Goal: Transaction & Acquisition: Purchase product/service

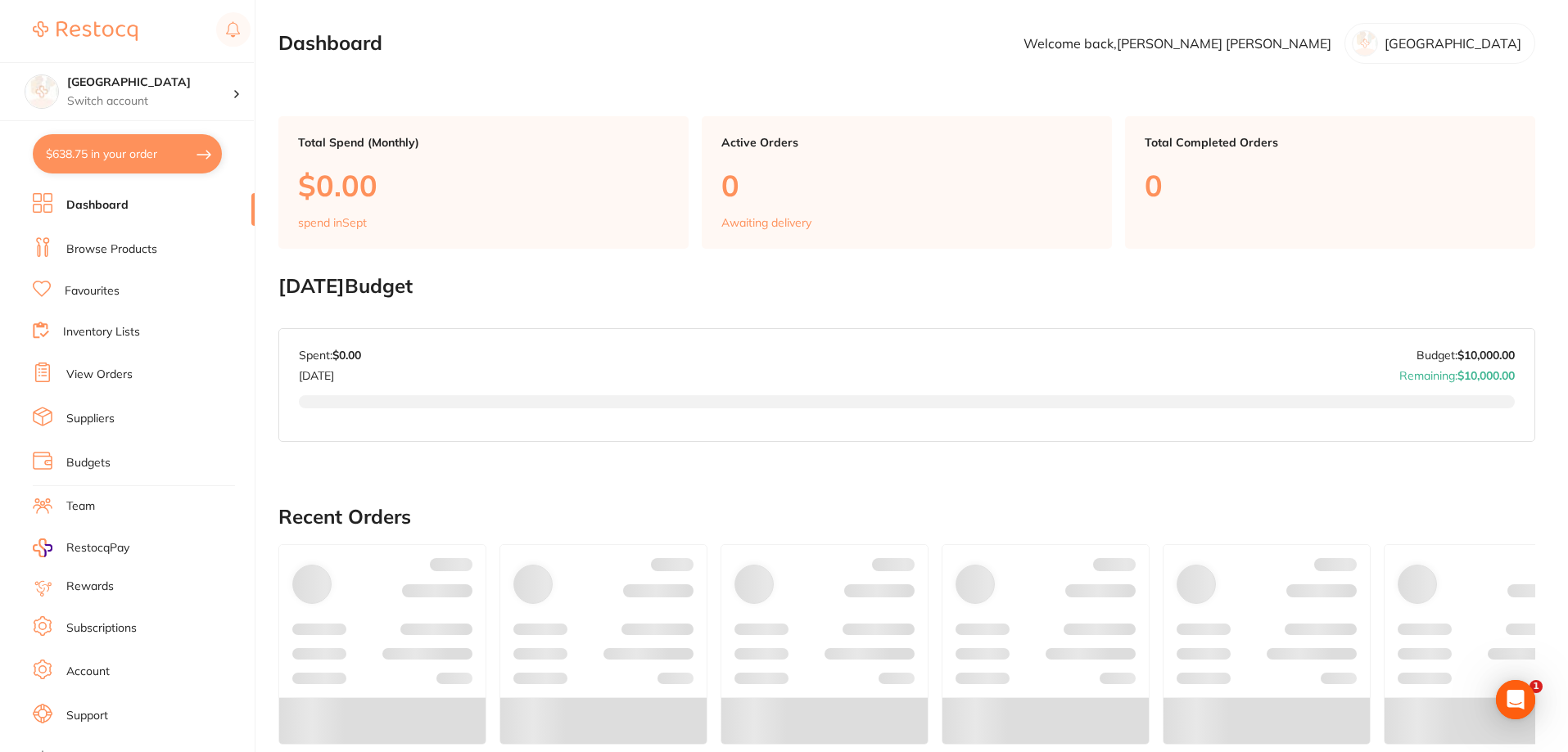
click at [105, 149] on button "$638.75 in your order" at bounding box center [127, 153] width 189 height 39
checkbox input "true"
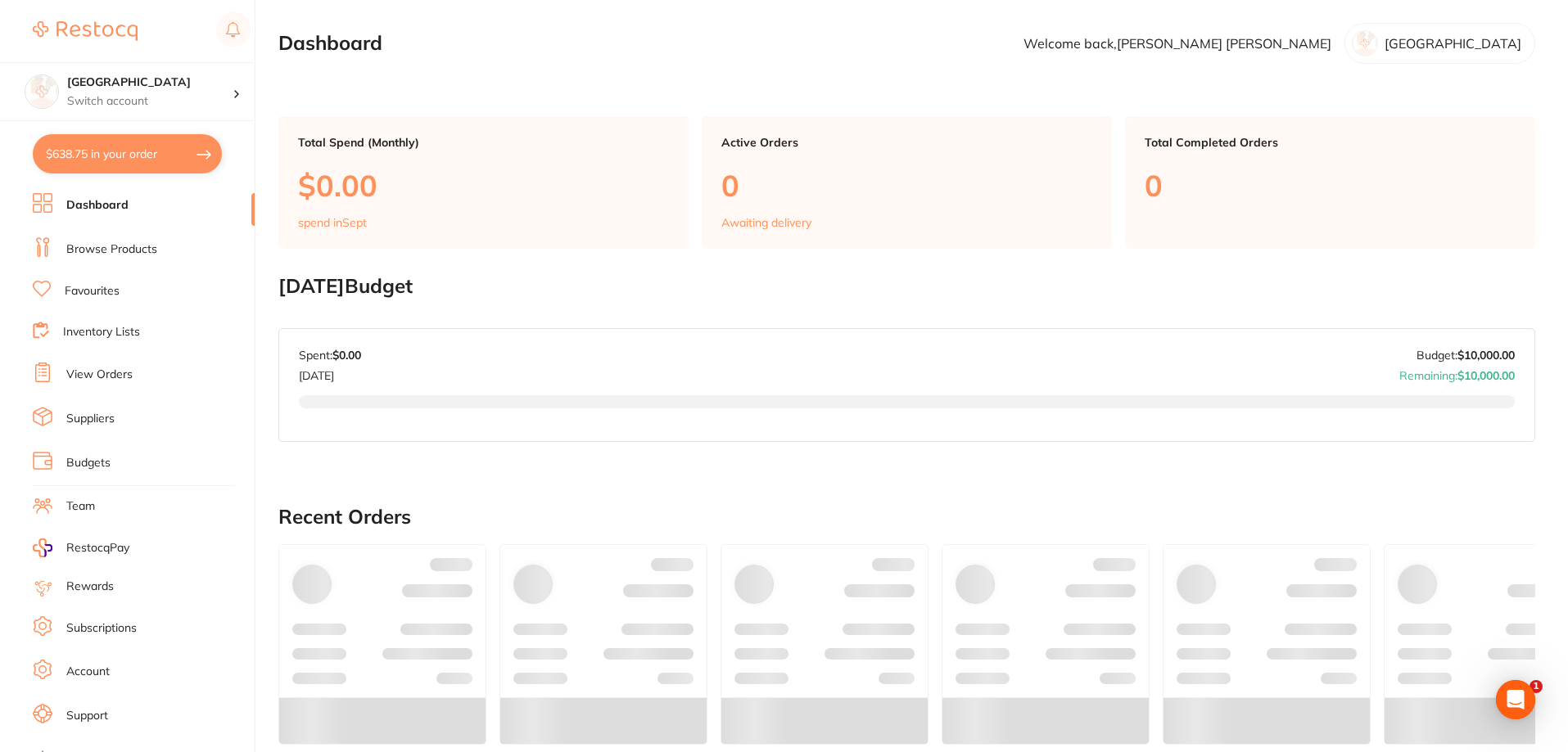
checkbox input "true"
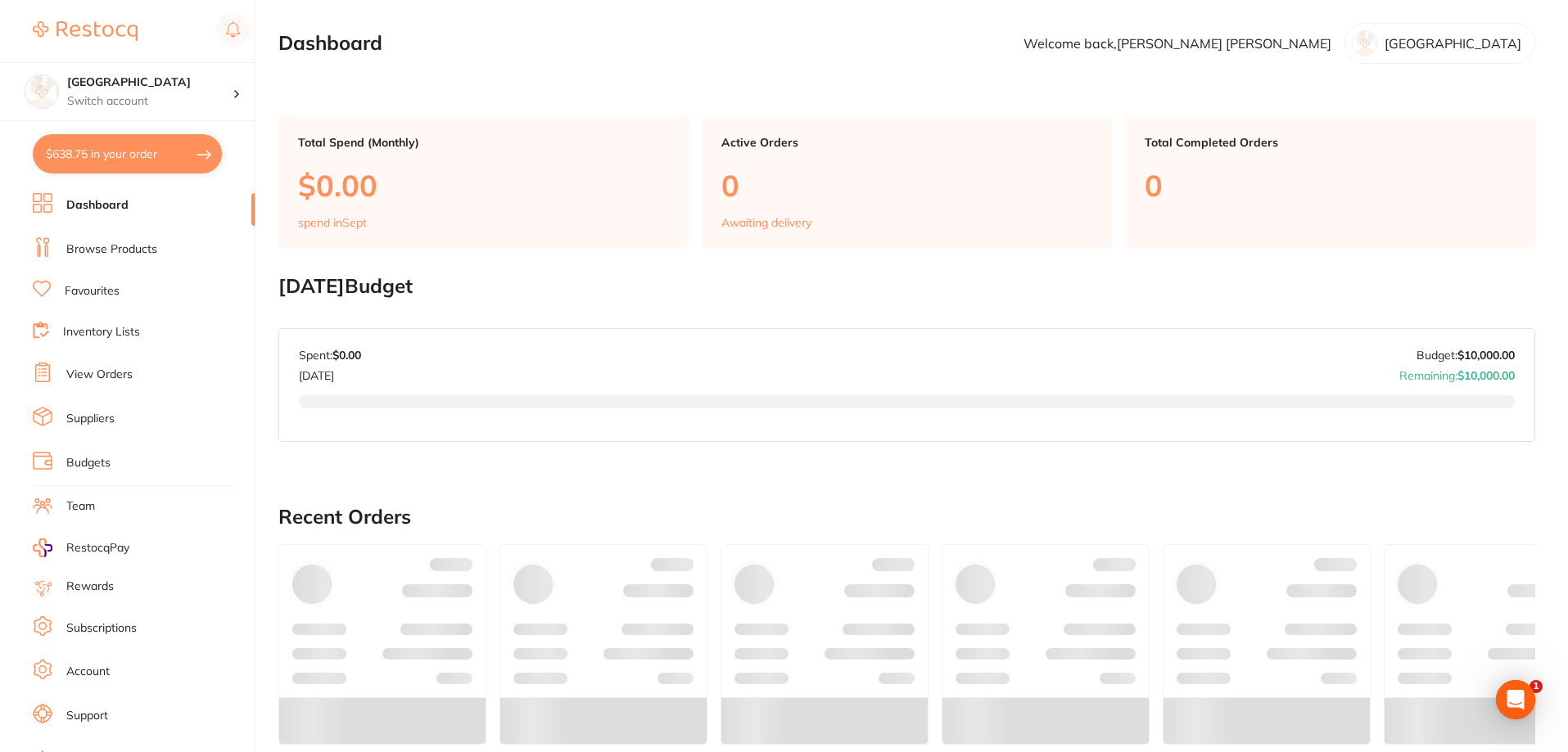
checkbox input "true"
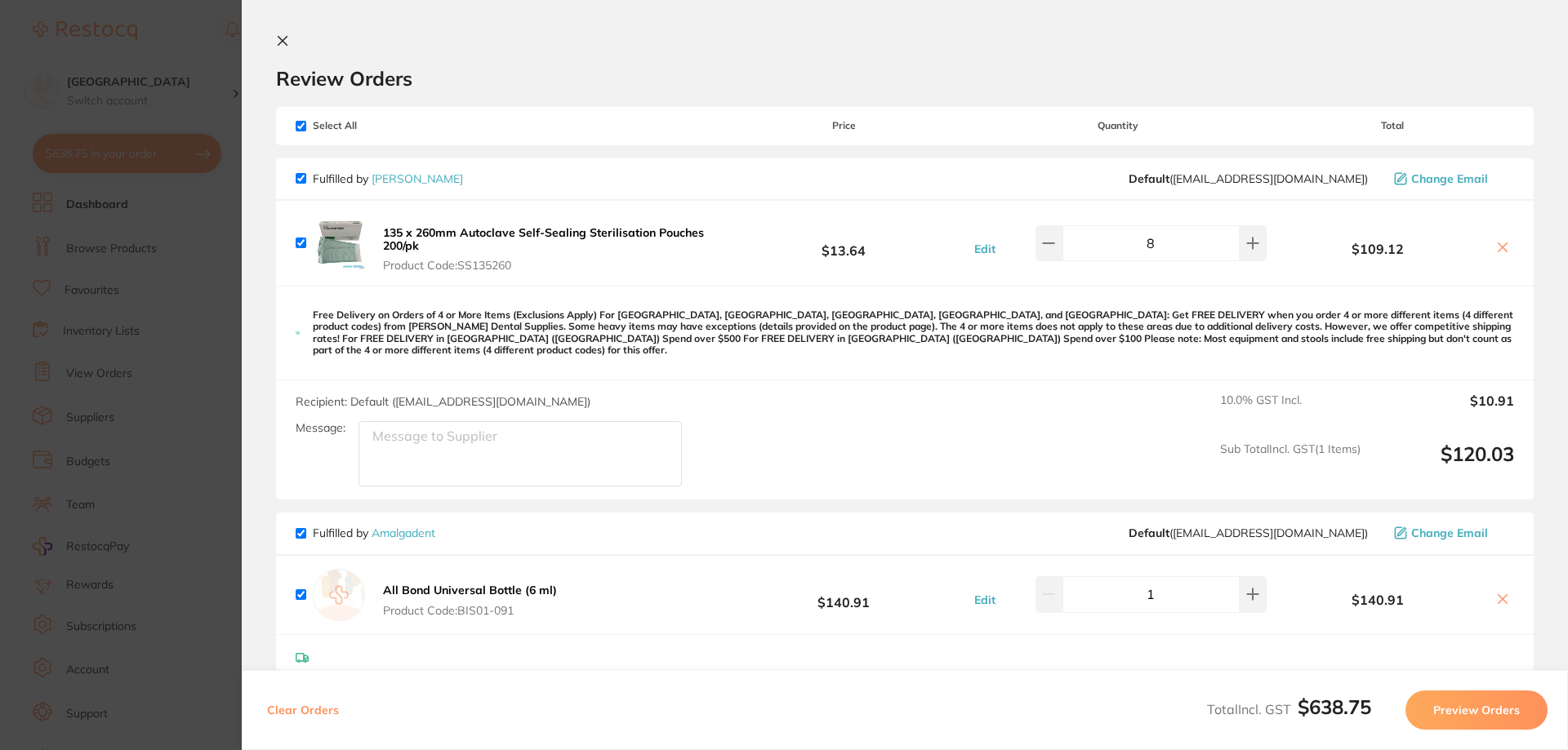
click at [138, 44] on section "Update RRP Set your pre negotiated price for this item. Item Agreed RRP (excl. …" at bounding box center [784, 375] width 1568 height 750
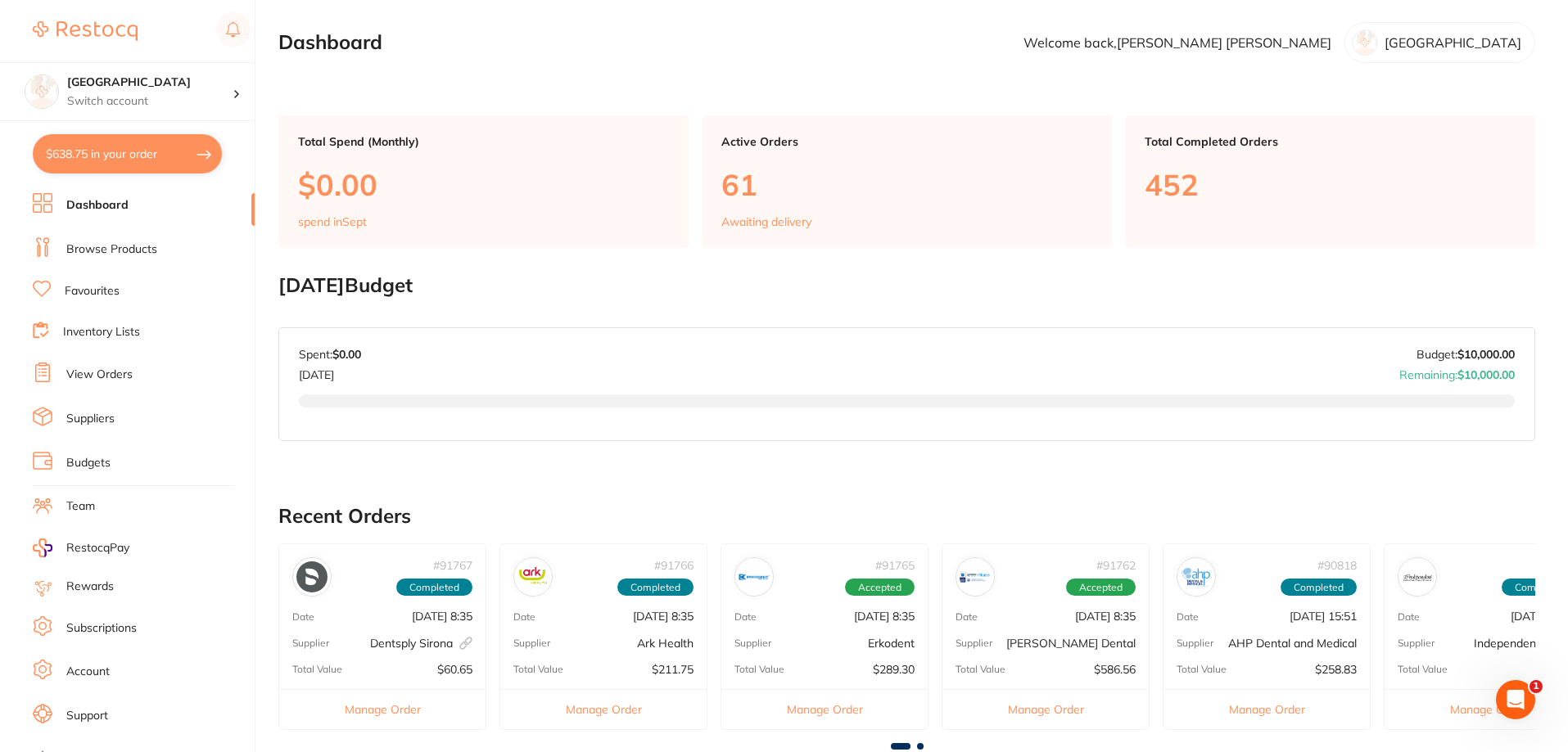
click at [91, 246] on link "Browse Products" at bounding box center [112, 249] width 91 height 16
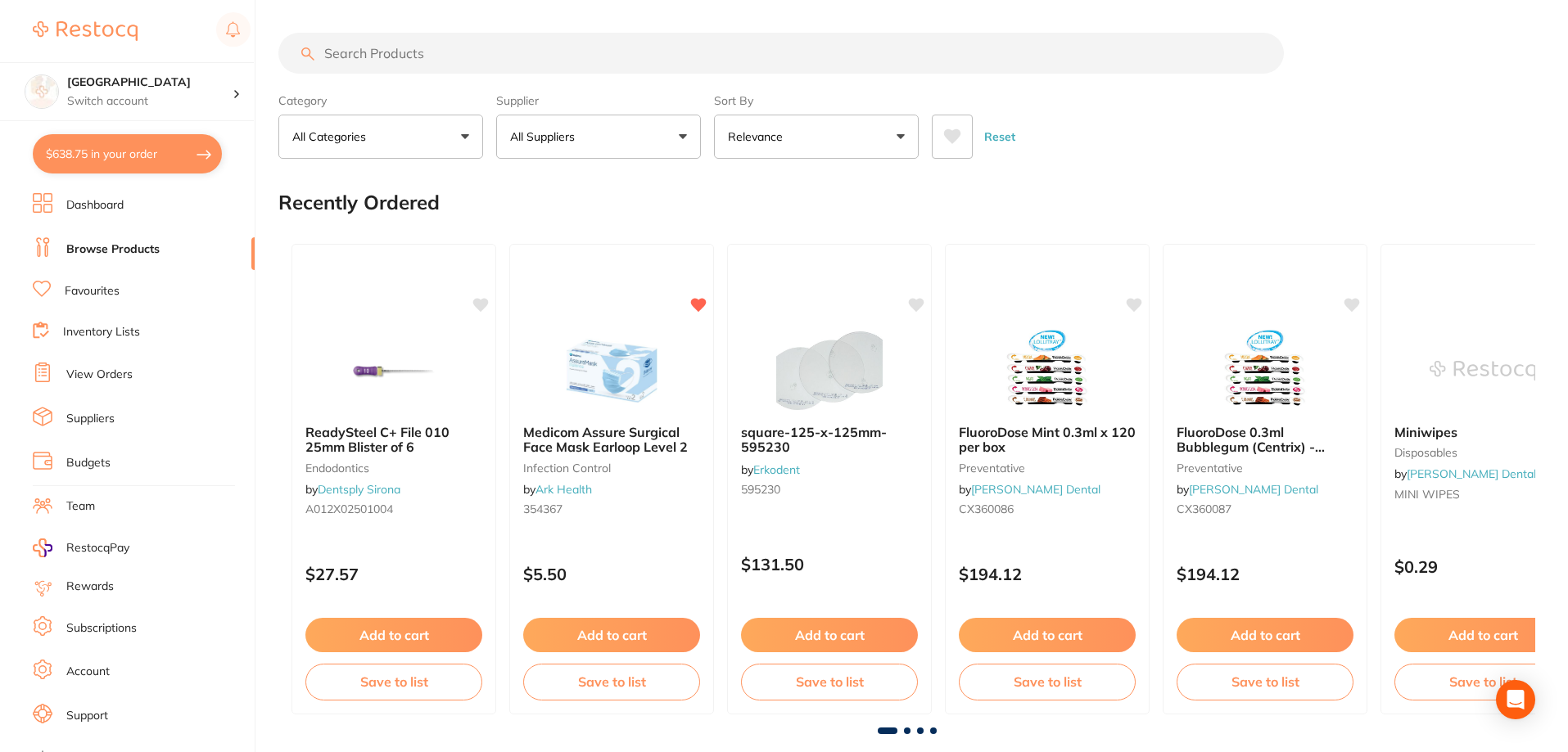
click at [389, 49] on input "search" at bounding box center [782, 53] width 1006 height 41
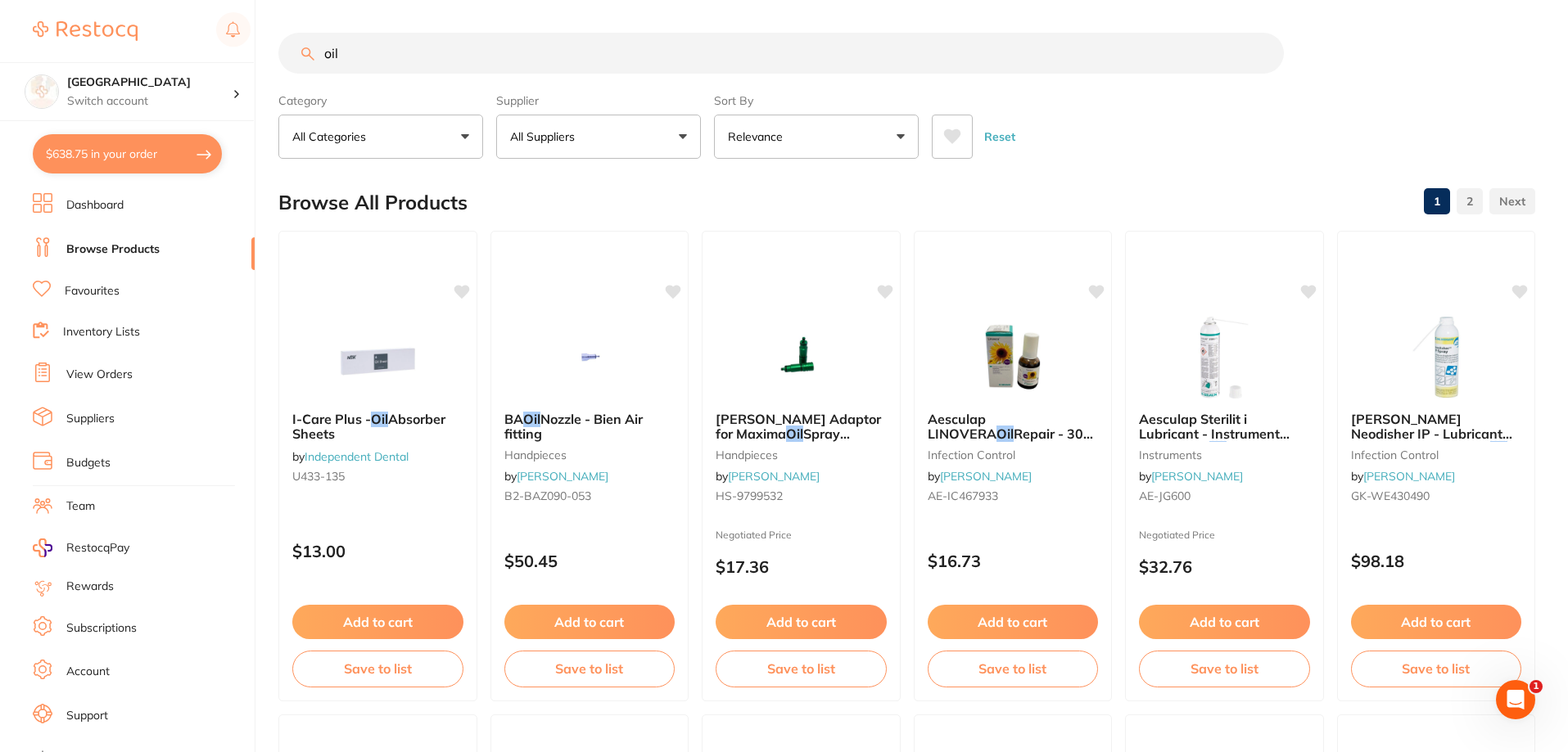
click at [951, 139] on icon at bounding box center [953, 136] width 17 height 15
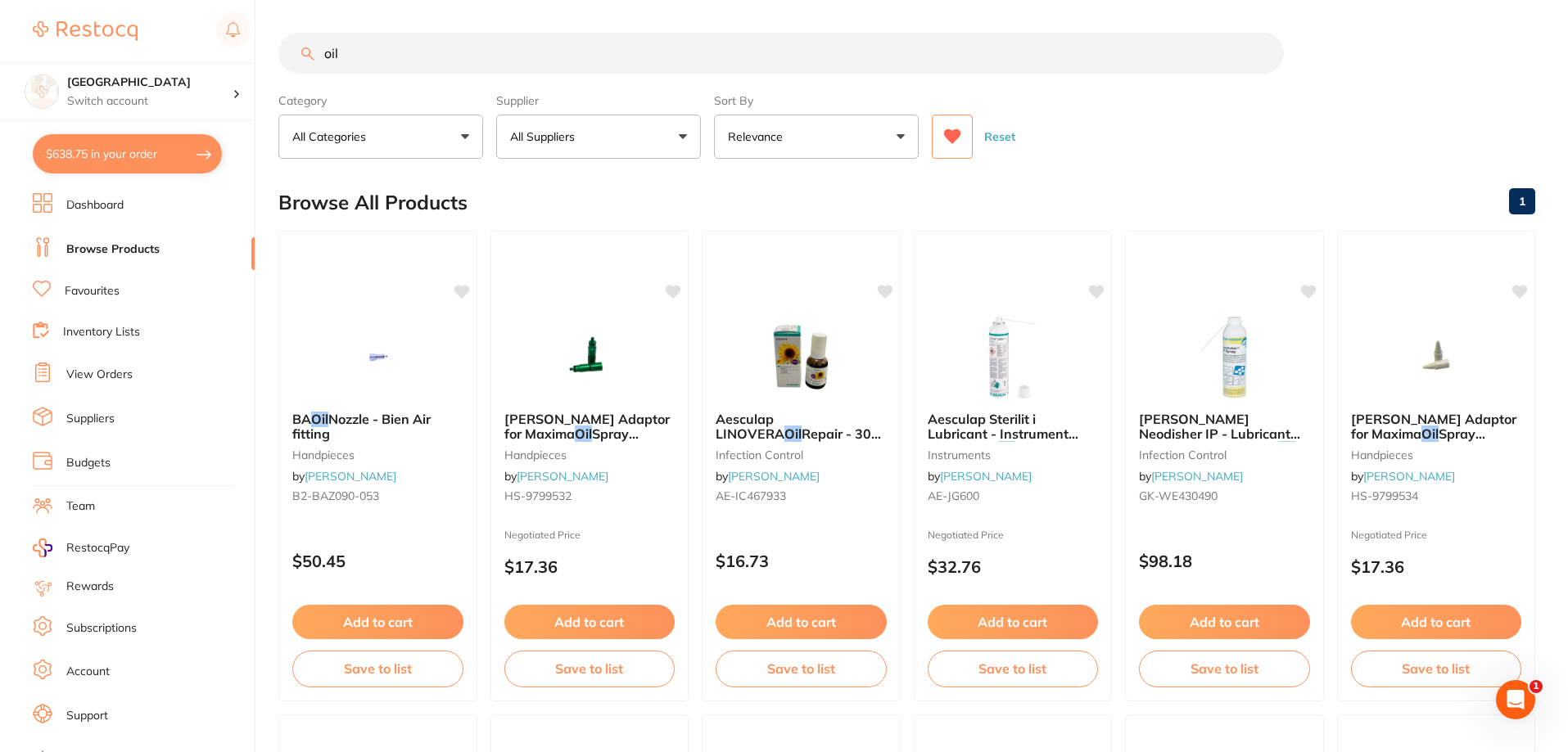
click at [355, 47] on input "oil" at bounding box center [782, 53] width 1006 height 41
type input "o"
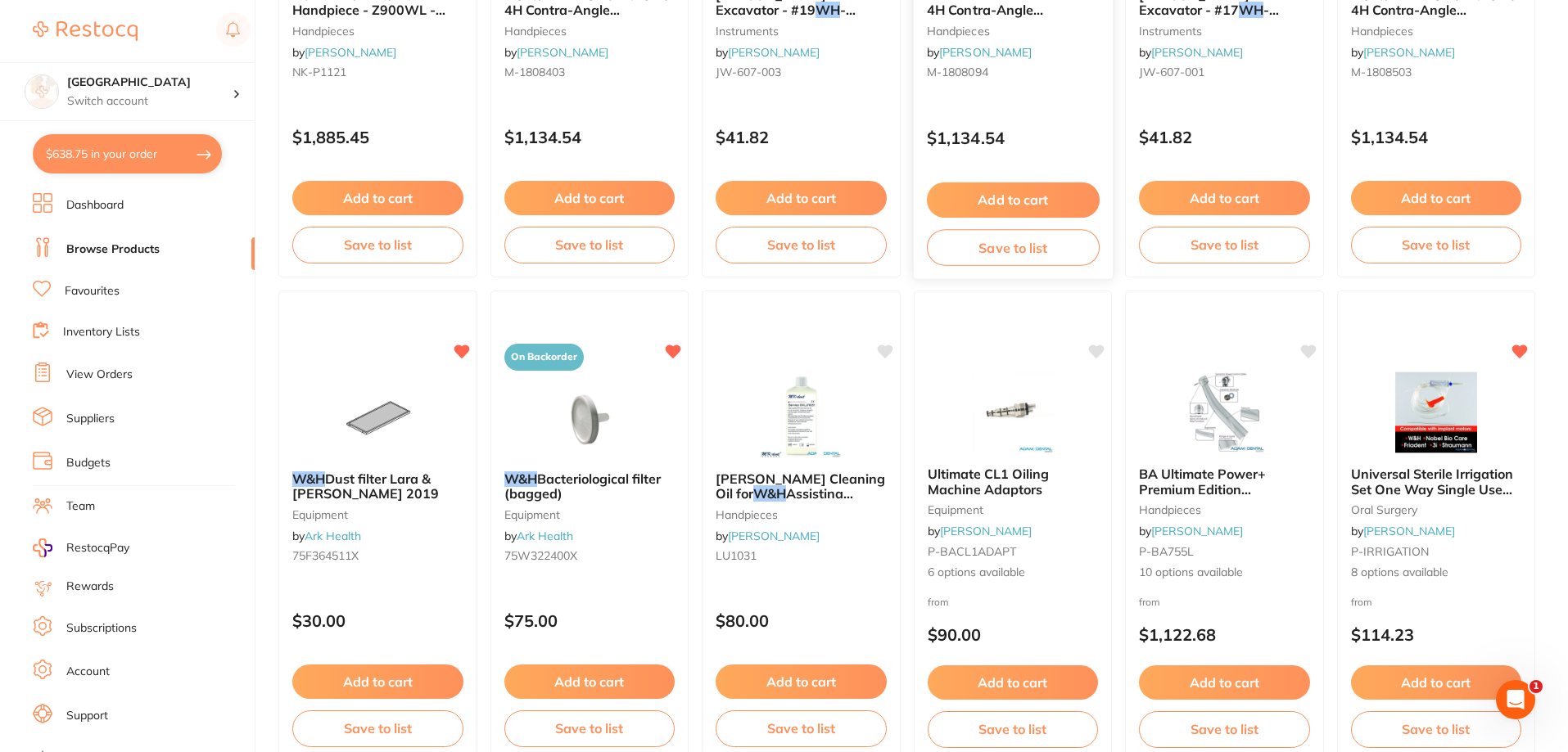
scroll to position [1432, 0]
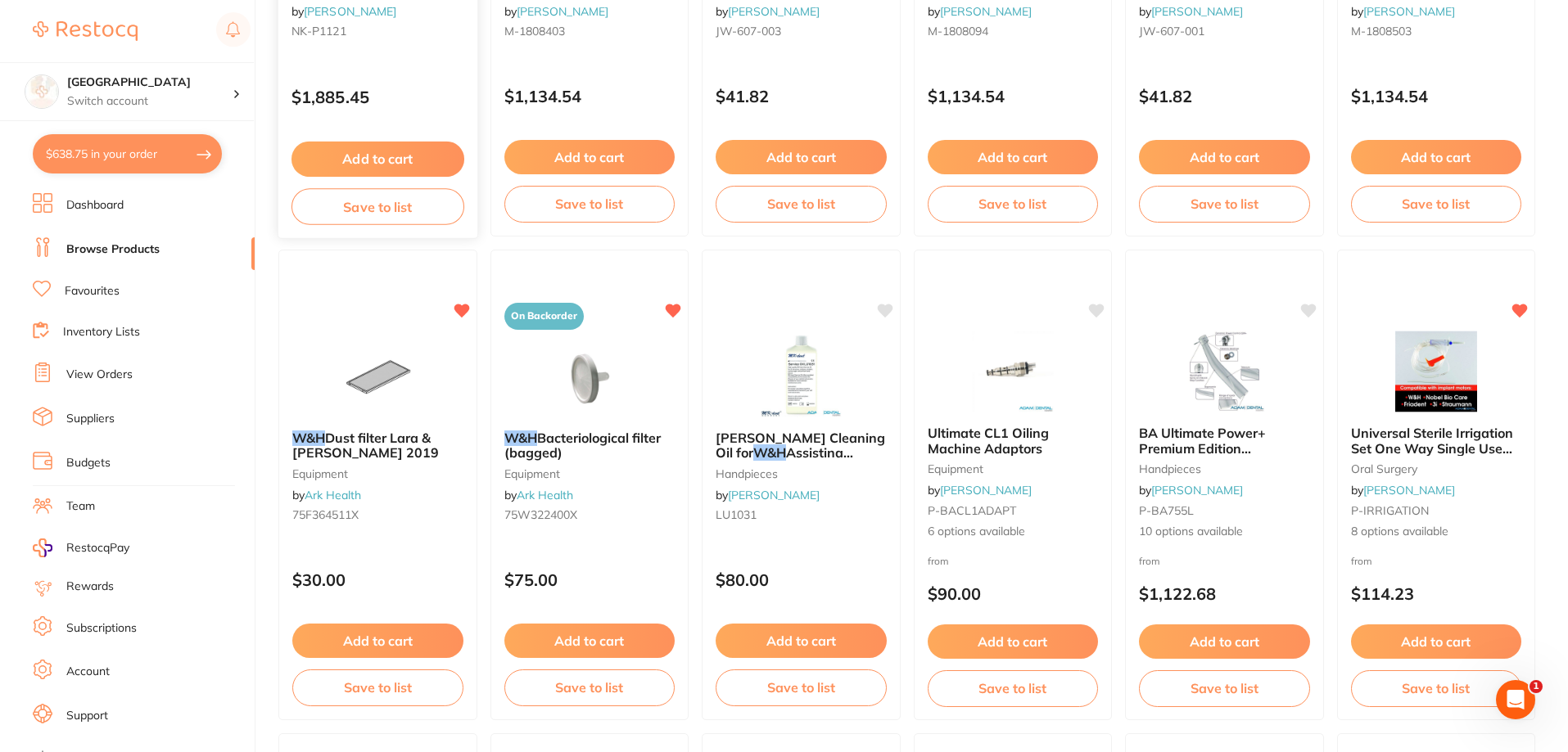
type input "w&H"
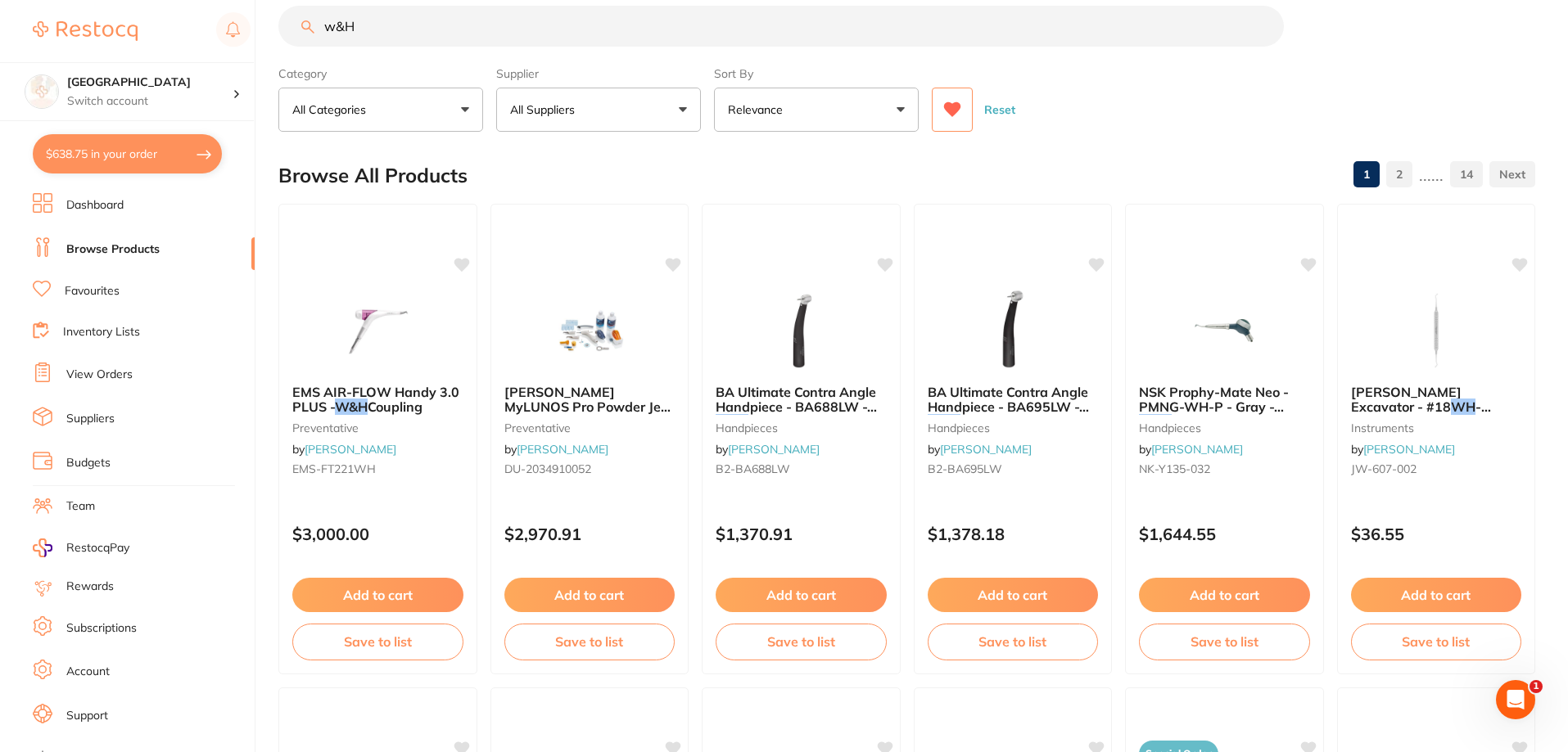
scroll to position [0, 0]
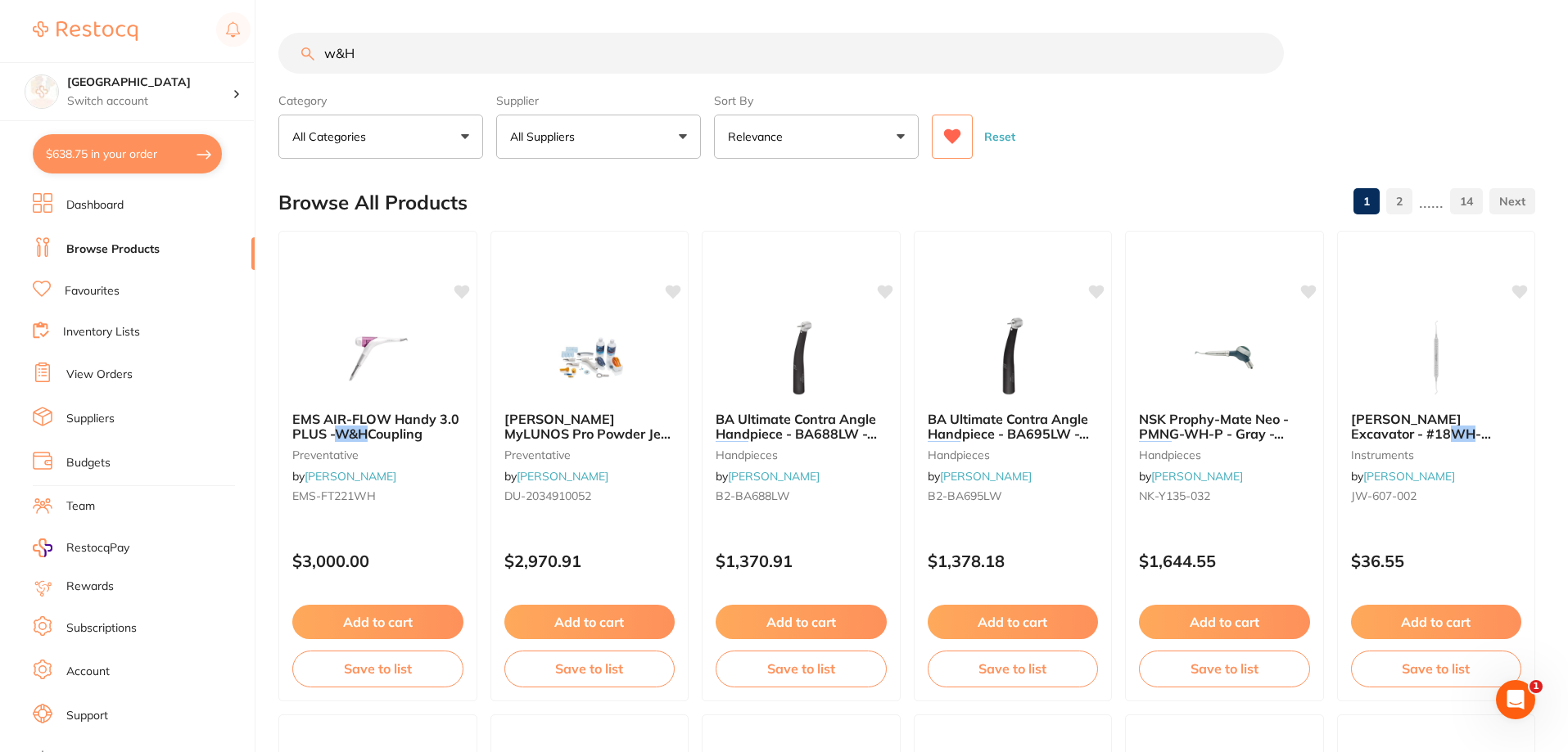
click at [536, 134] on p "All Suppliers" at bounding box center [546, 136] width 71 height 16
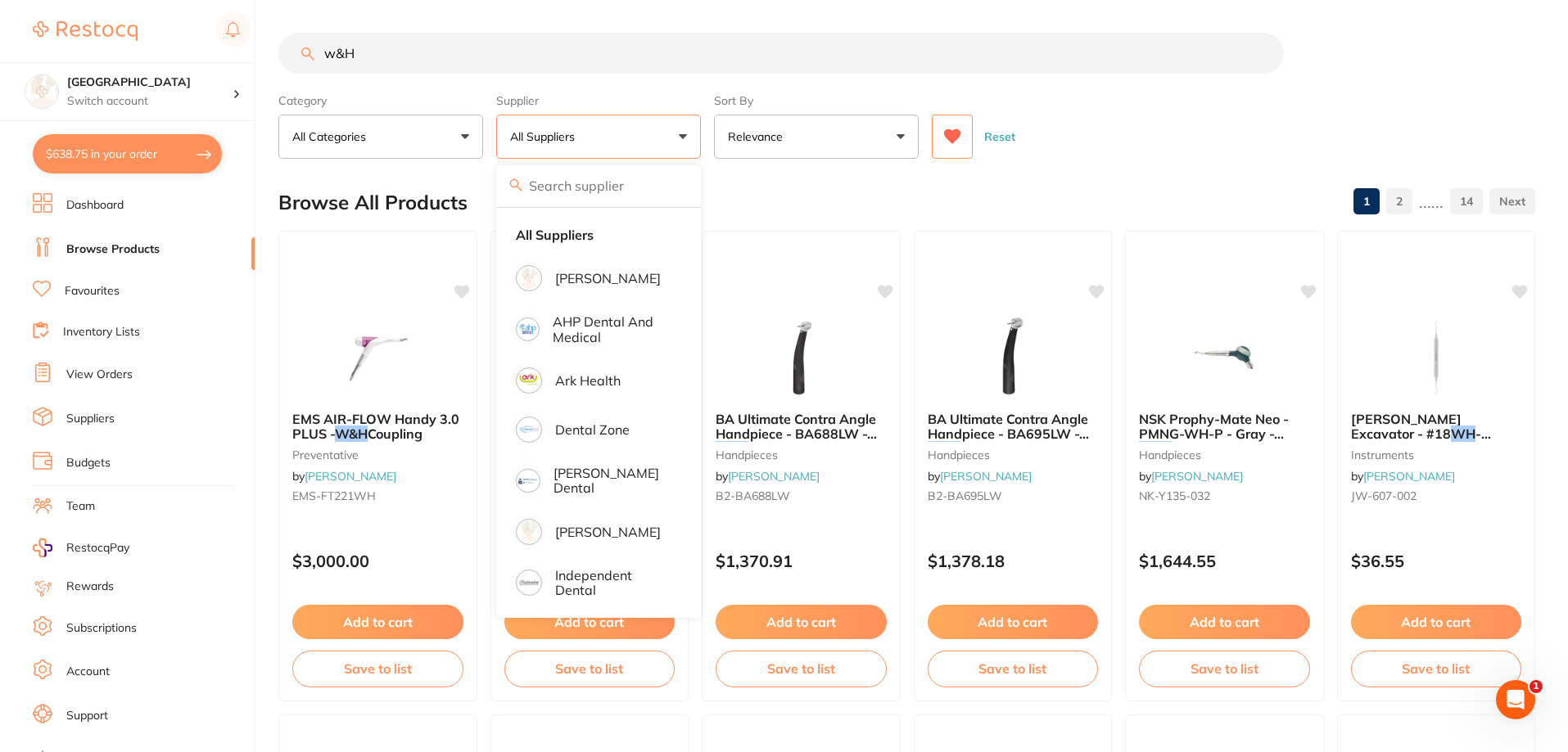
drag, startPoint x: 375, startPoint y: 55, endPoint x: 315, endPoint y: 49, distance: 60.3
click at [315, 49] on input "w&H" at bounding box center [782, 53] width 1006 height 41
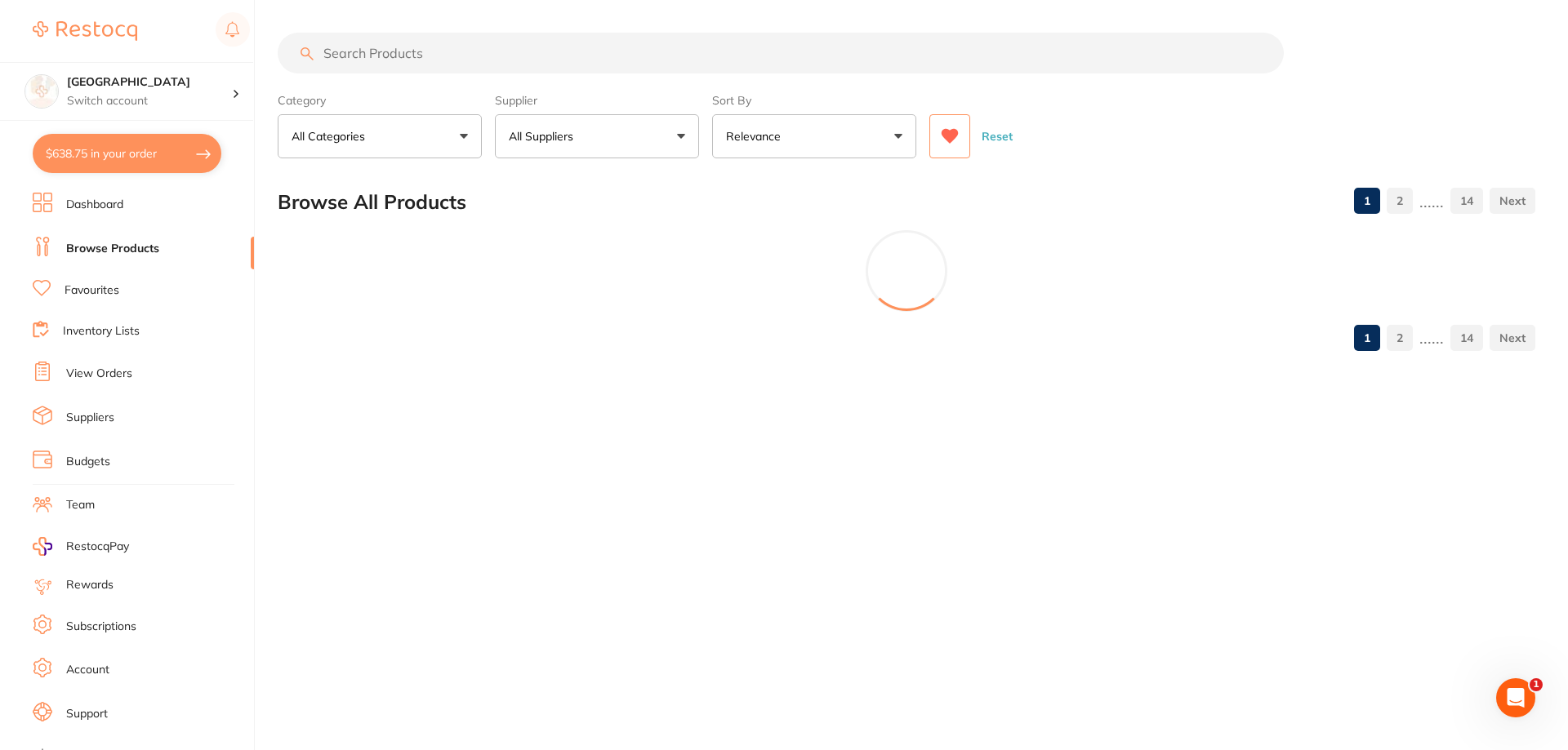
click at [584, 124] on button "All Suppliers" at bounding box center [596, 136] width 204 height 45
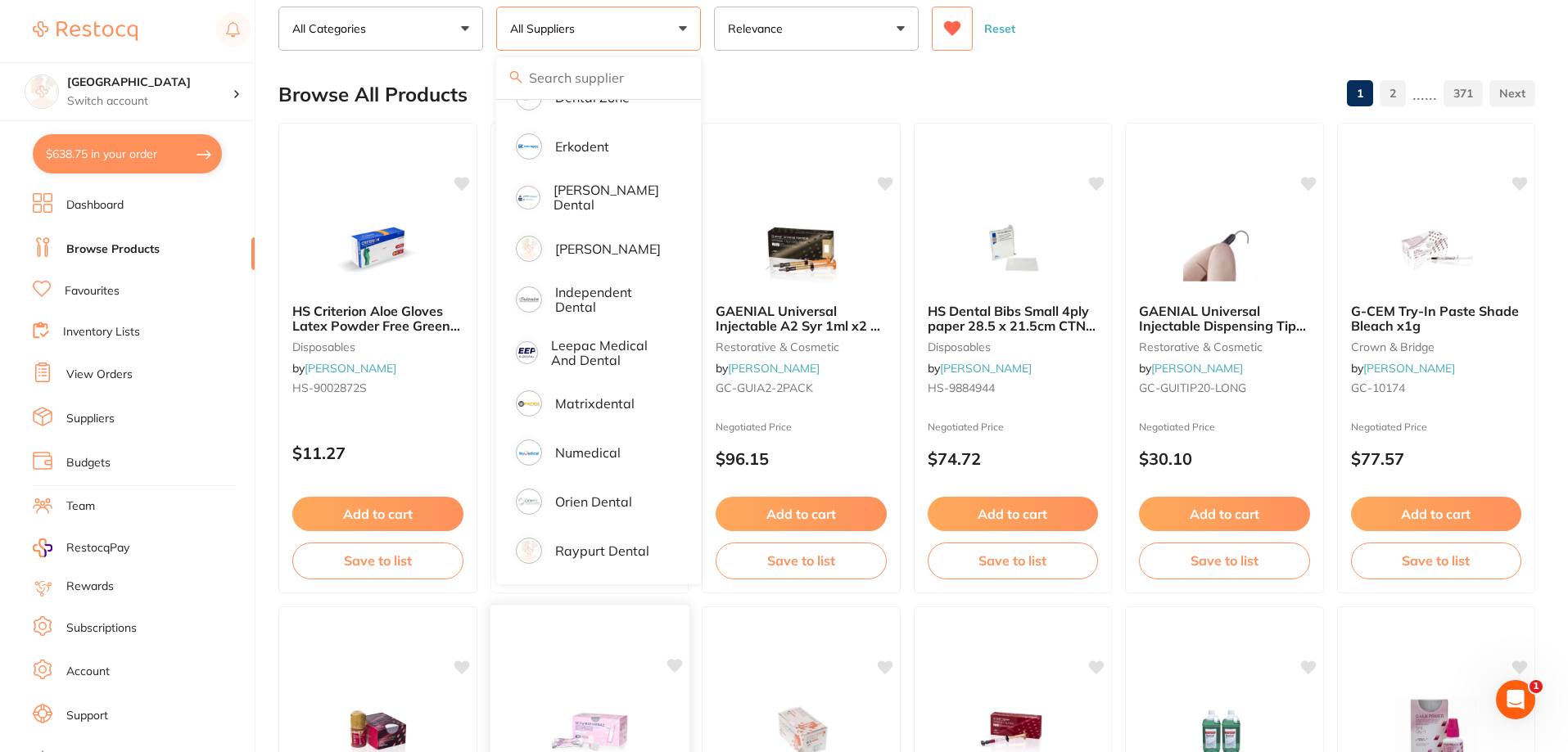
scroll to position [102, 0]
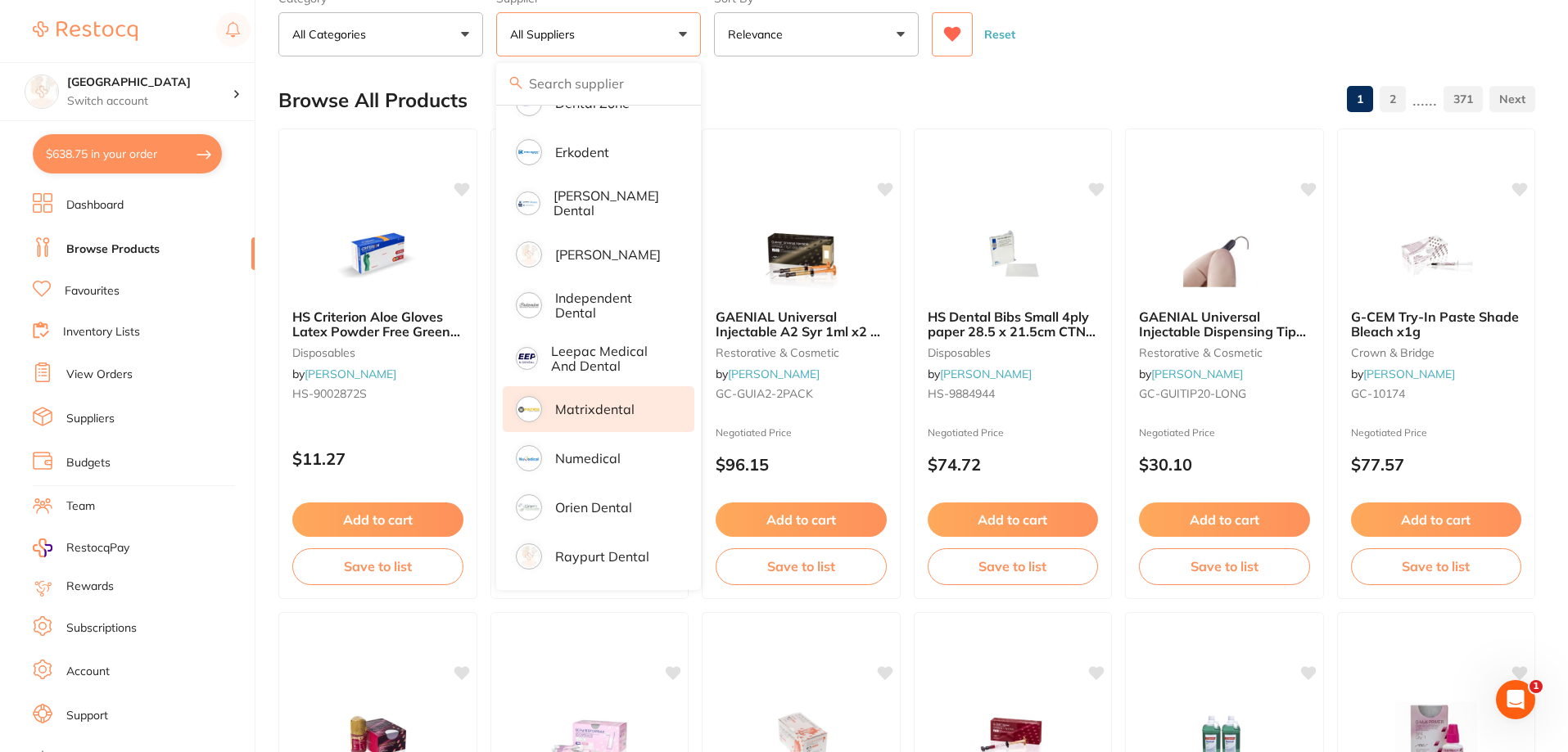
click at [578, 406] on p "Matrixdental" at bounding box center [595, 409] width 80 height 15
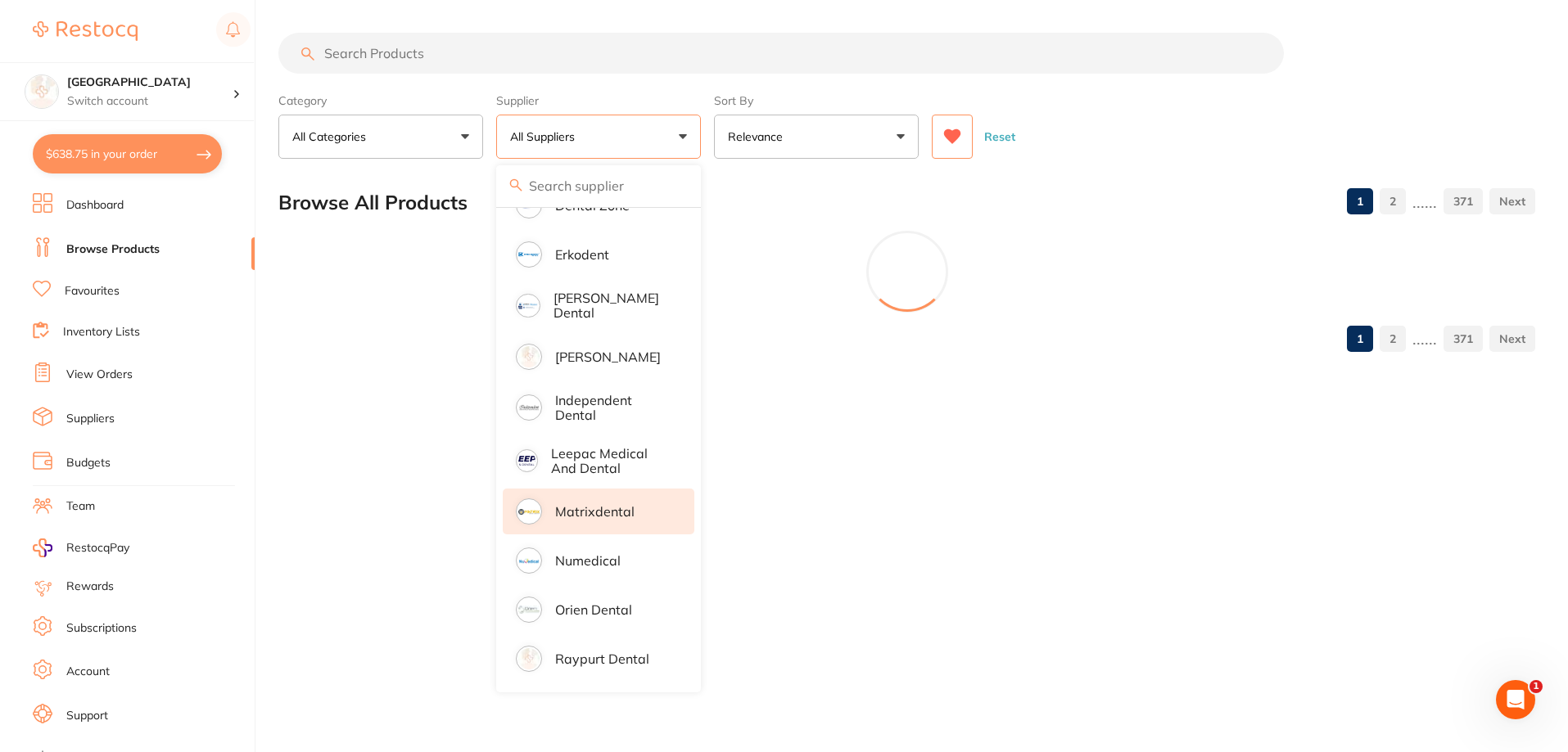
scroll to position [0, 0]
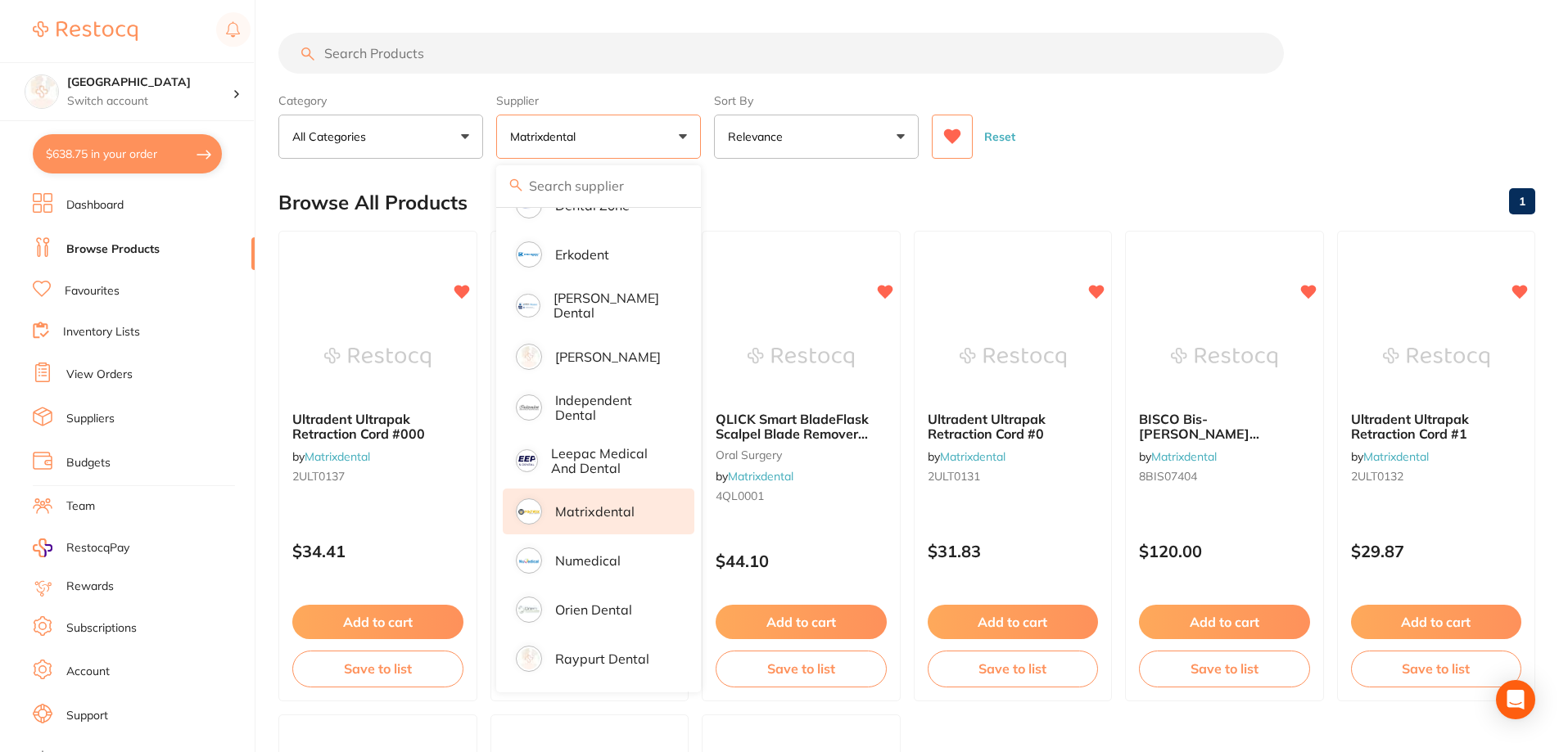
click at [1084, 142] on div "Reset" at bounding box center [1227, 130] width 590 height 57
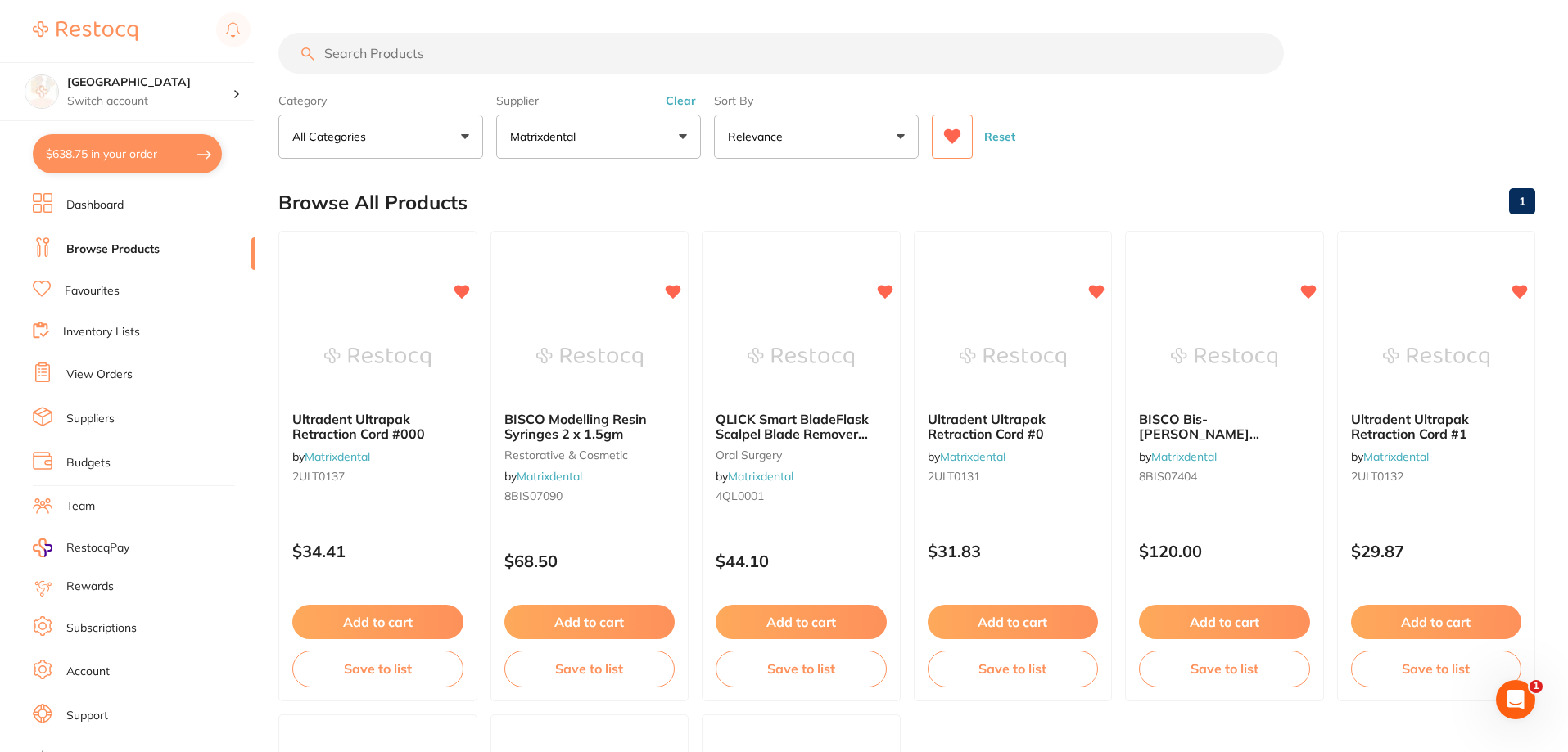
click at [957, 138] on icon at bounding box center [953, 136] width 17 height 15
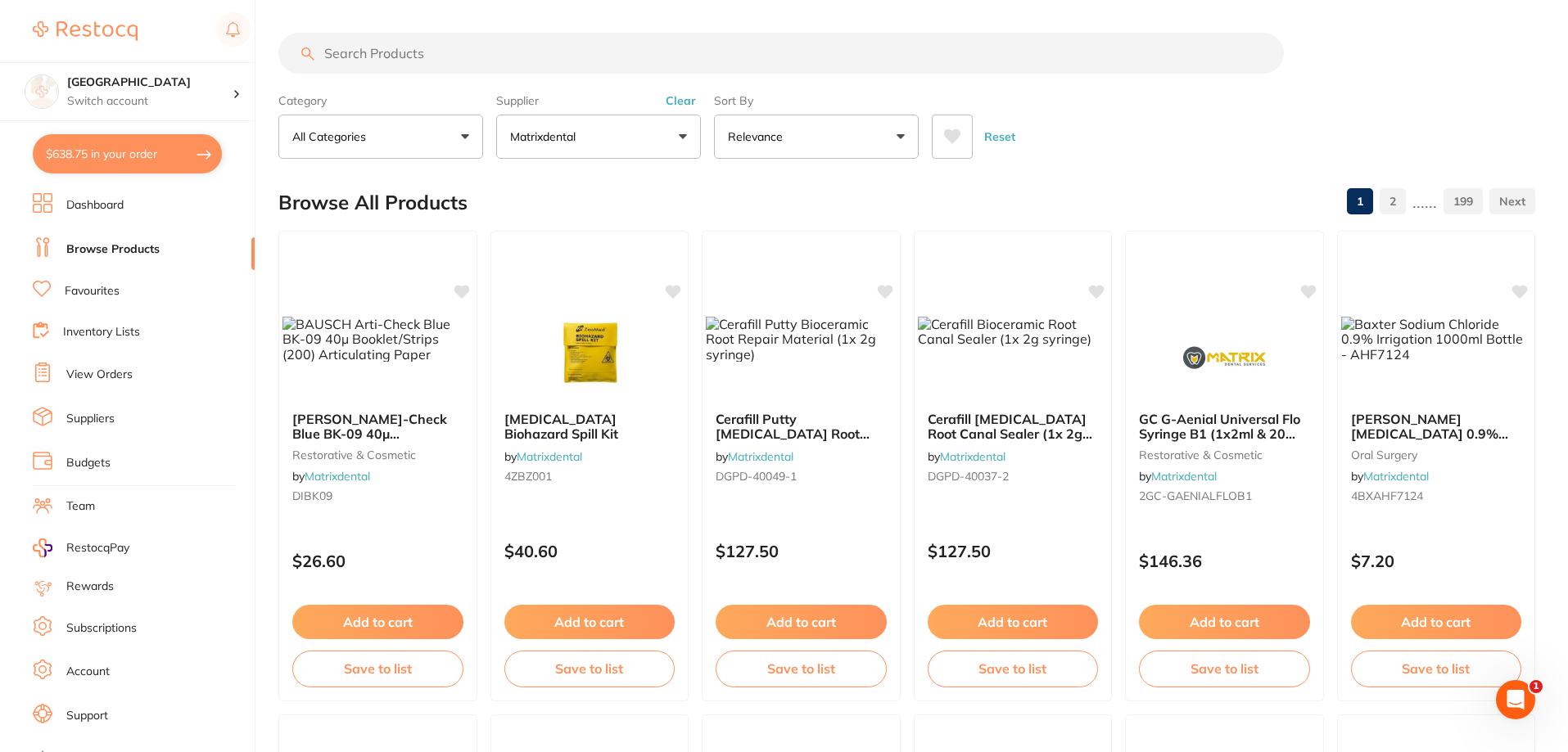
scroll to position [474, 0]
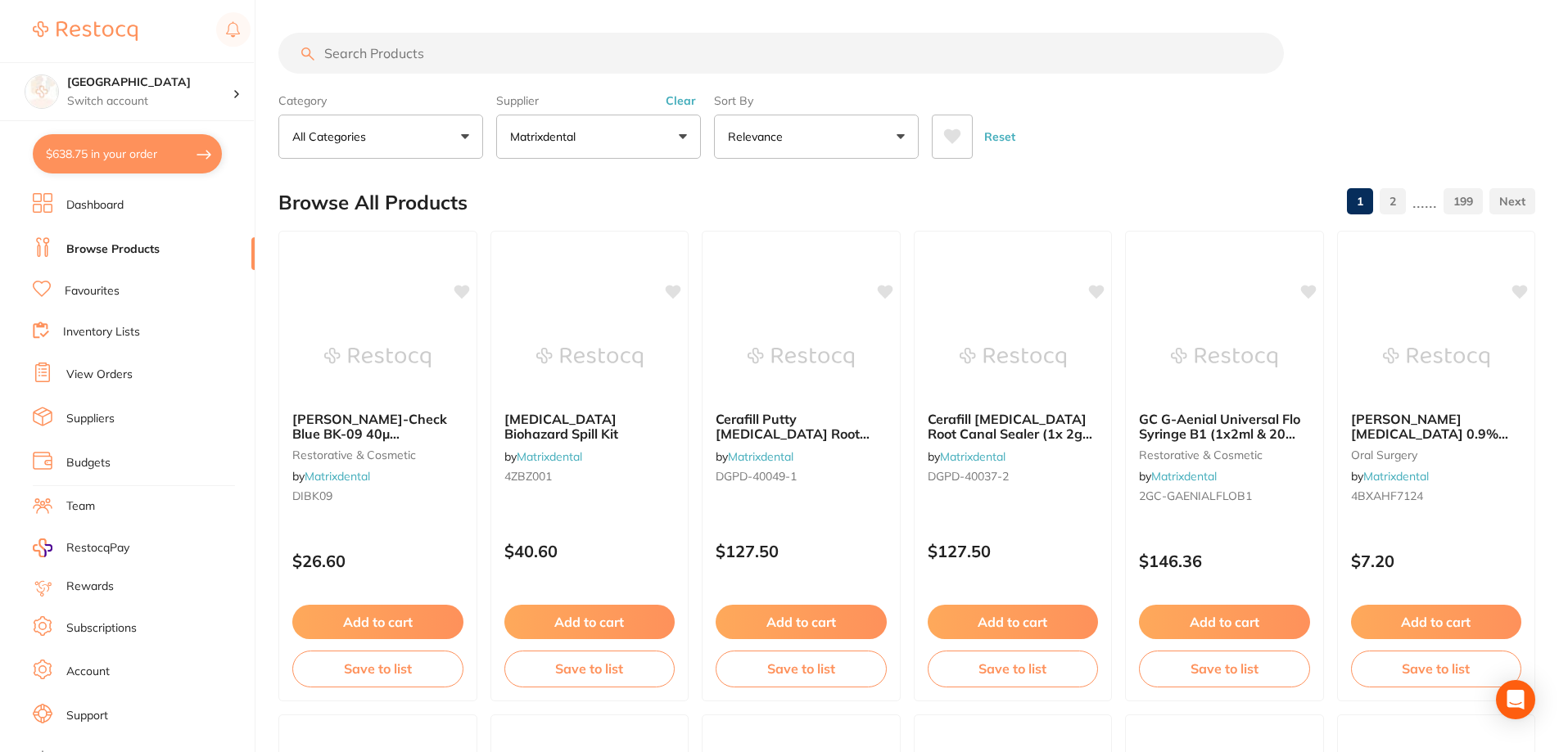
click at [500, 50] on input "search" at bounding box center [782, 53] width 1006 height 41
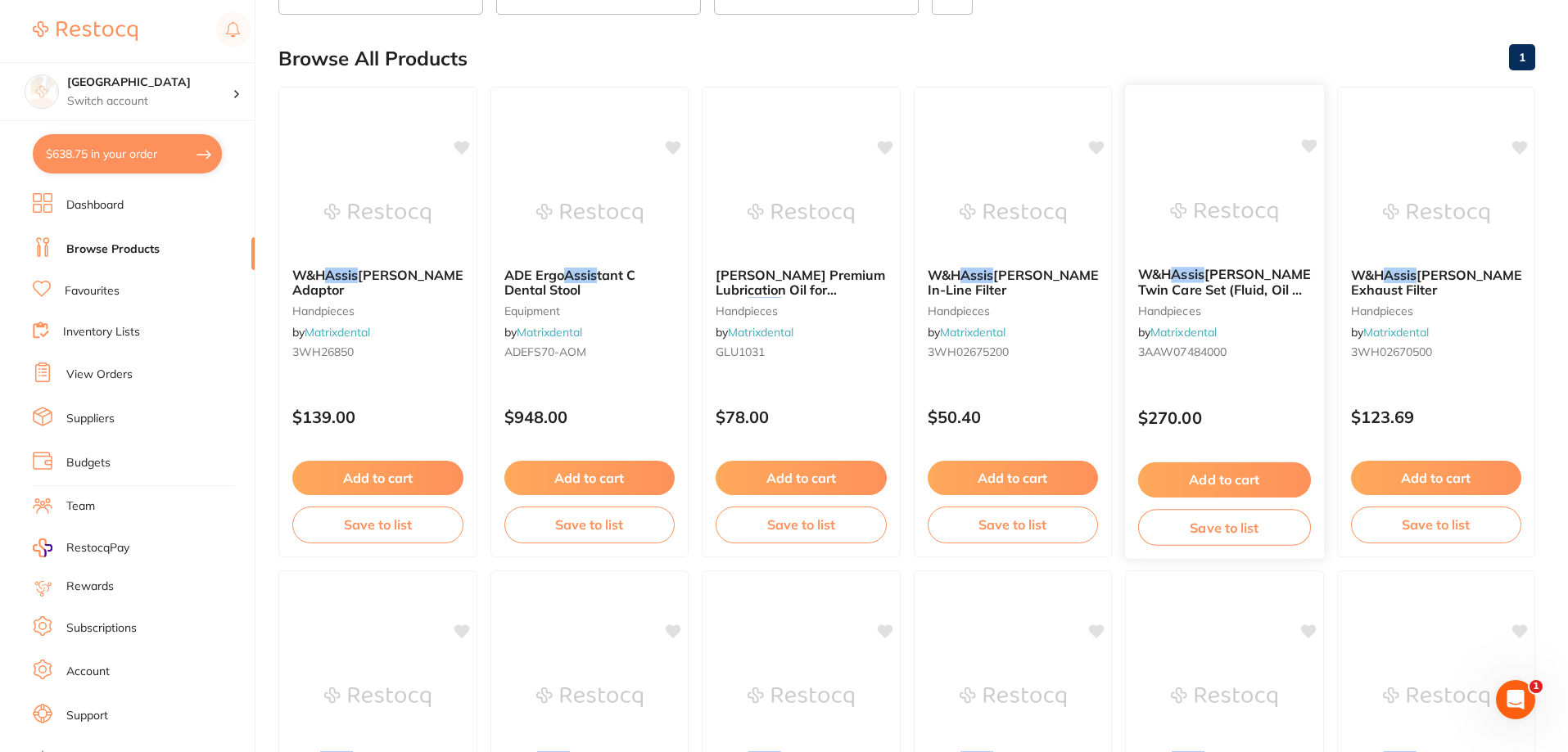
scroll to position [144, 0]
type input "assis"
click at [1201, 290] on span "[PERSON_NAME] Twin Care Set (Fluid, Oil & Filter)" at bounding box center [1227, 290] width 178 height 47
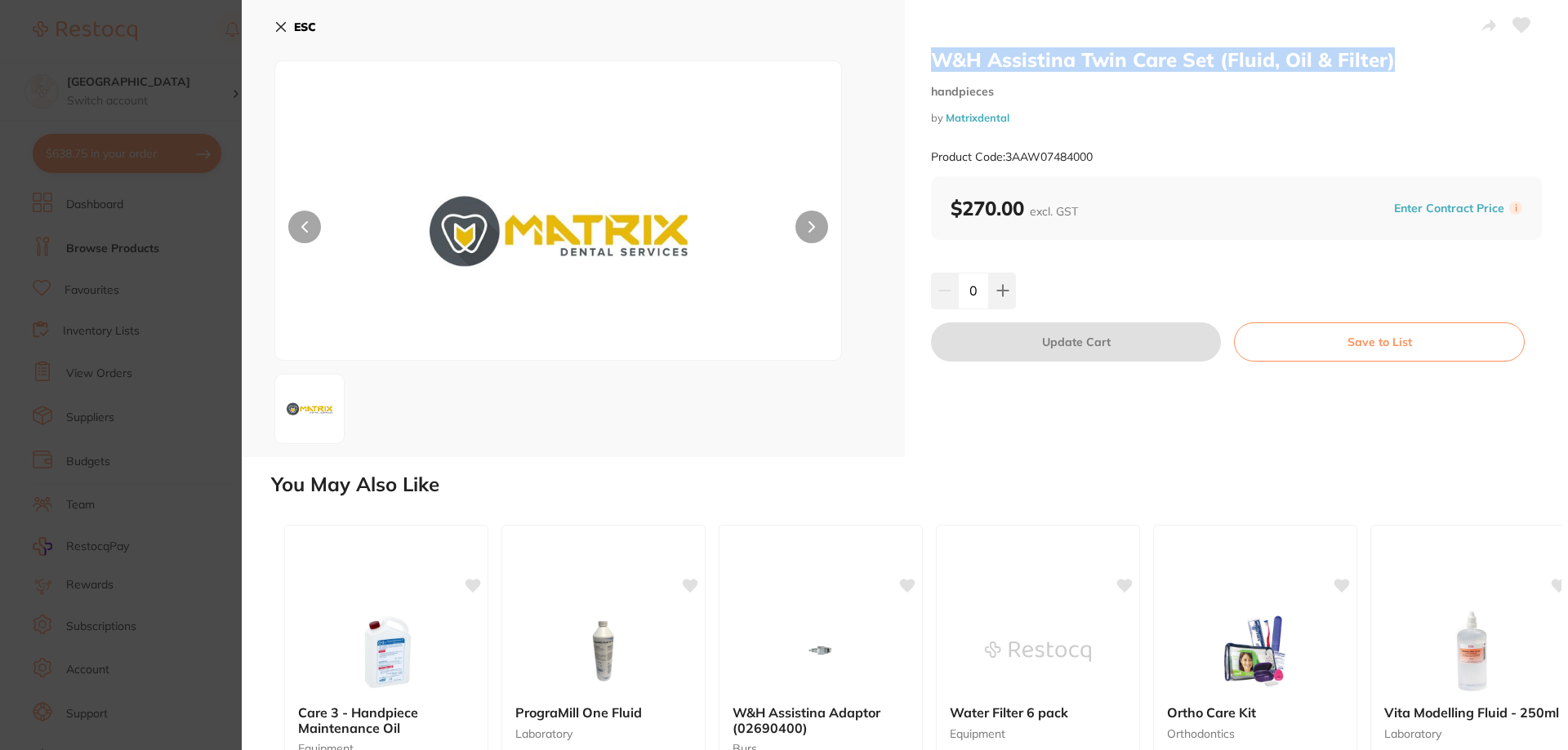
drag, startPoint x: 1402, startPoint y: 59, endPoint x: 924, endPoint y: 51, distance: 478.1
click at [924, 51] on div "W&H Assistina Twin Care Set (Fluid, Oil & Filter) handpieces by Matrixdental Pr…" at bounding box center [1236, 228] width 663 height 457
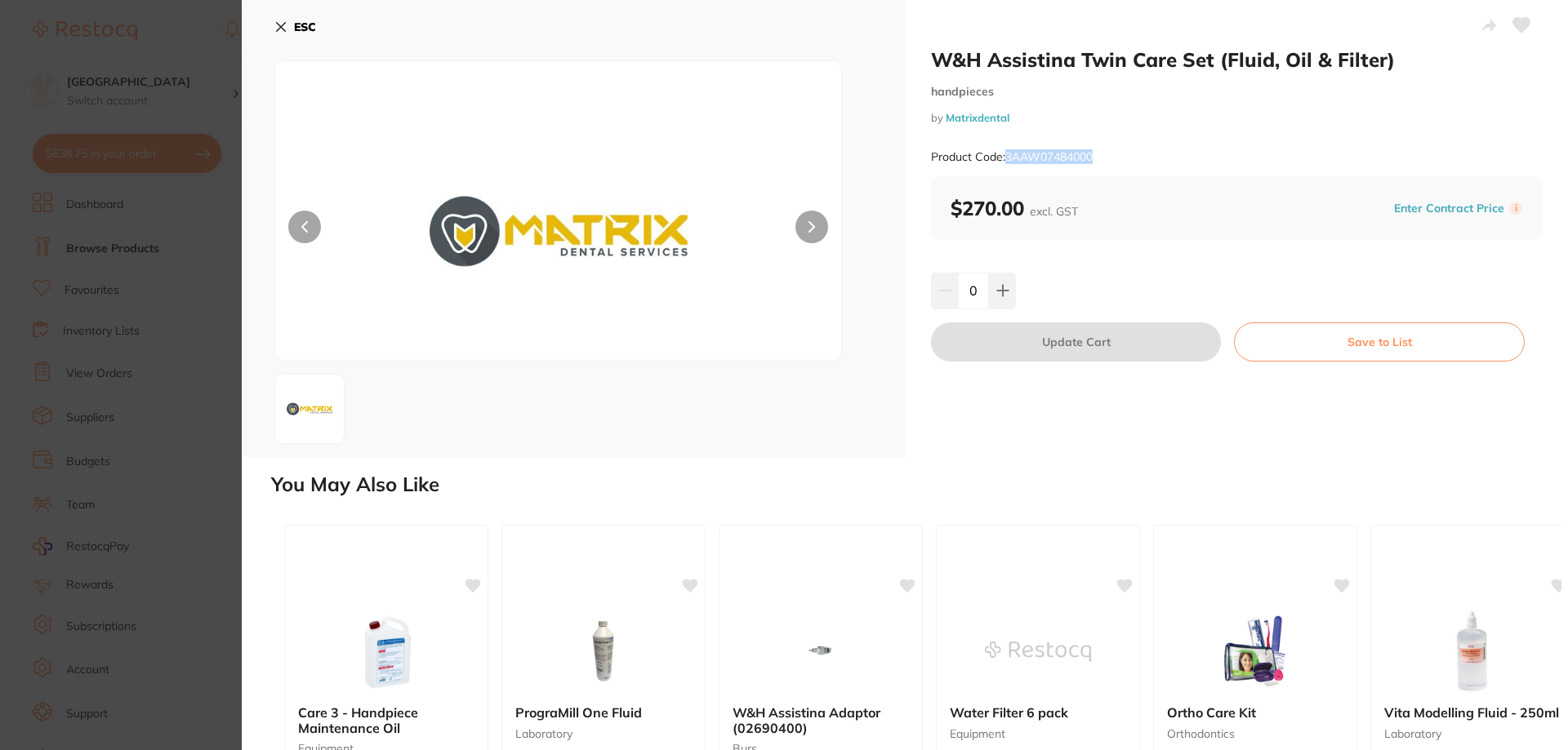
drag, startPoint x: 1110, startPoint y: 154, endPoint x: 1005, endPoint y: 155, distance: 105.0
click at [1005, 155] on div "Product Code: 3AAW07484000" at bounding box center [1236, 157] width 611 height 40
click at [1008, 298] on button at bounding box center [1003, 290] width 27 height 36
type input "1"
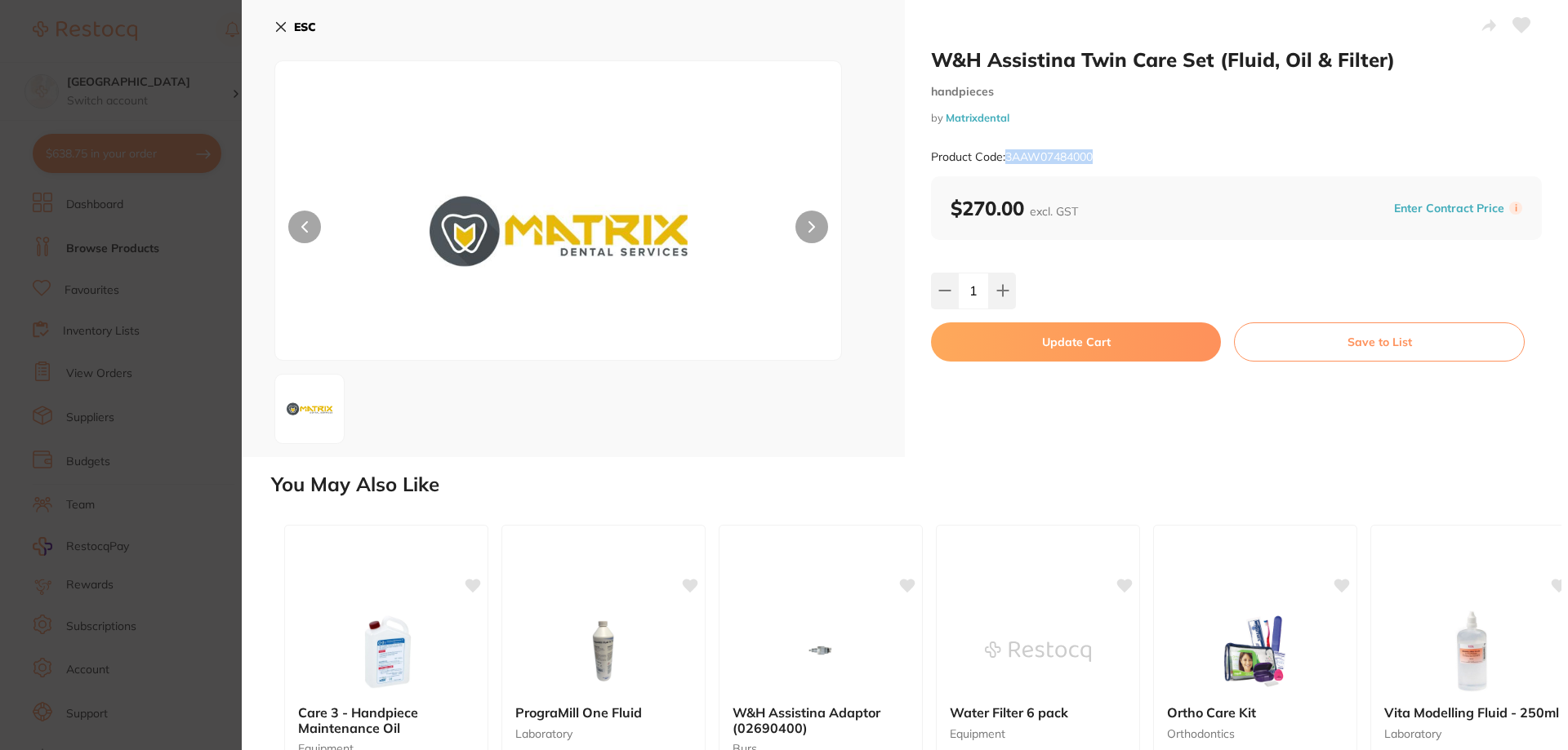
click at [1032, 351] on button "Update Cart" at bounding box center [1075, 342] width 289 height 39
checkbox input "false"
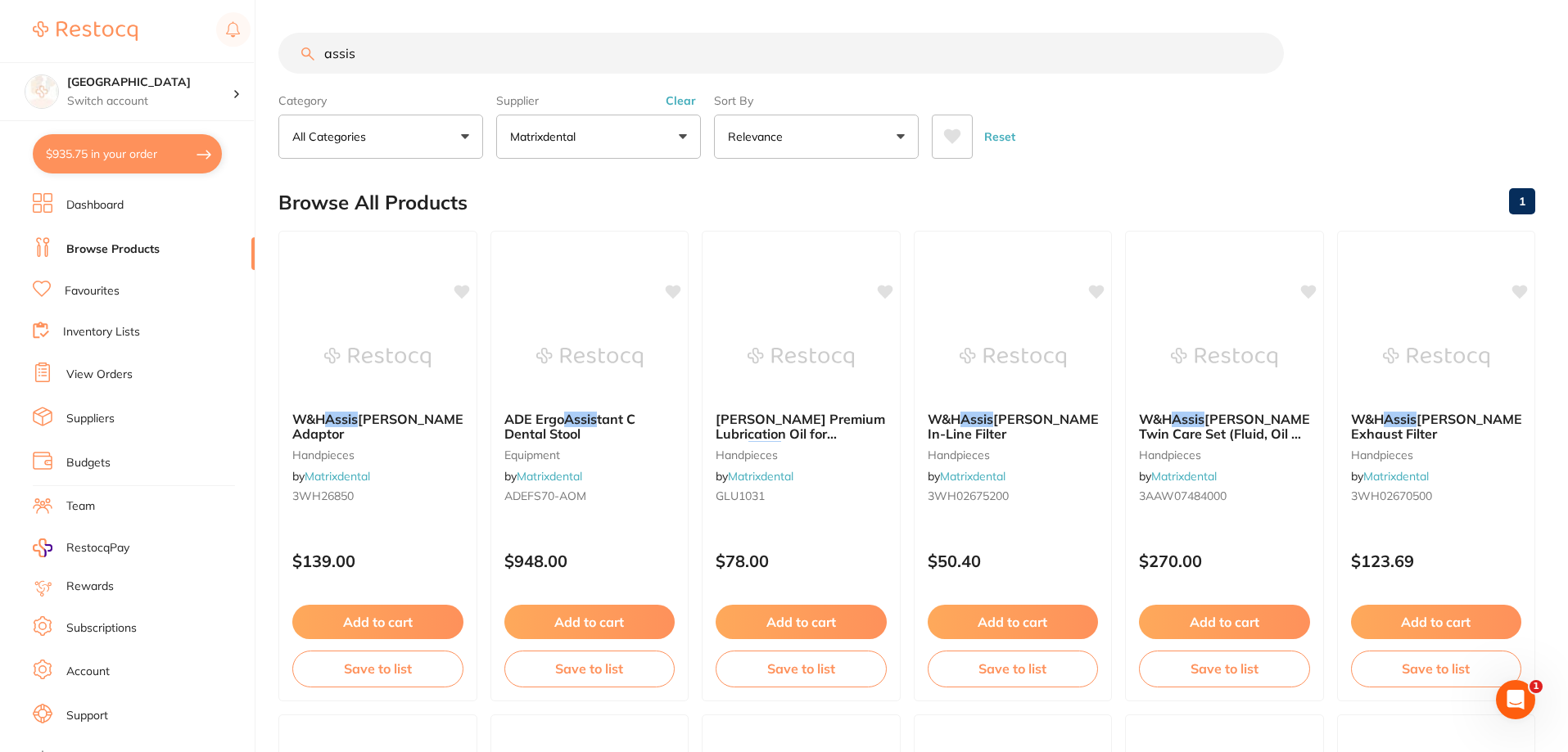
drag, startPoint x: 408, startPoint y: 60, endPoint x: 273, endPoint y: 43, distance: 136.1
click at [273, 43] on div "$935.75 Katoomba Dental Centre Switch account [GEOGRAPHIC_DATA] $935.75 in your…" at bounding box center [784, 376] width 1568 height 752
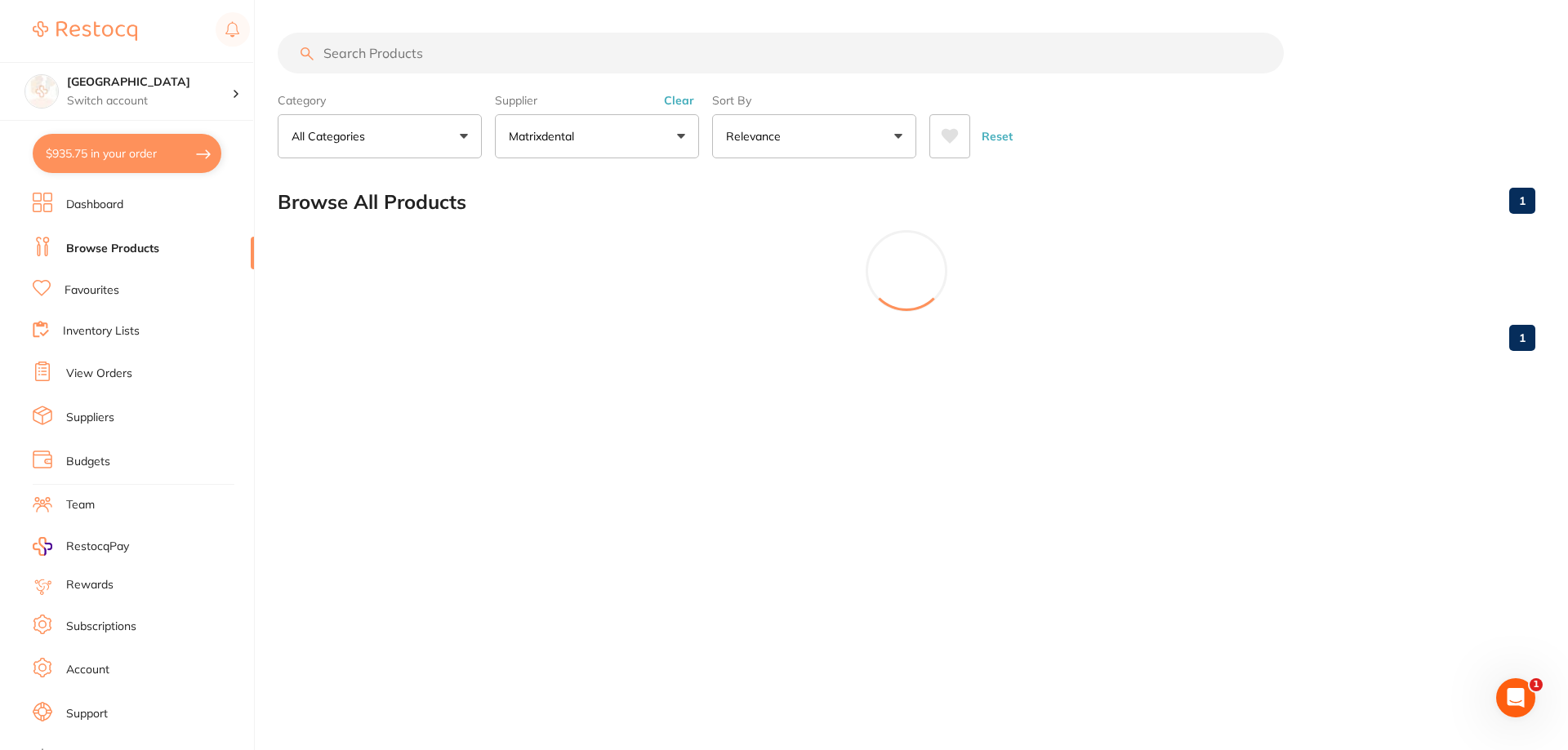
click at [108, 143] on button "$935.75 in your order" at bounding box center [127, 153] width 189 height 39
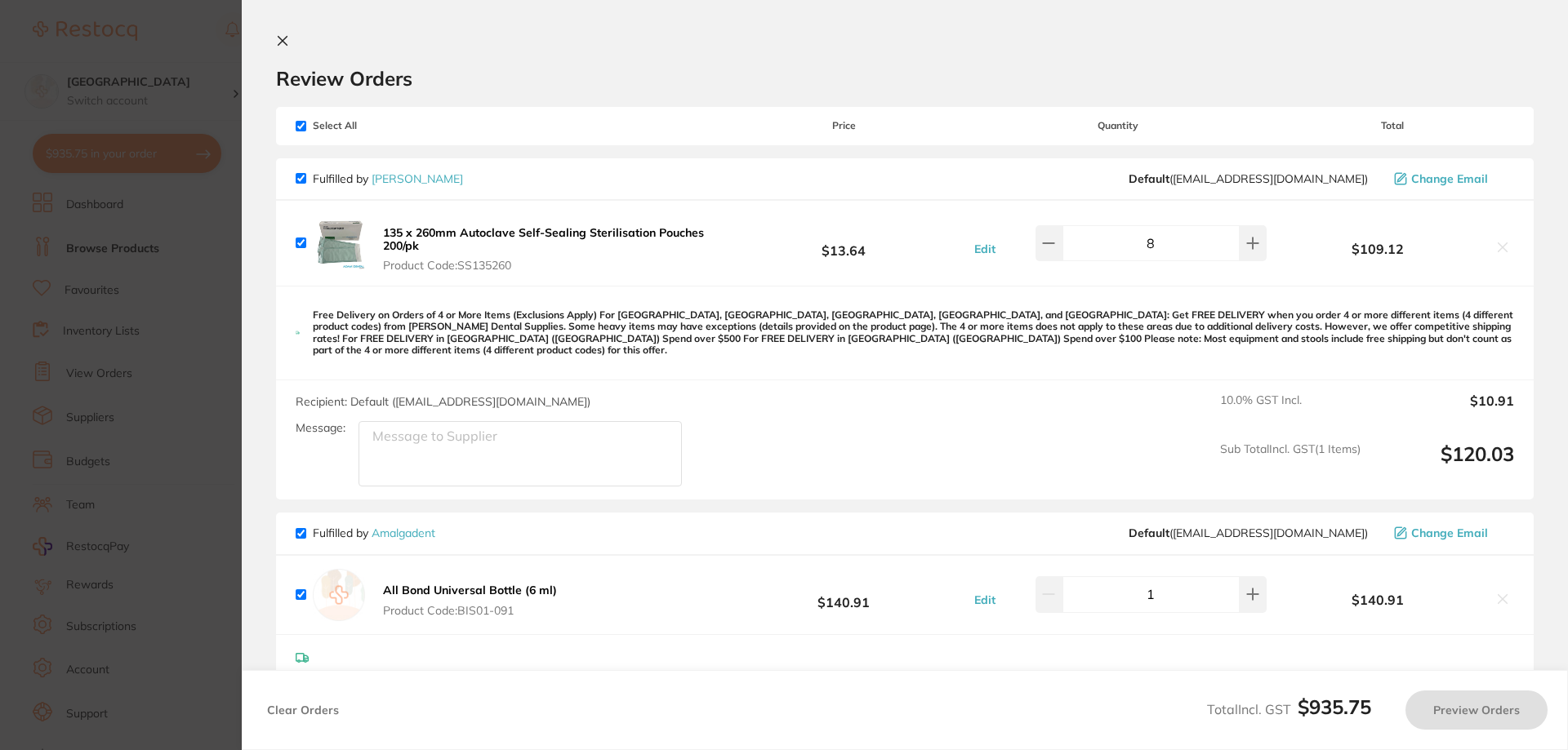
checkbox input "true"
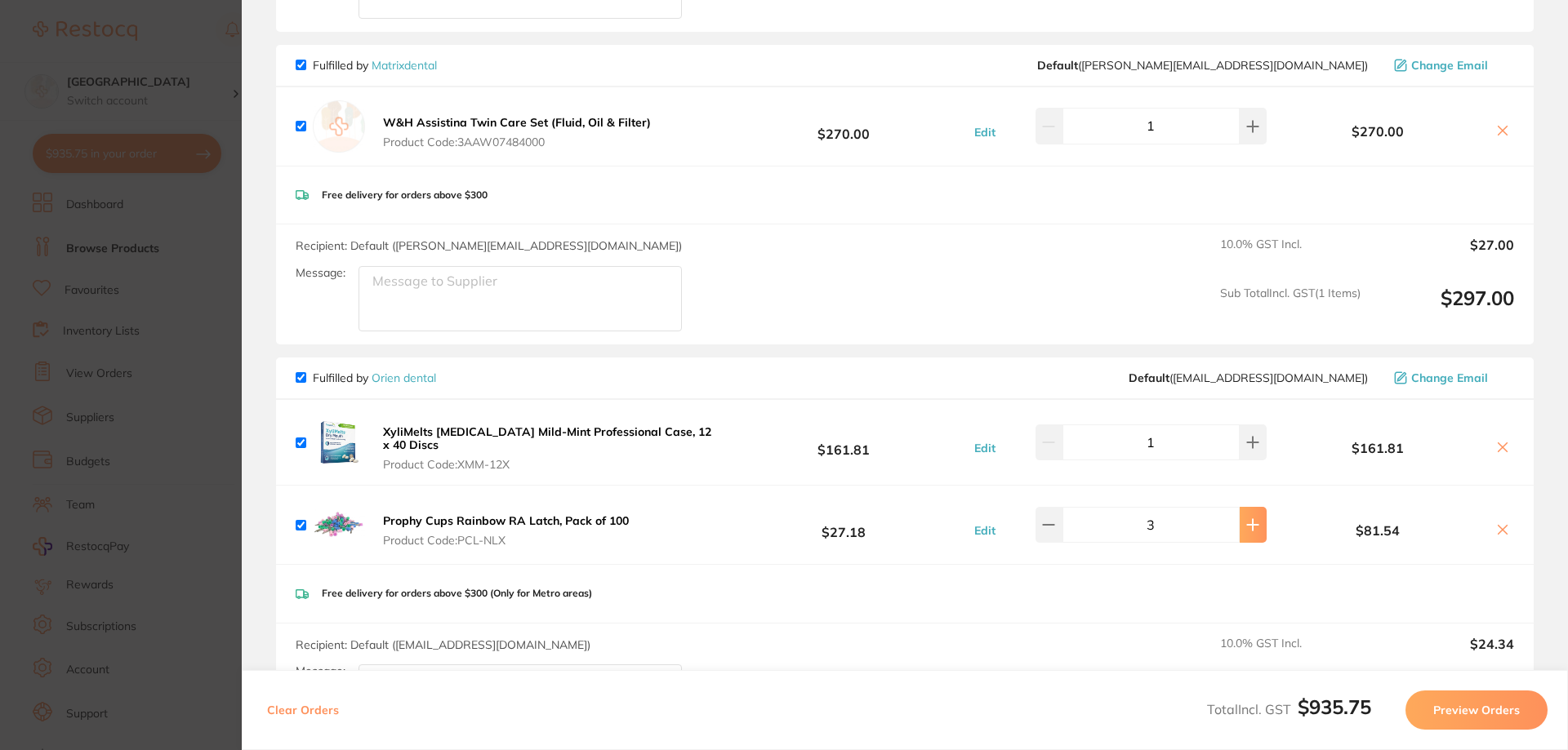
scroll to position [1078, 0]
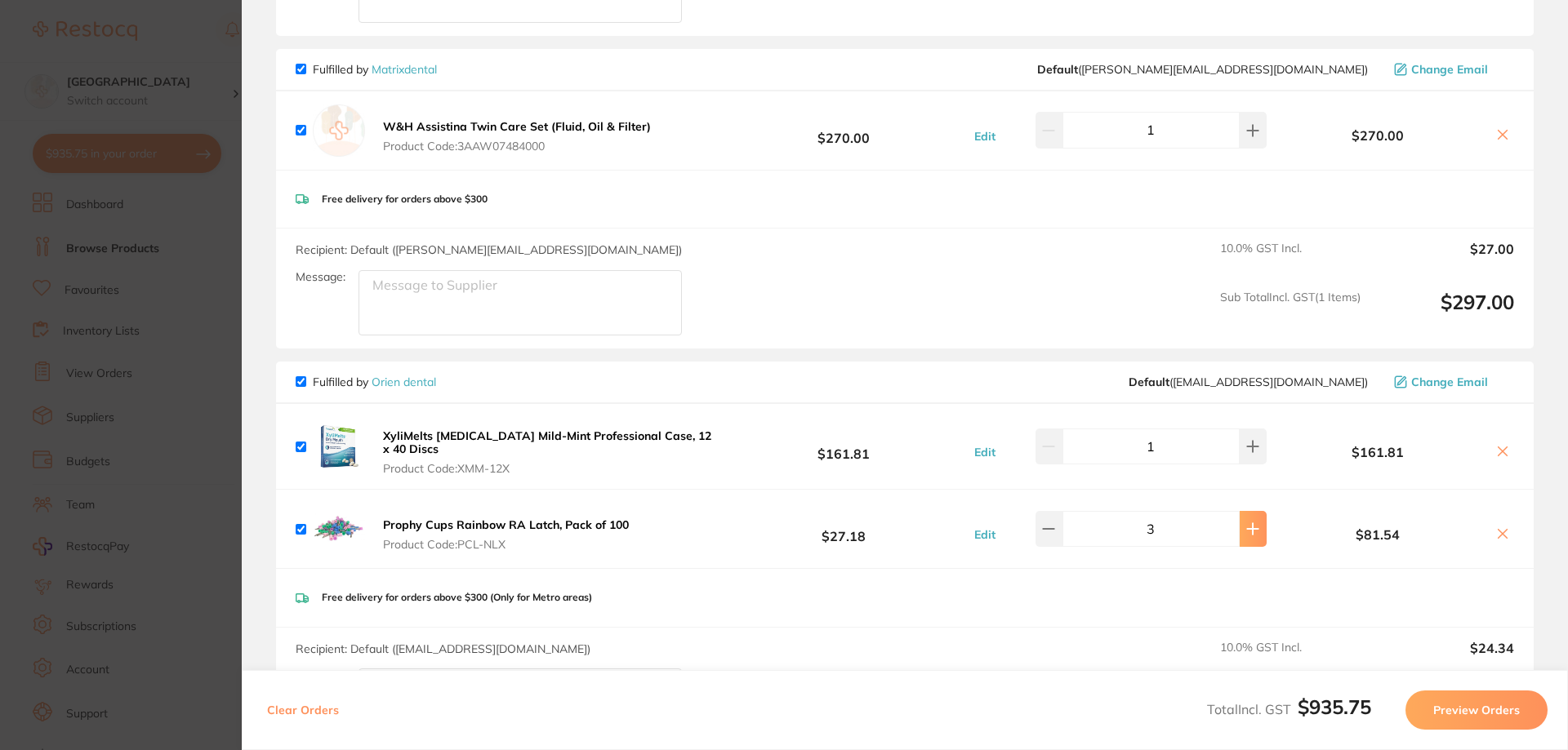
click at [1246, 523] on icon at bounding box center [1251, 528] width 13 height 13
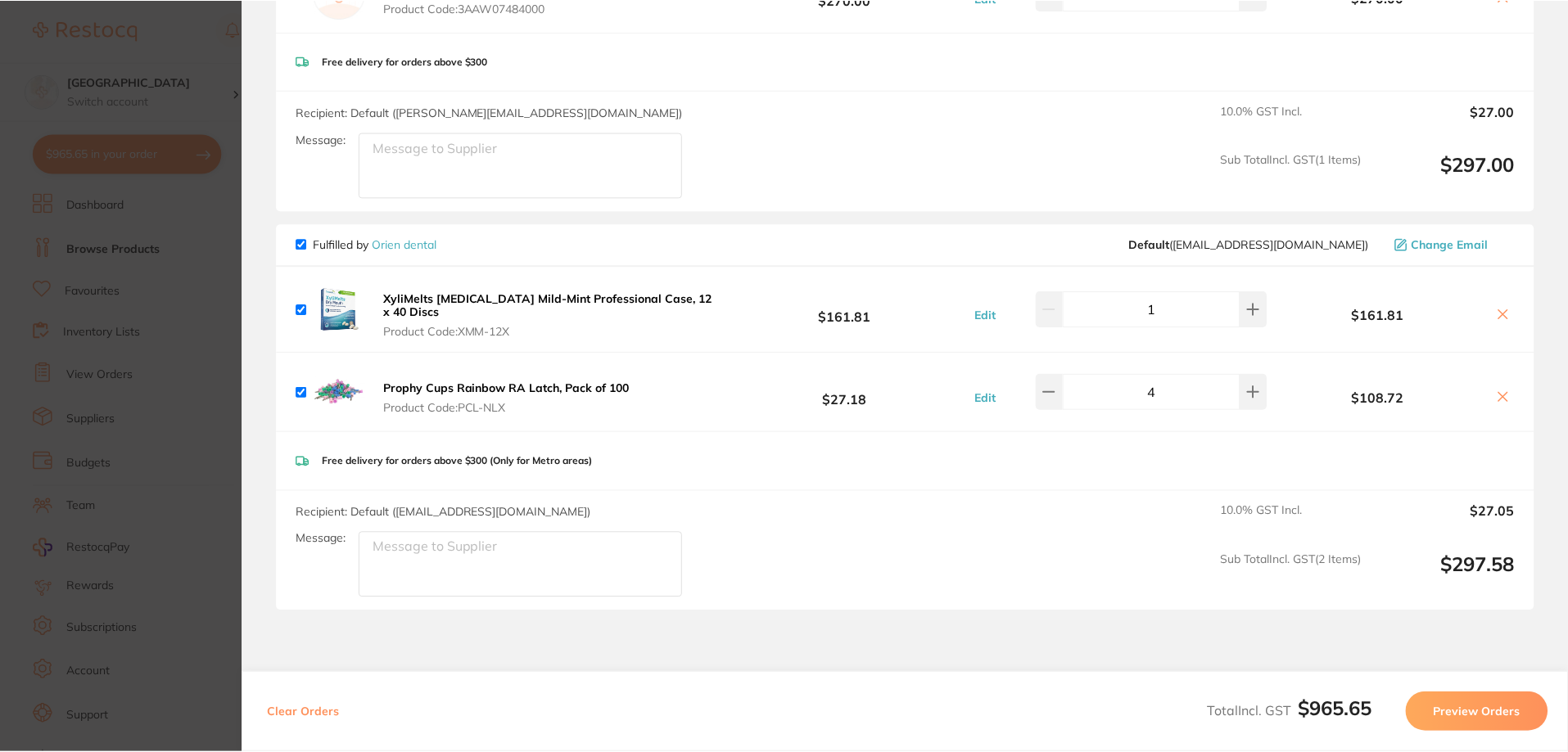
scroll to position [1326, 0]
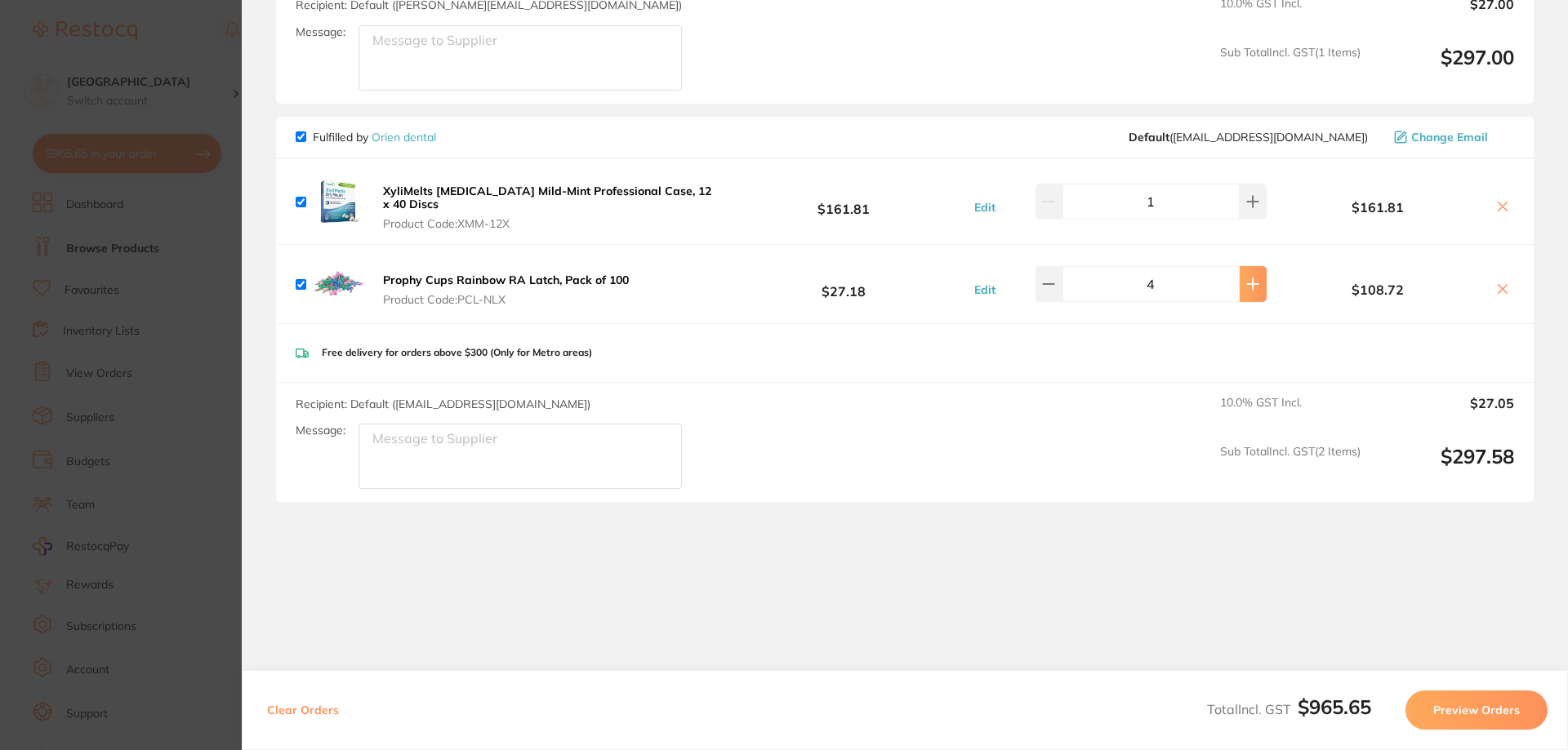
click at [1258, 268] on button at bounding box center [1253, 284] width 27 height 36
click at [415, 130] on link "Orien dental" at bounding box center [404, 136] width 65 height 15
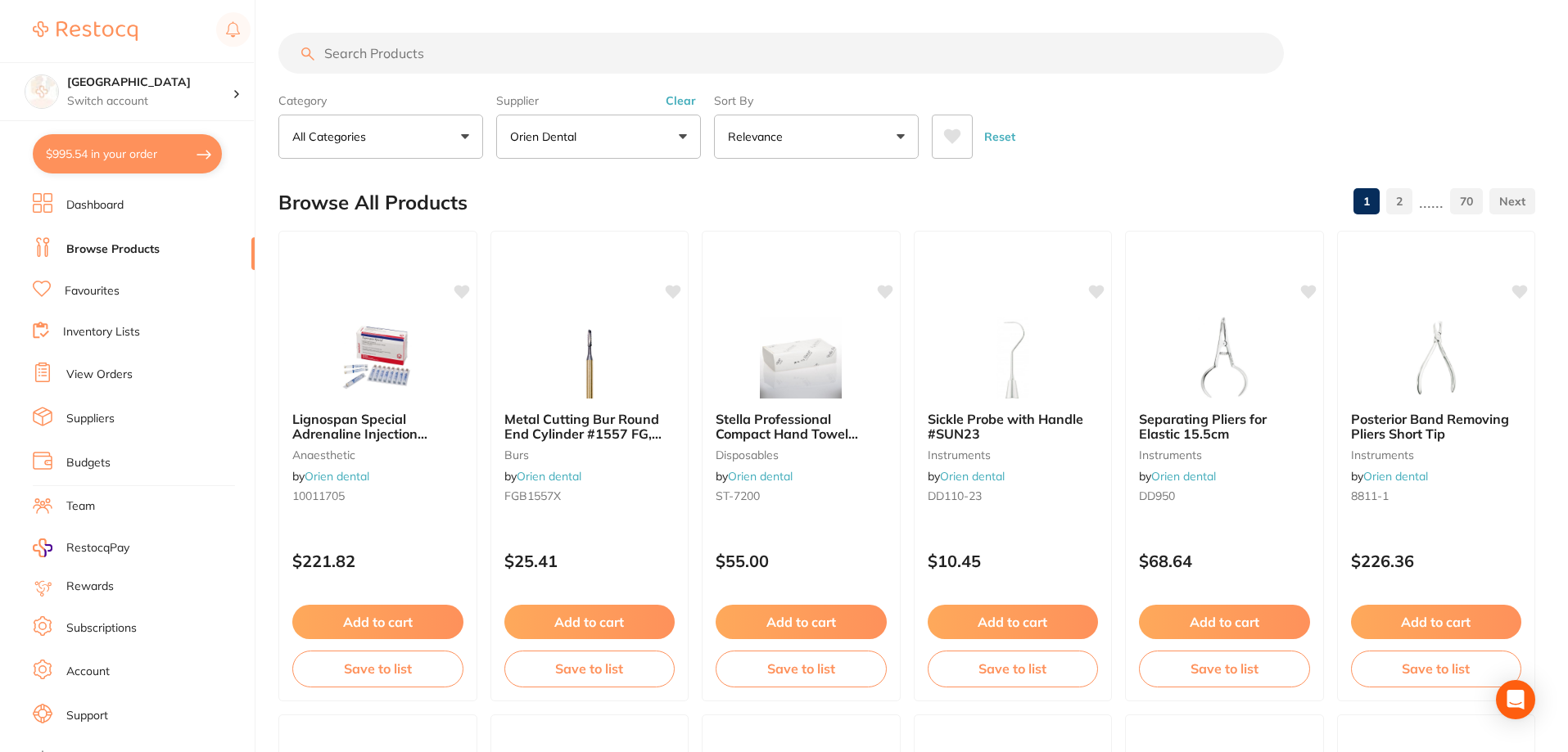
click at [956, 131] on icon at bounding box center [953, 136] width 17 height 15
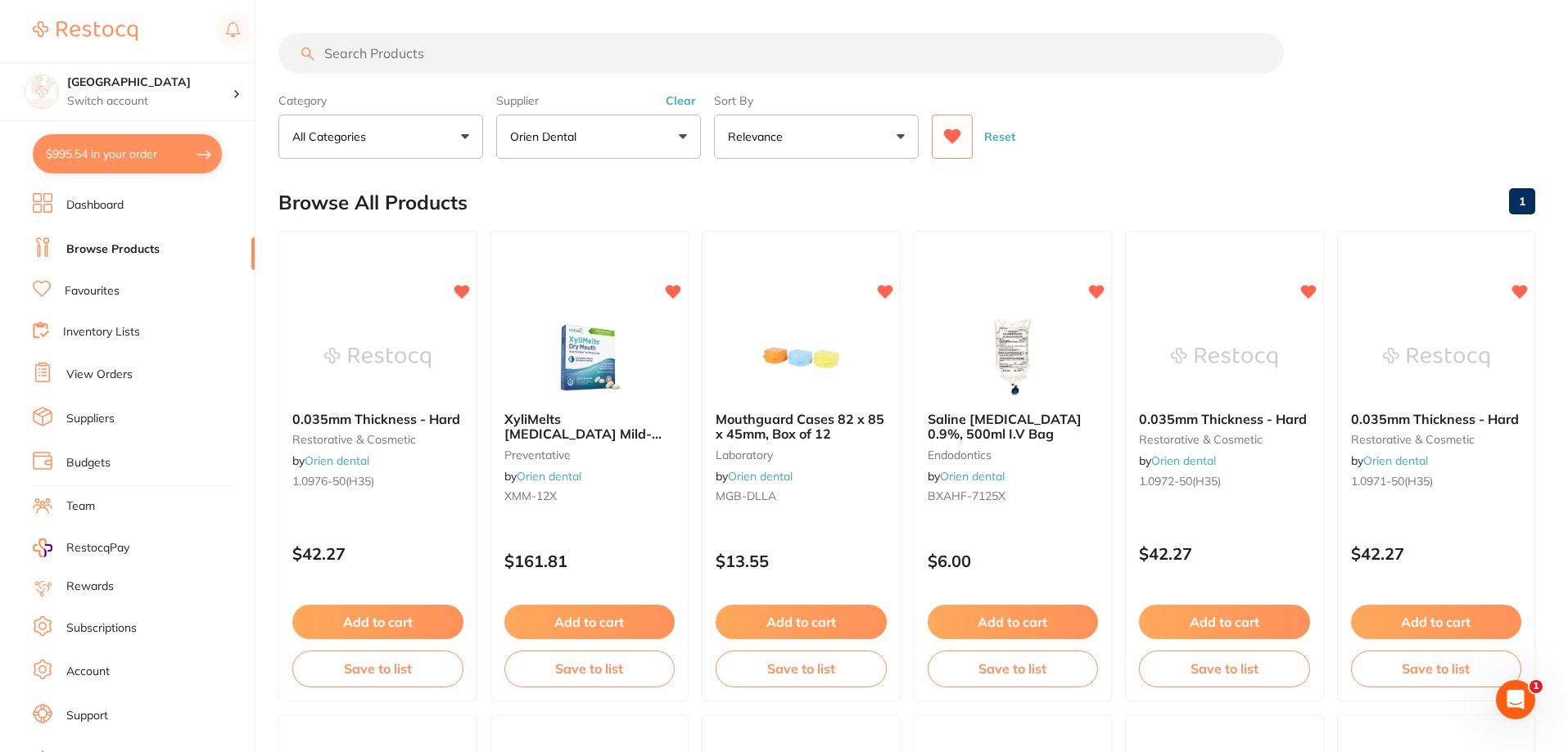
click at [105, 153] on button "$995.54 in your order" at bounding box center [127, 153] width 189 height 39
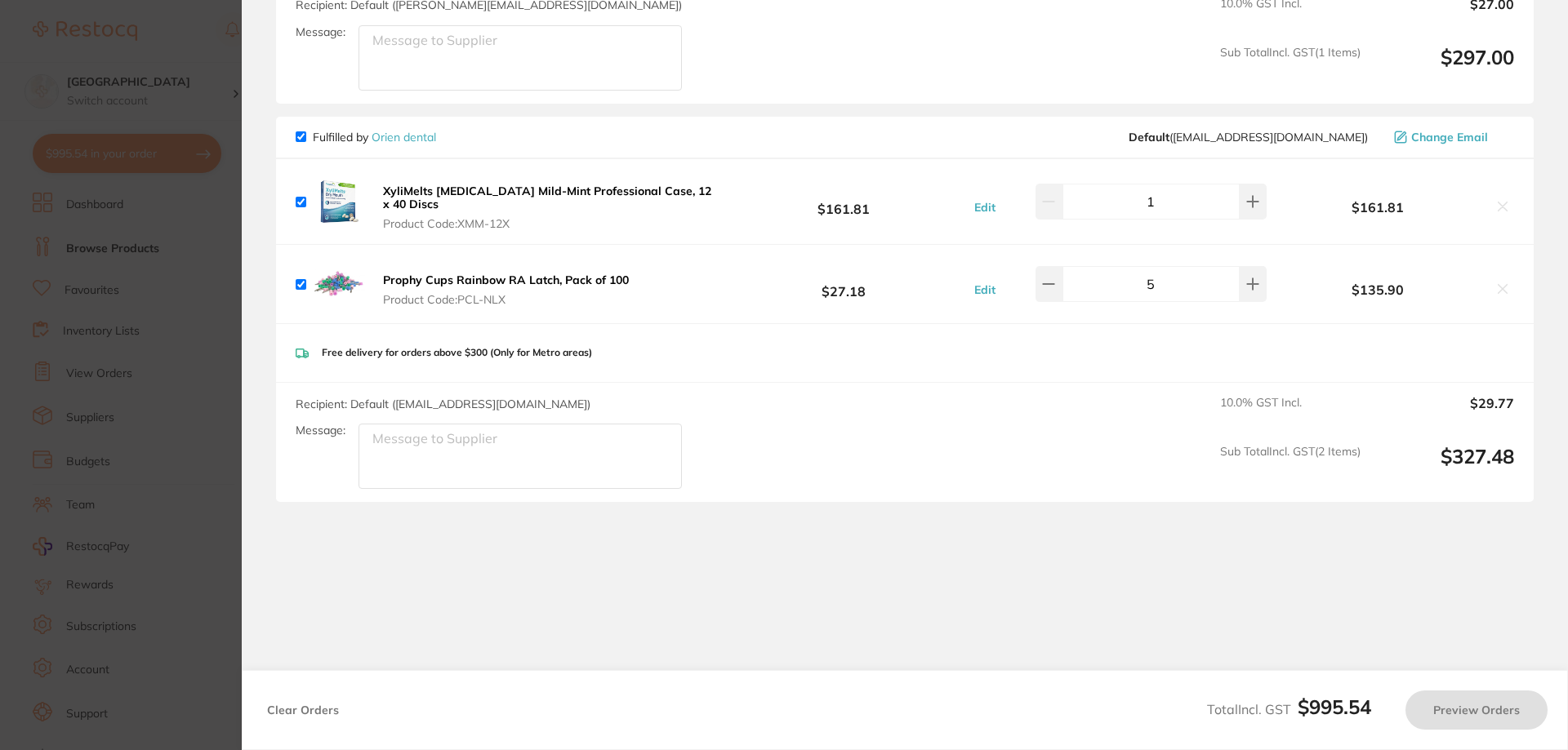
type input "3"
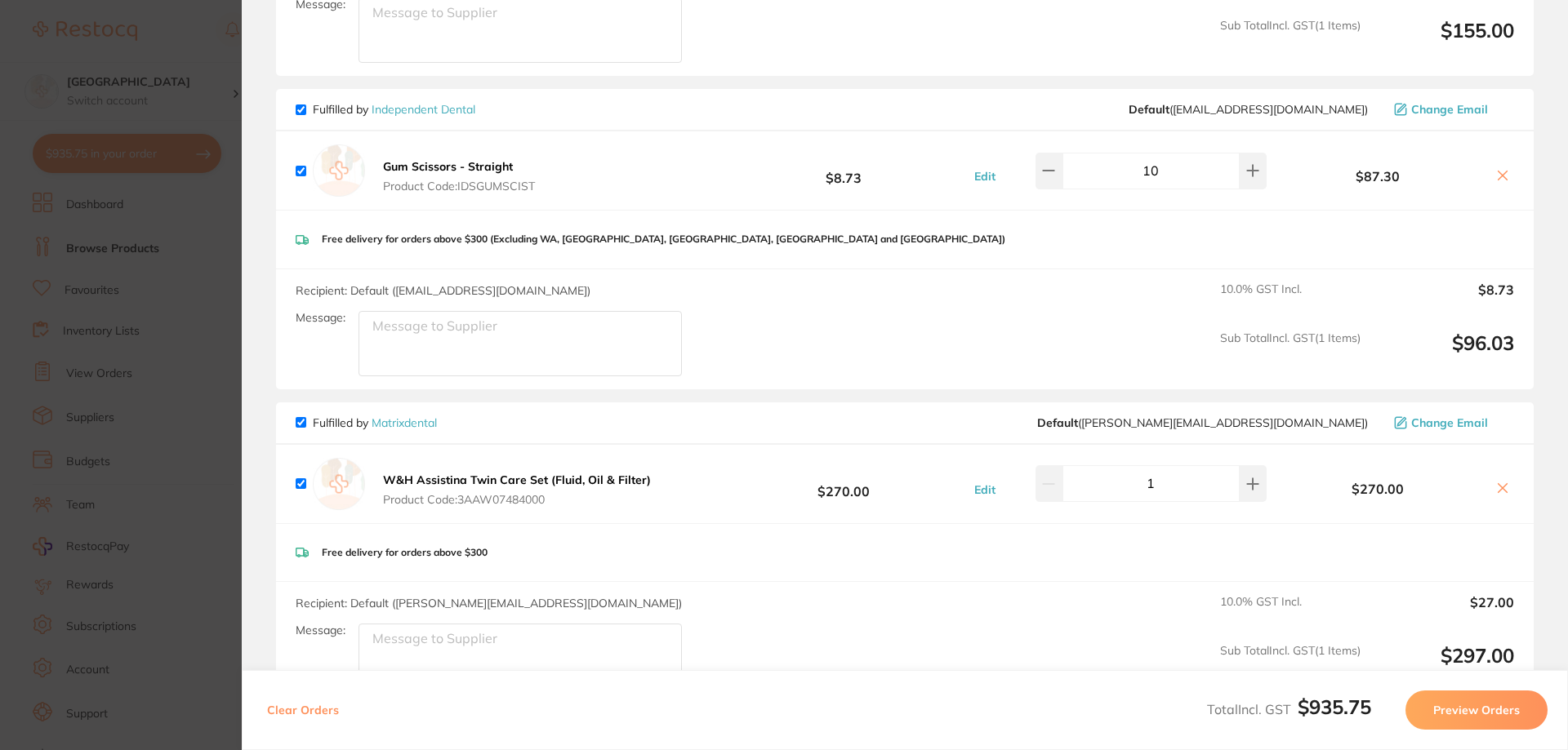
scroll to position [752, 0]
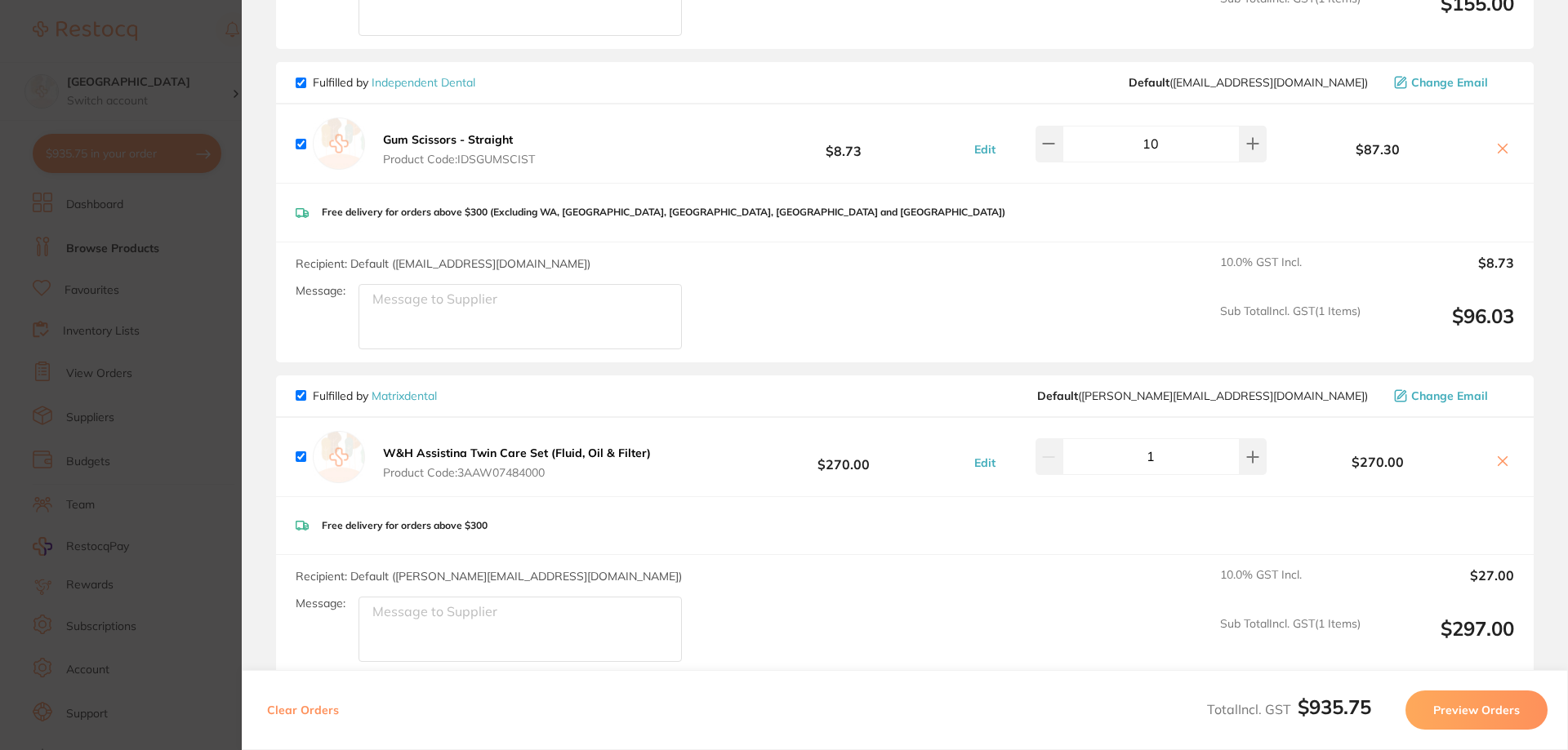
click at [309, 375] on div "Fulfilled by Matrixdental Default ( [PERSON_NAME][EMAIL_ADDRESS][DOMAIN_NAME] )…" at bounding box center [904, 397] width 1257 height 43
click at [301, 390] on input "checkbox" at bounding box center [300, 395] width 11 height 11
checkbox input "false"
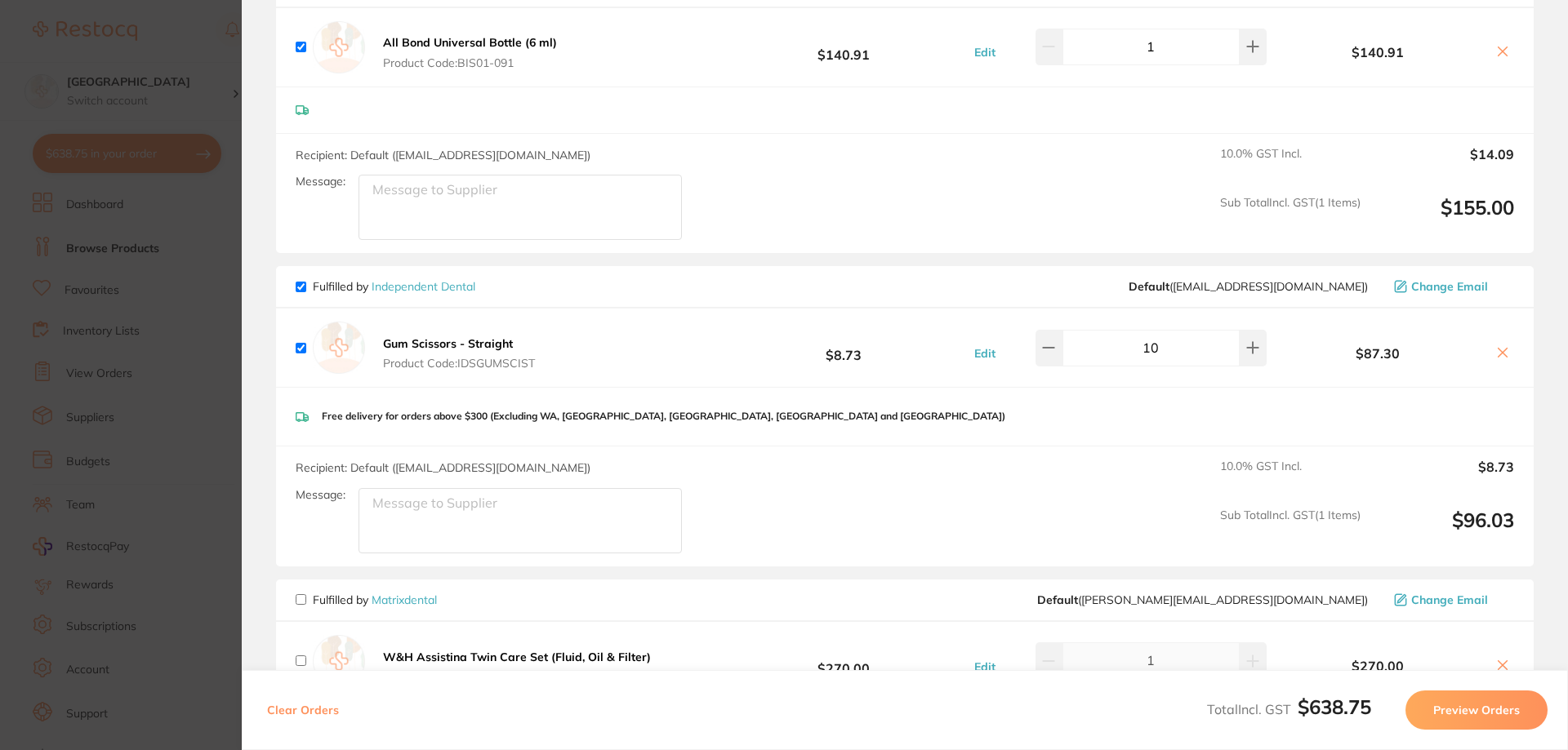
click at [300, 282] on input "checkbox" at bounding box center [300, 286] width 11 height 11
checkbox input "false"
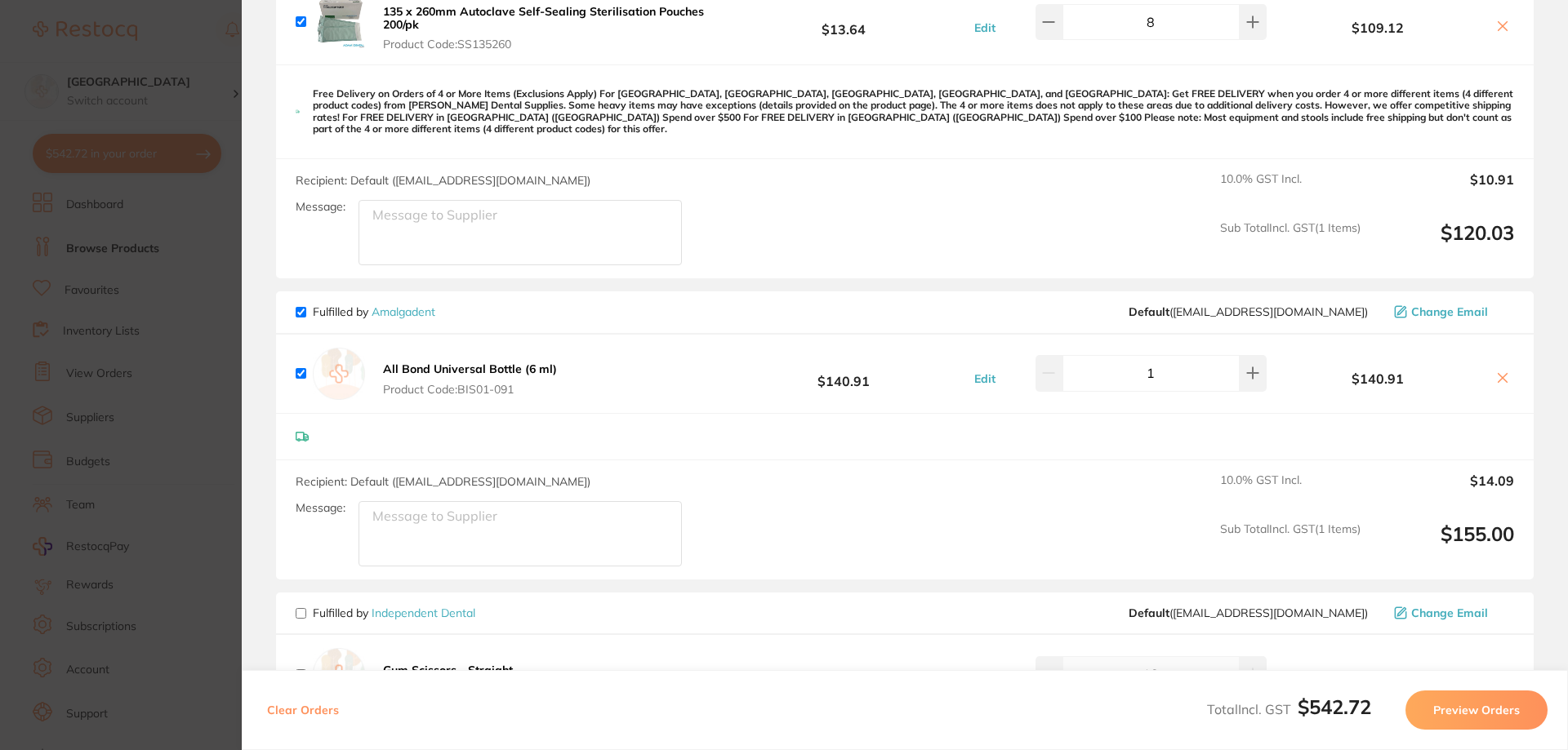
click at [300, 307] on input "checkbox" at bounding box center [300, 312] width 11 height 11
checkbox input "false"
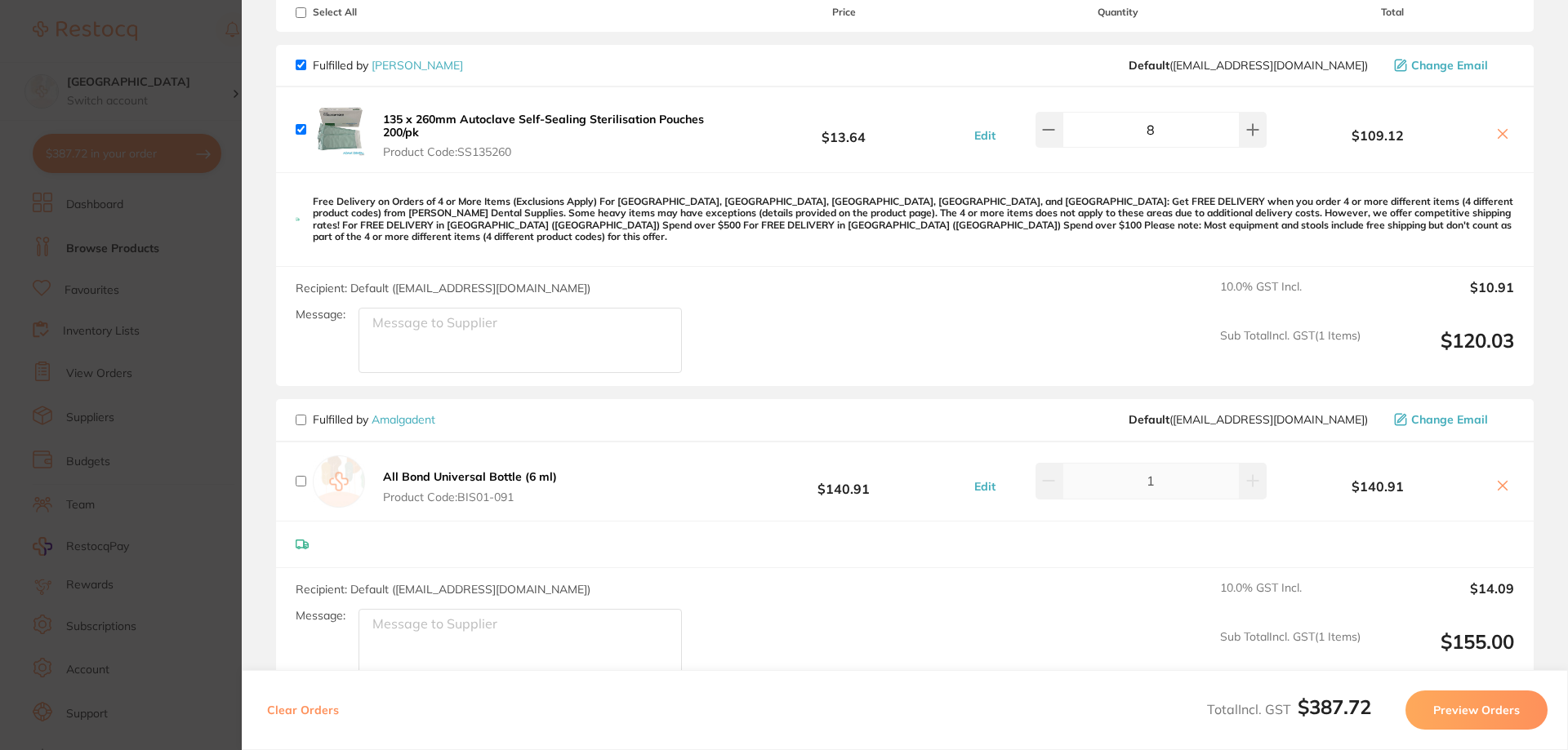
scroll to position [0, 0]
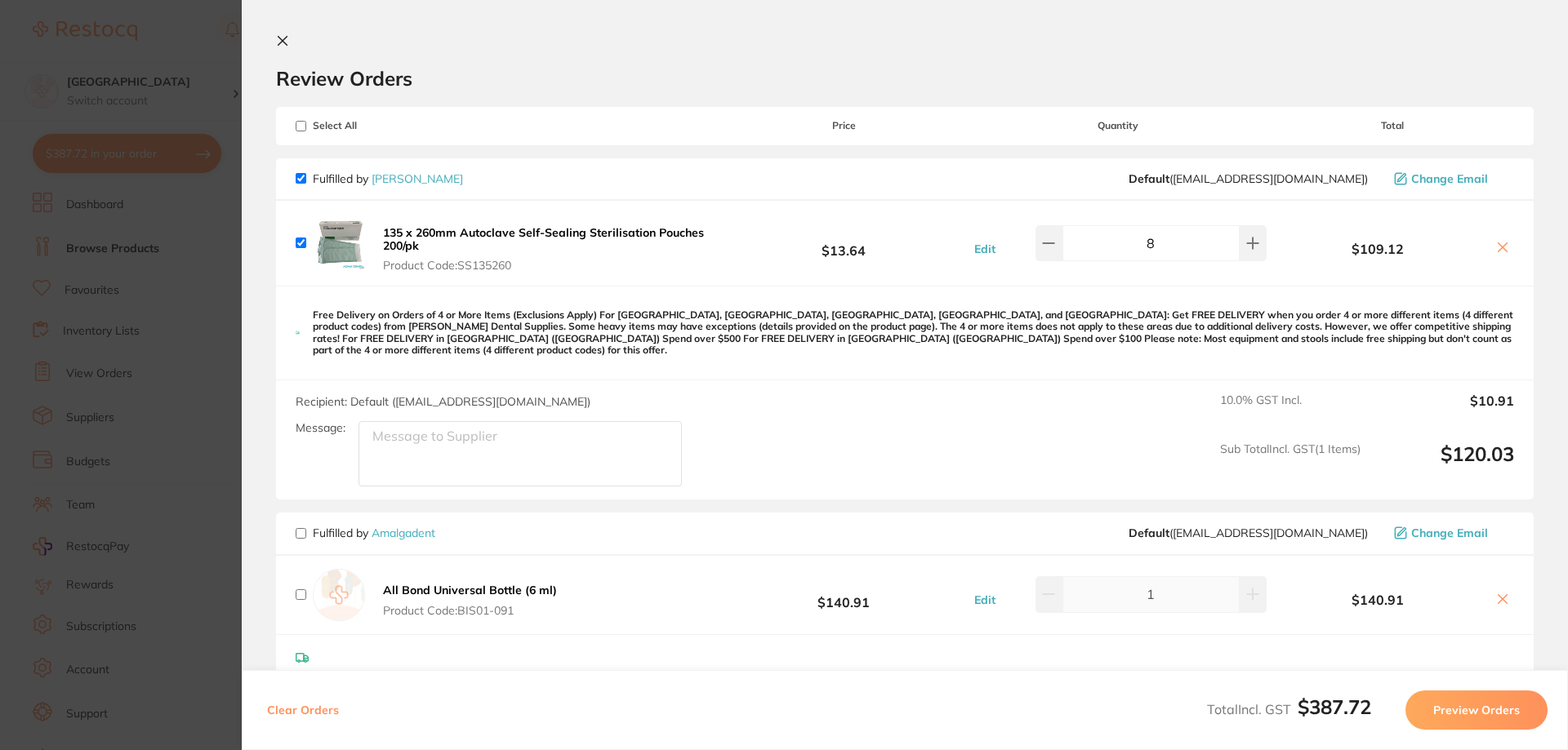
click at [300, 180] on input "checkbox" at bounding box center [300, 178] width 11 height 11
checkbox input "false"
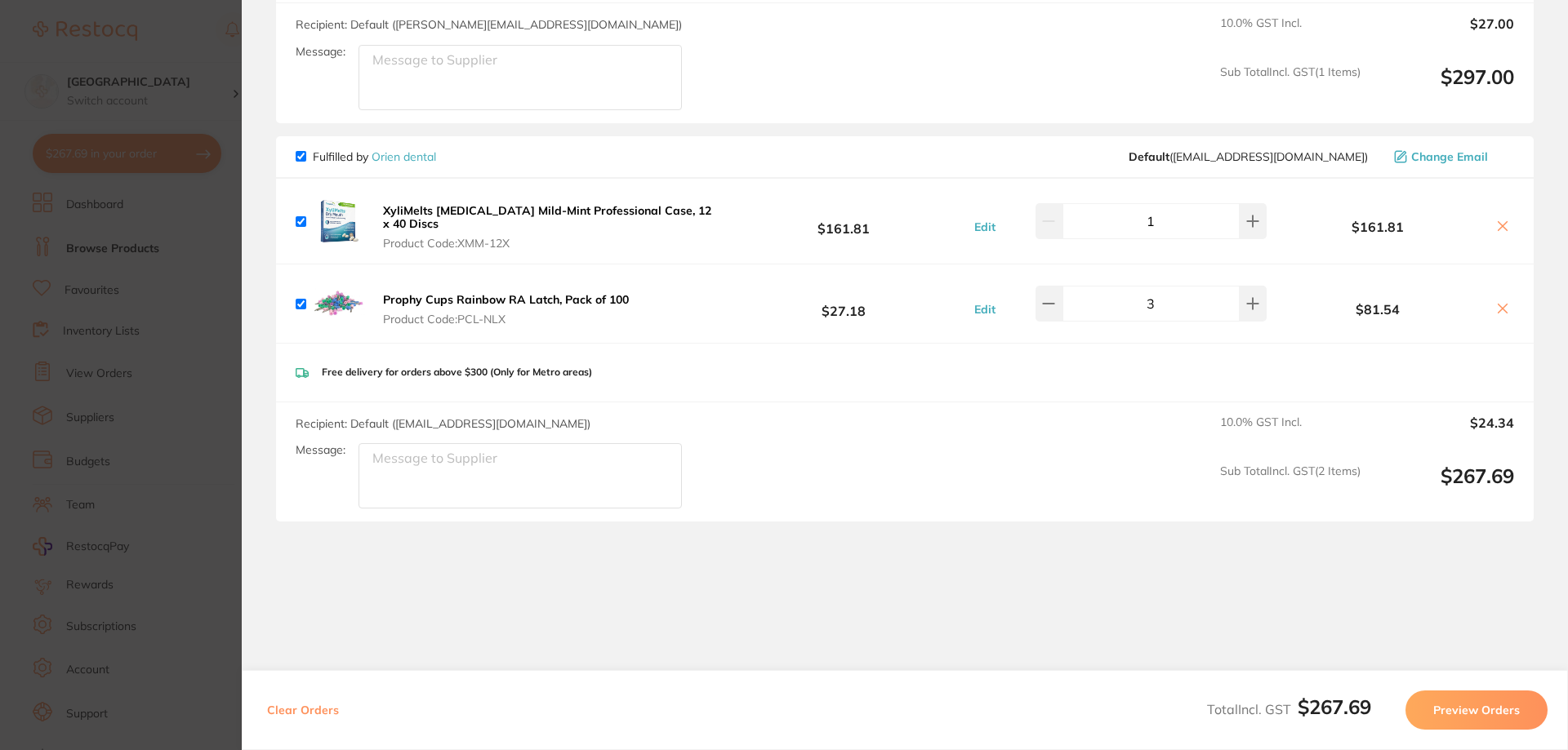
scroll to position [1323, 0]
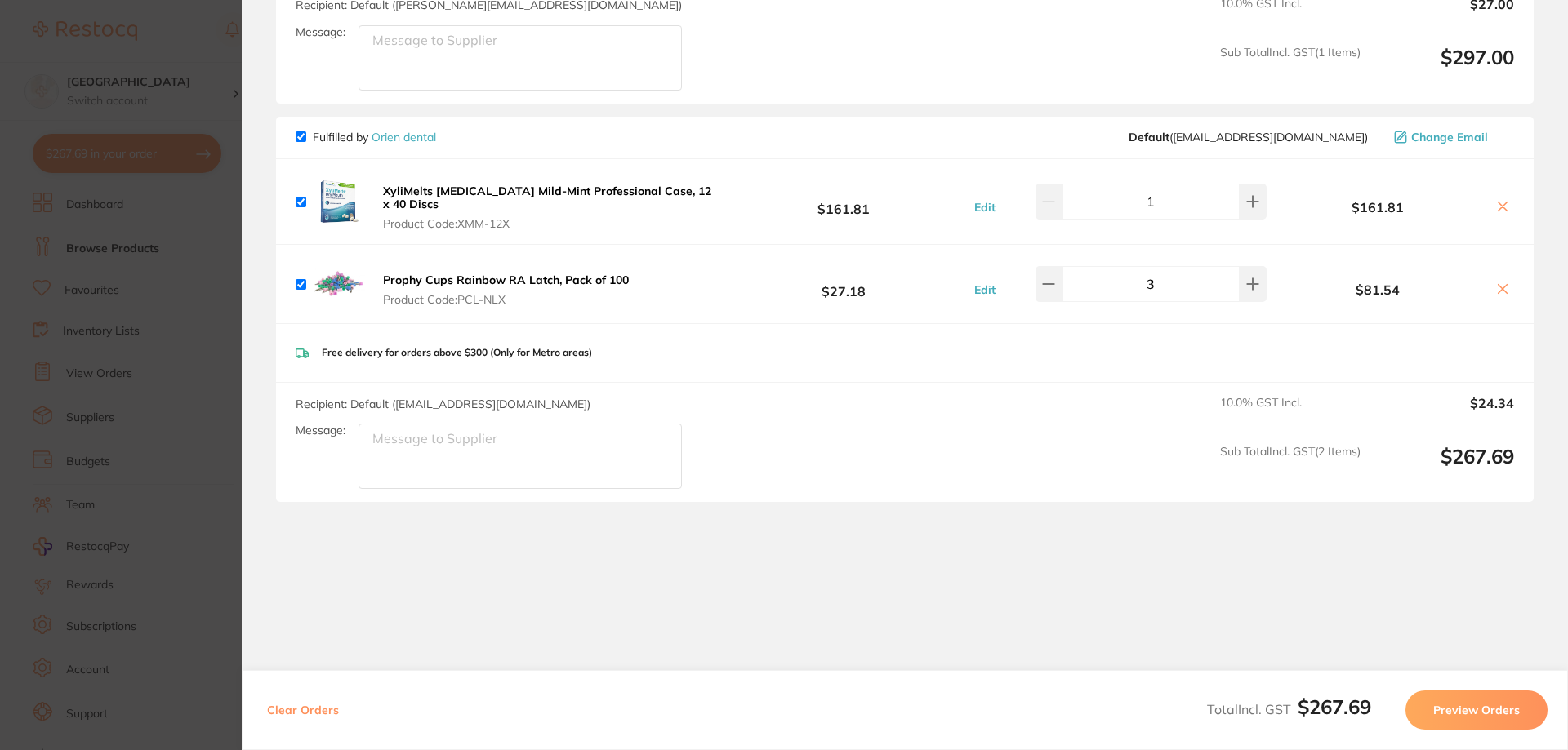
click at [1482, 704] on button "Preview Orders" at bounding box center [1476, 710] width 142 height 39
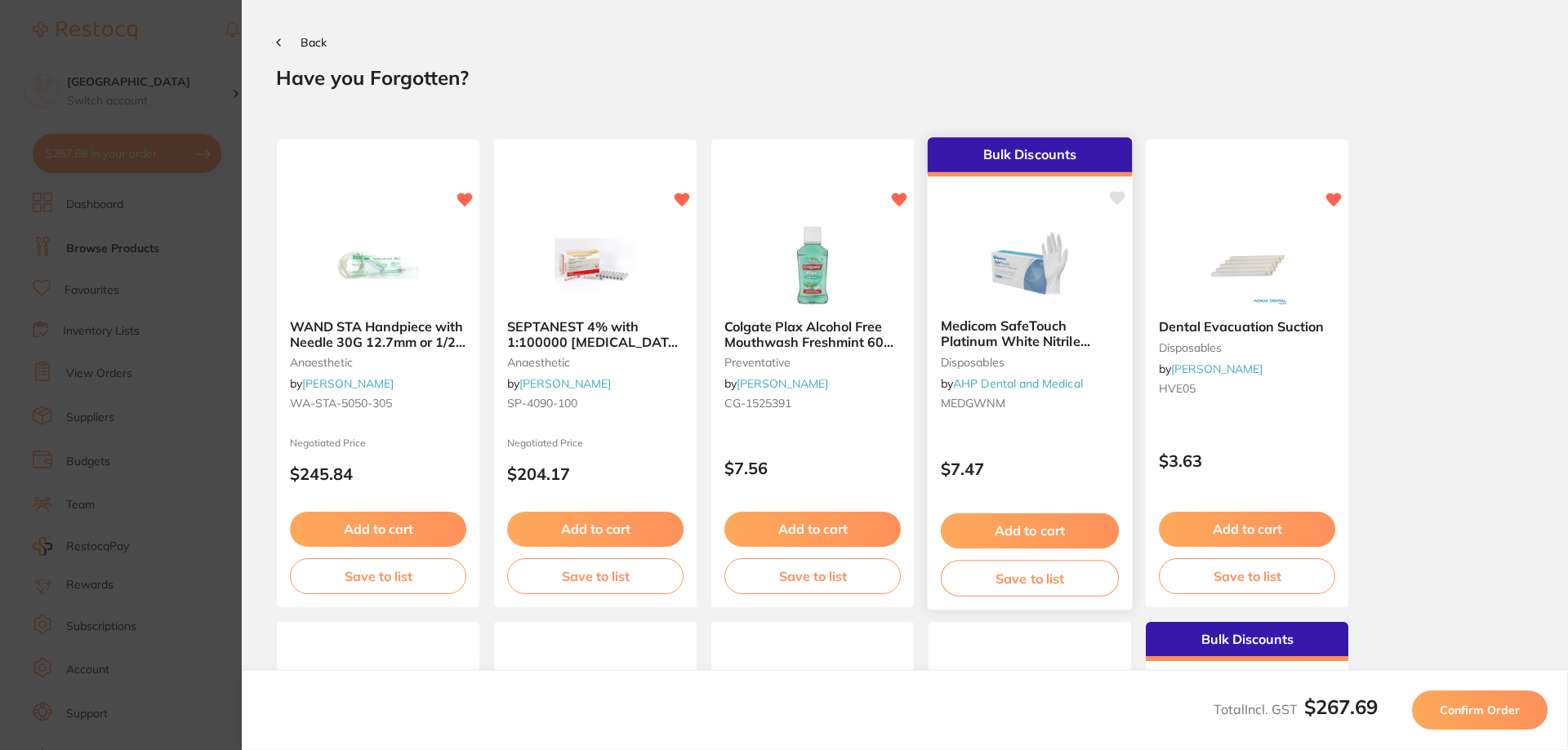
scroll to position [0, 0]
click at [285, 45] on button "Back" at bounding box center [301, 42] width 50 height 13
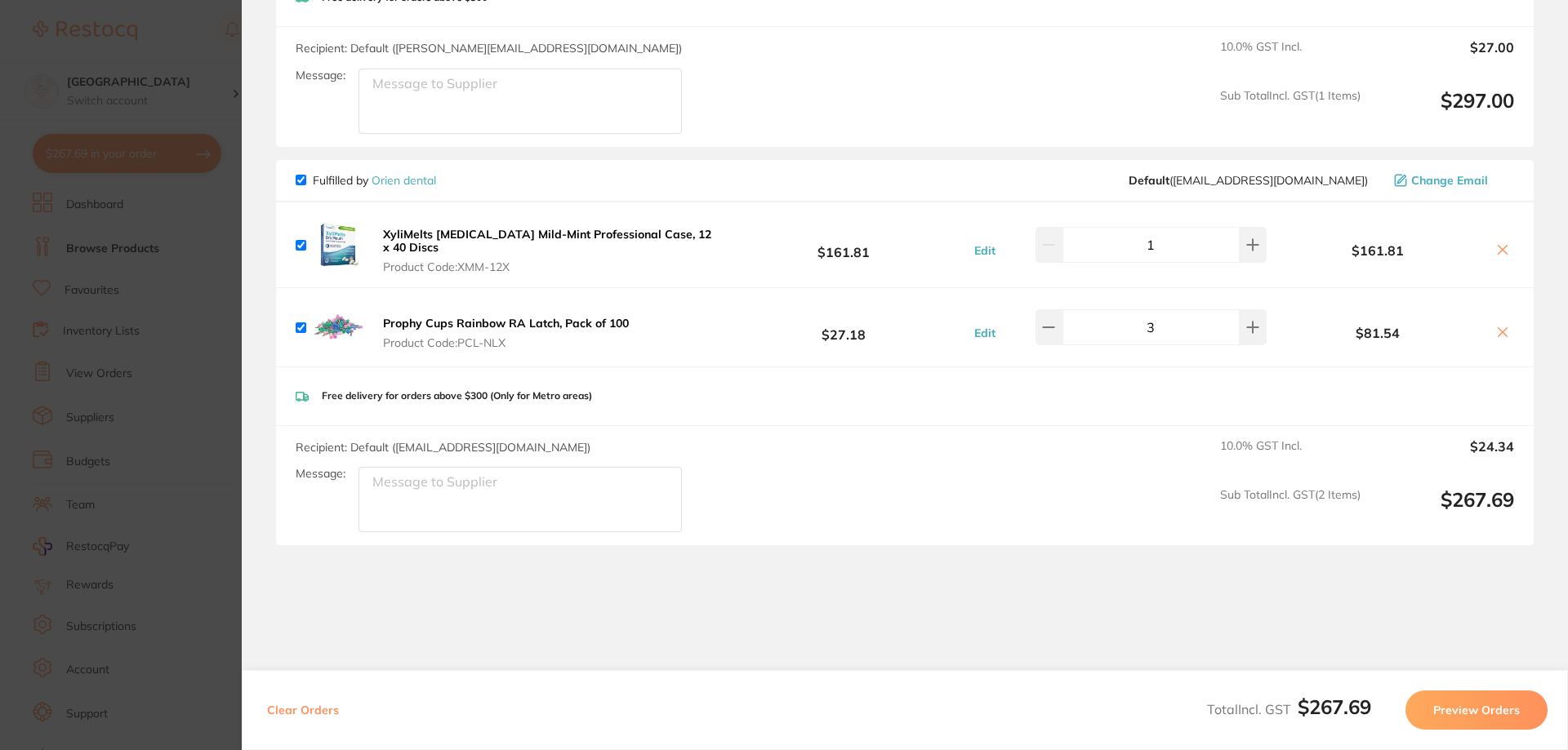
scroll to position [1323, 0]
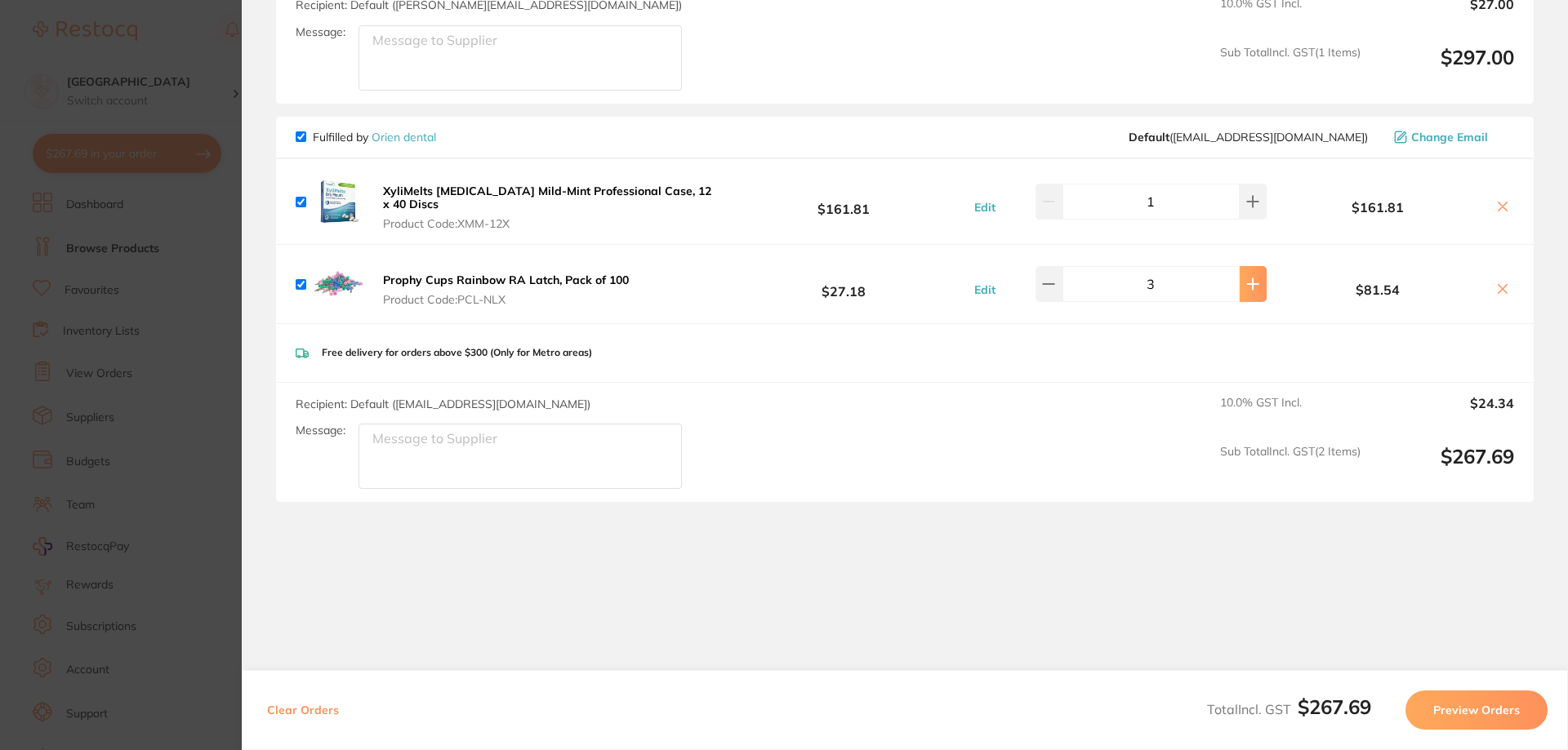
click at [1246, 278] on icon at bounding box center [1251, 284] width 13 height 13
type input "5"
click at [1499, 716] on button "Preview Orders" at bounding box center [1476, 710] width 142 height 39
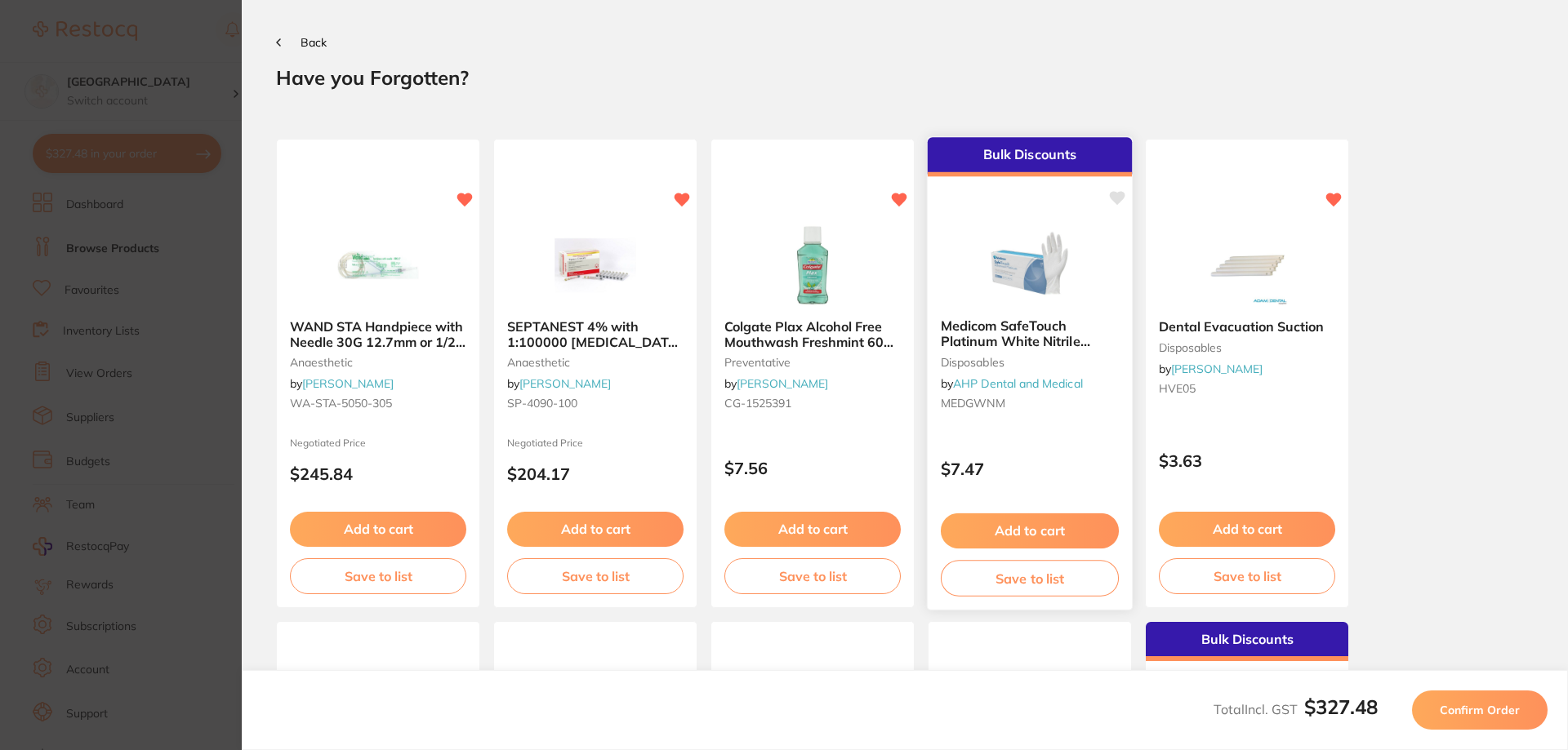
scroll to position [0, 0]
click at [1473, 714] on span "Confirm Order" at bounding box center [1479, 709] width 80 height 15
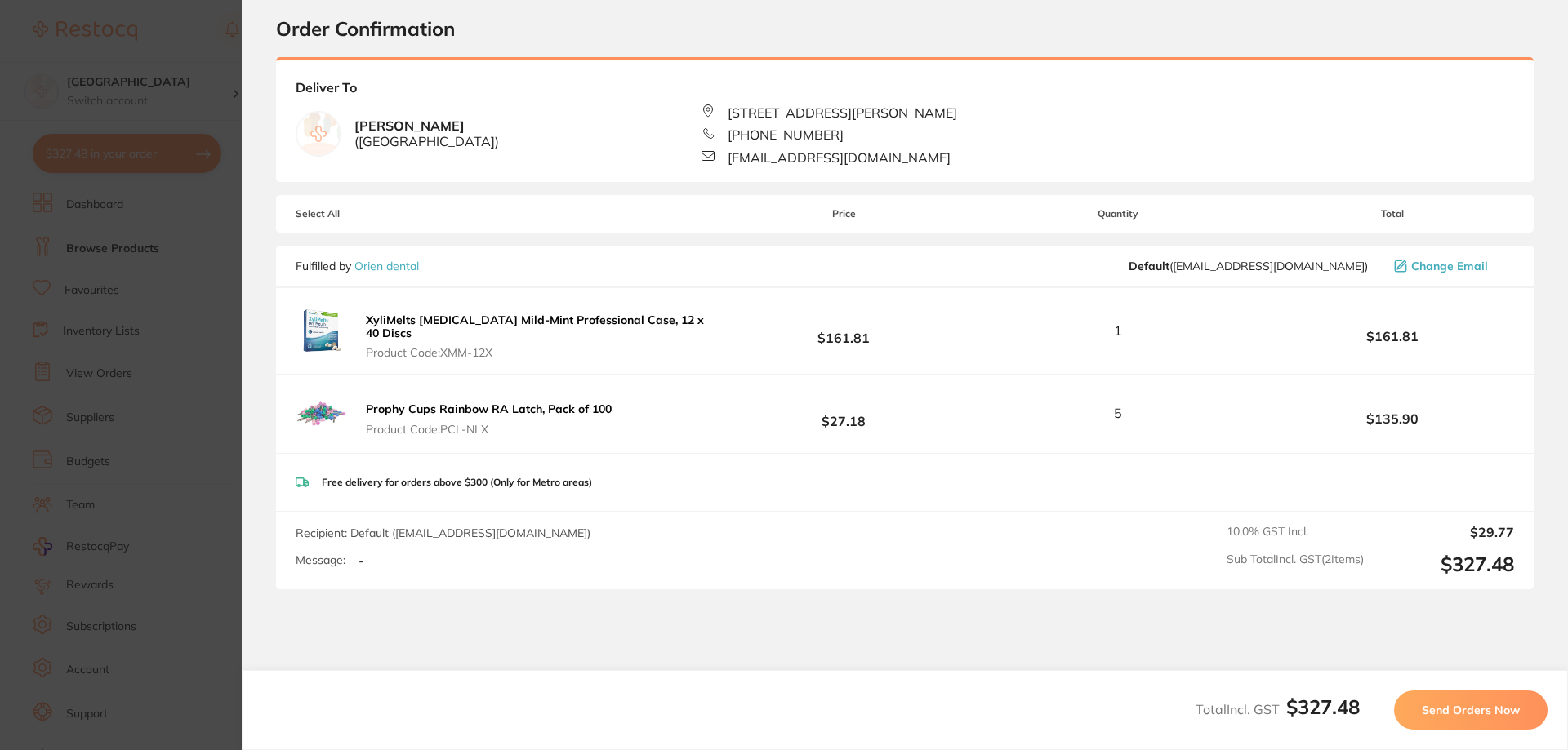
scroll to position [148, 0]
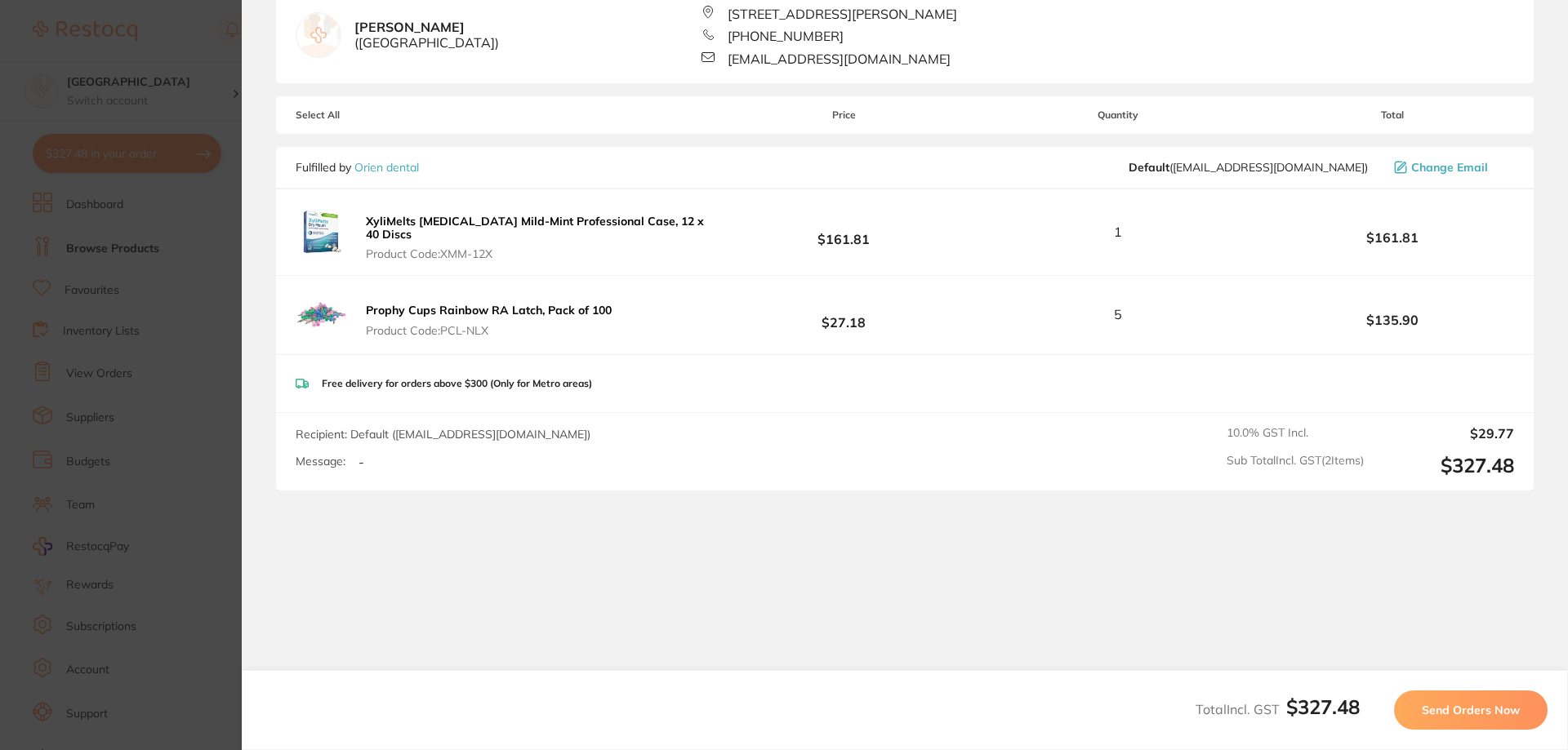
click at [1460, 705] on span "Send Orders Now" at bounding box center [1470, 709] width 98 height 15
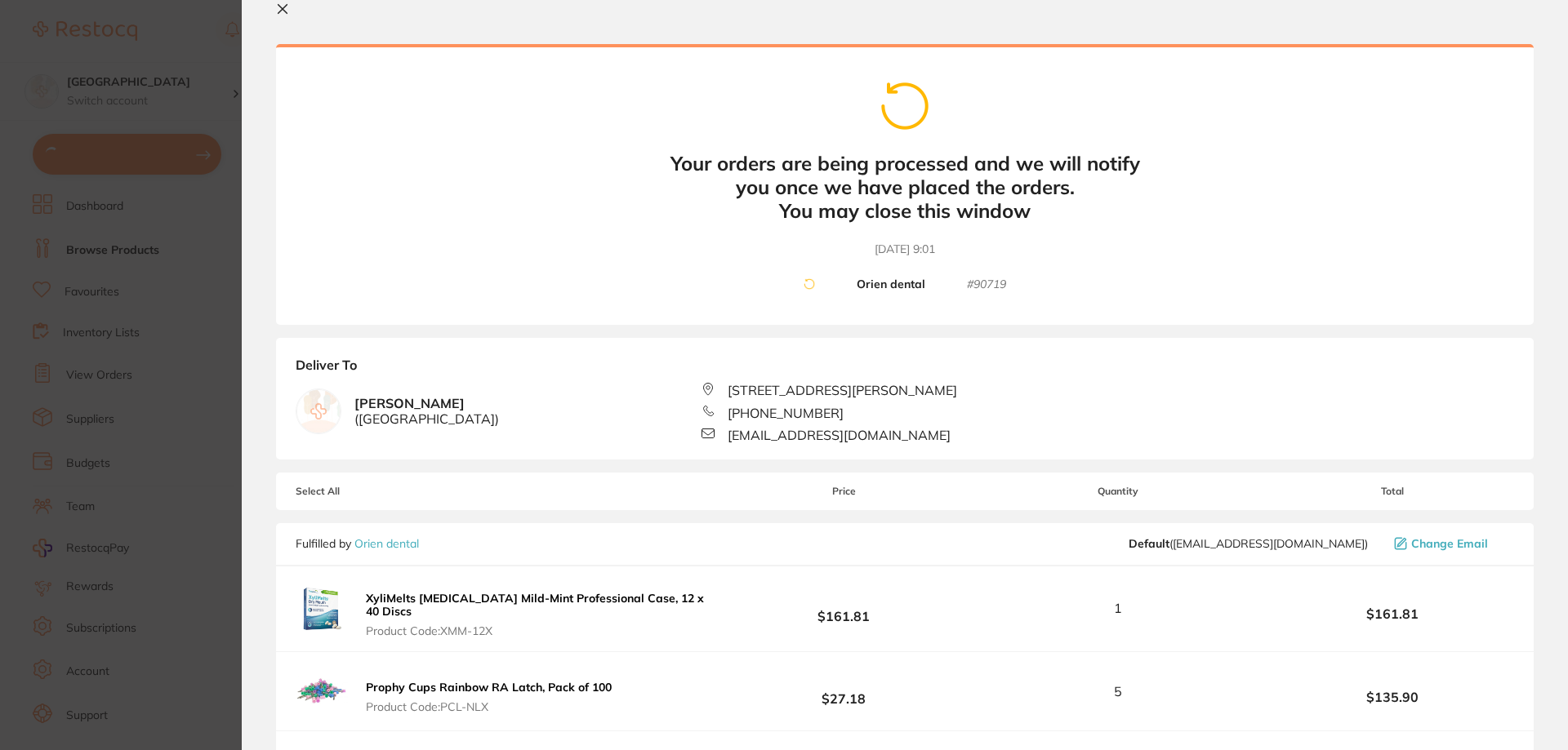
scroll to position [0, 0]
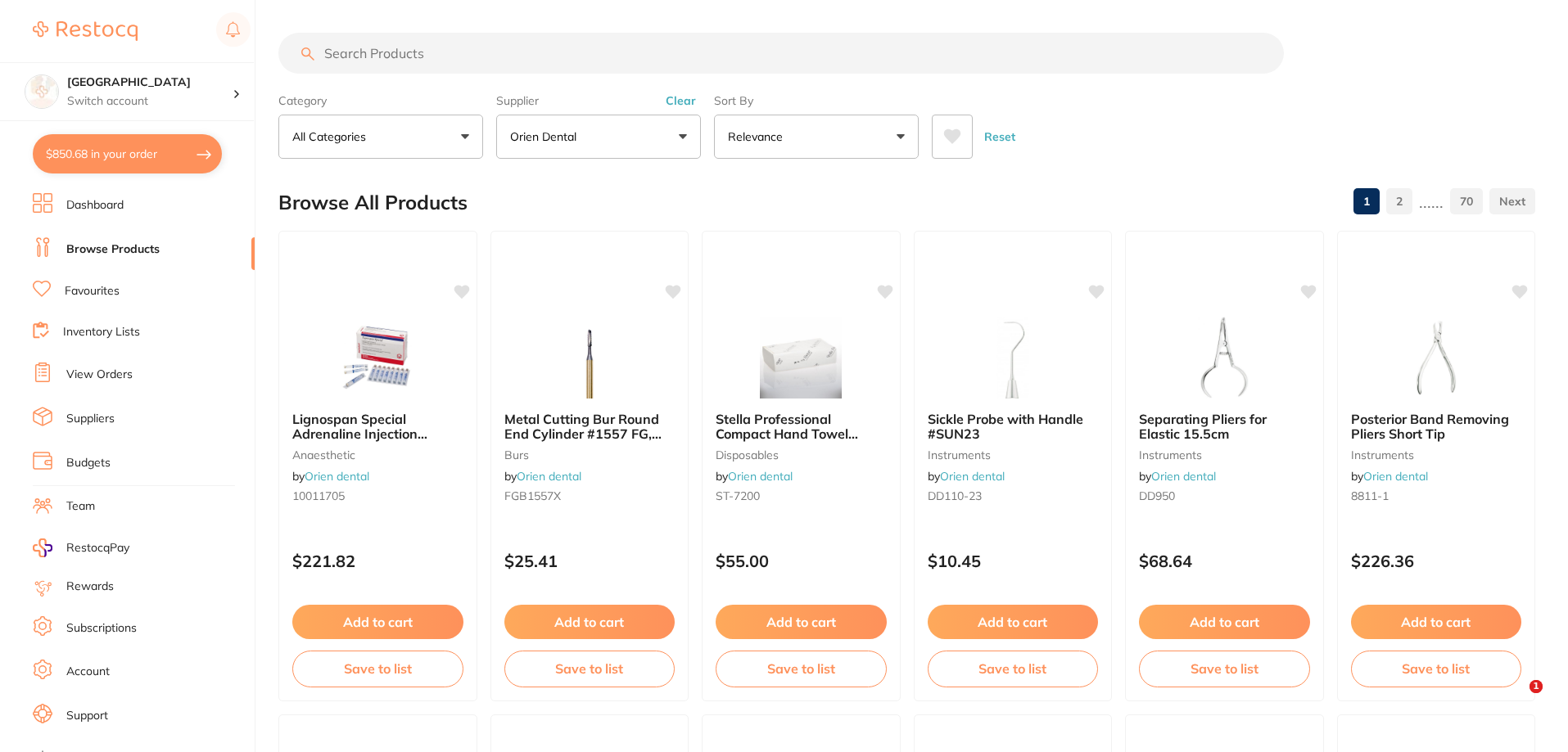
click at [79, 157] on button "$850.68 in your order" at bounding box center [127, 153] width 189 height 39
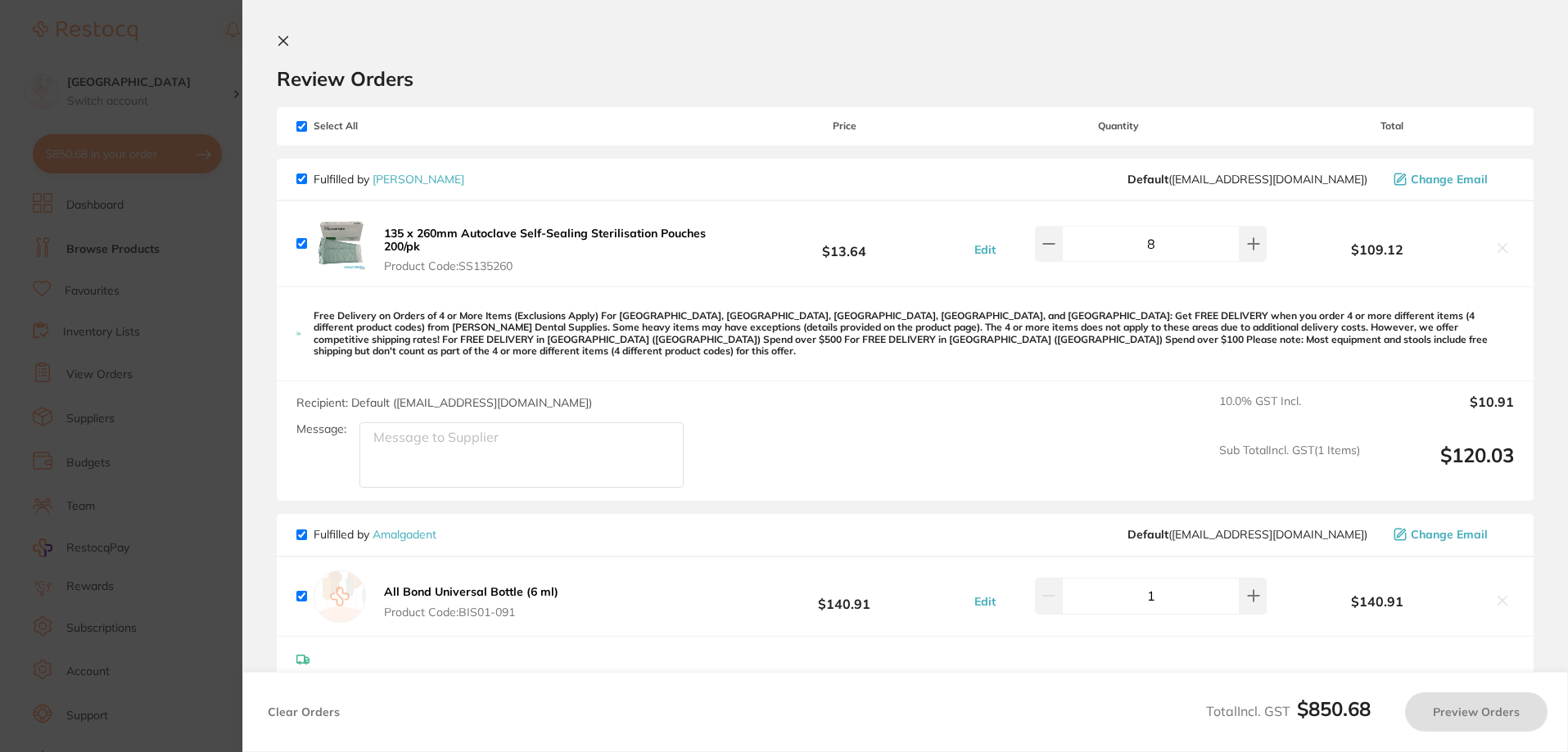
checkbox input "true"
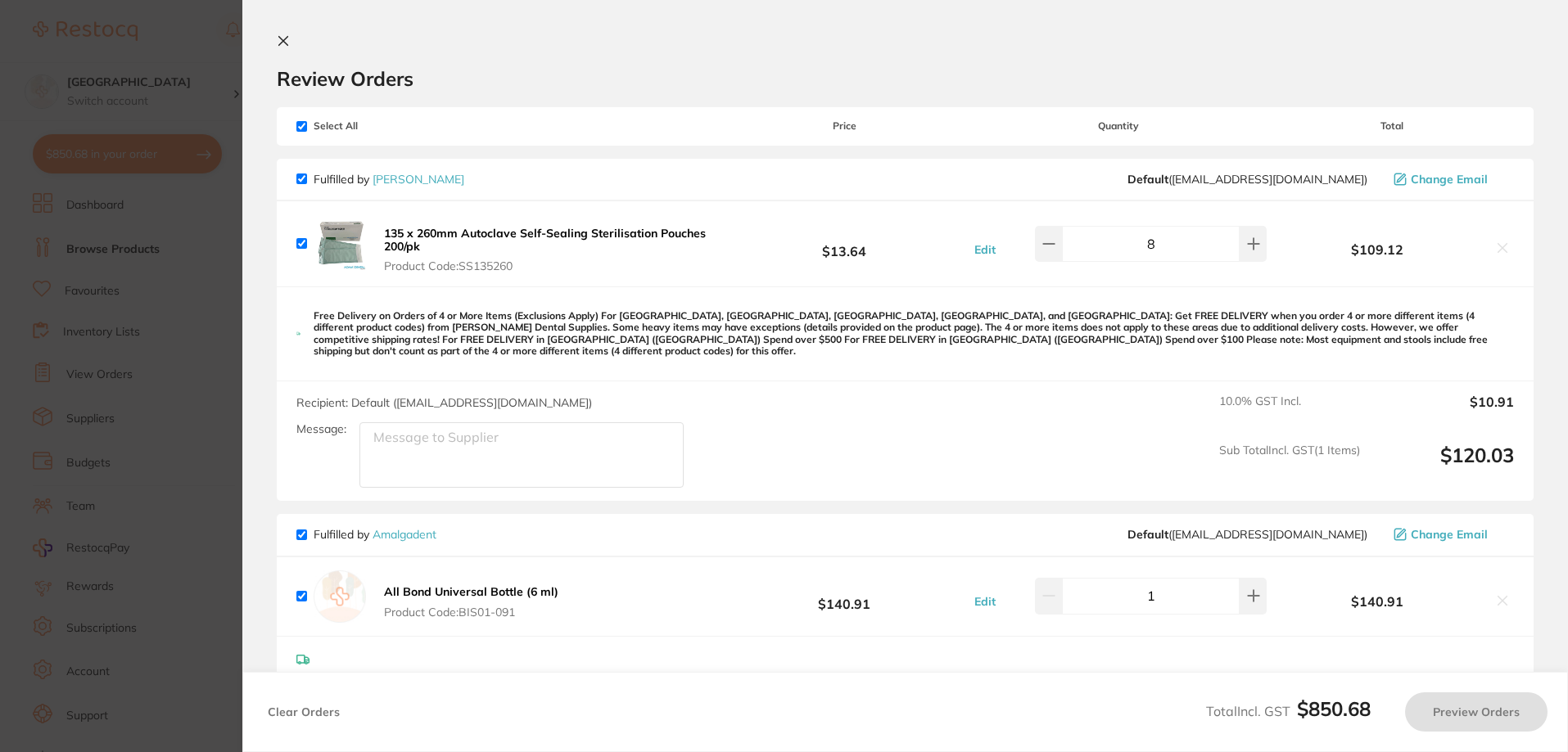
checkbox input "true"
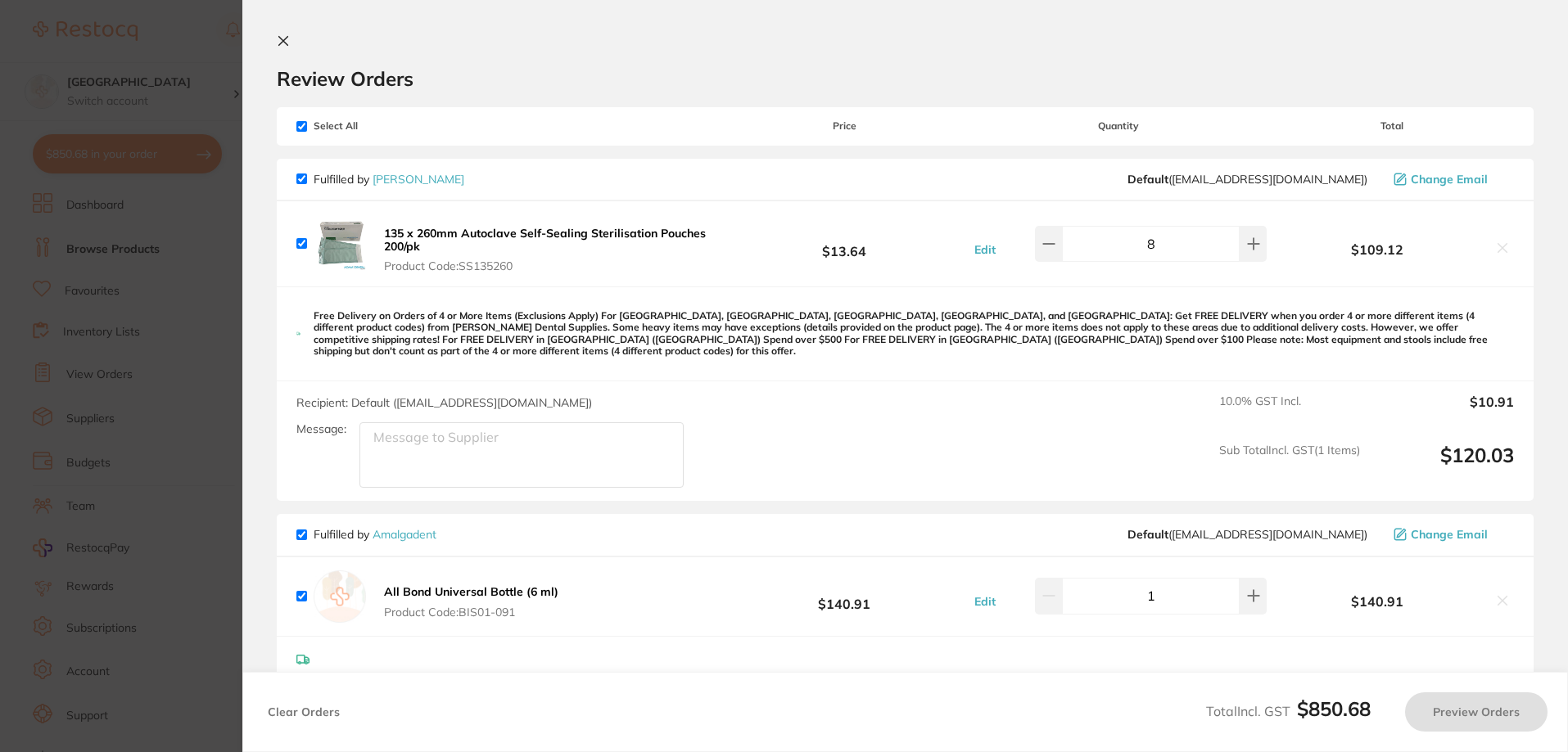
checkbox input "true"
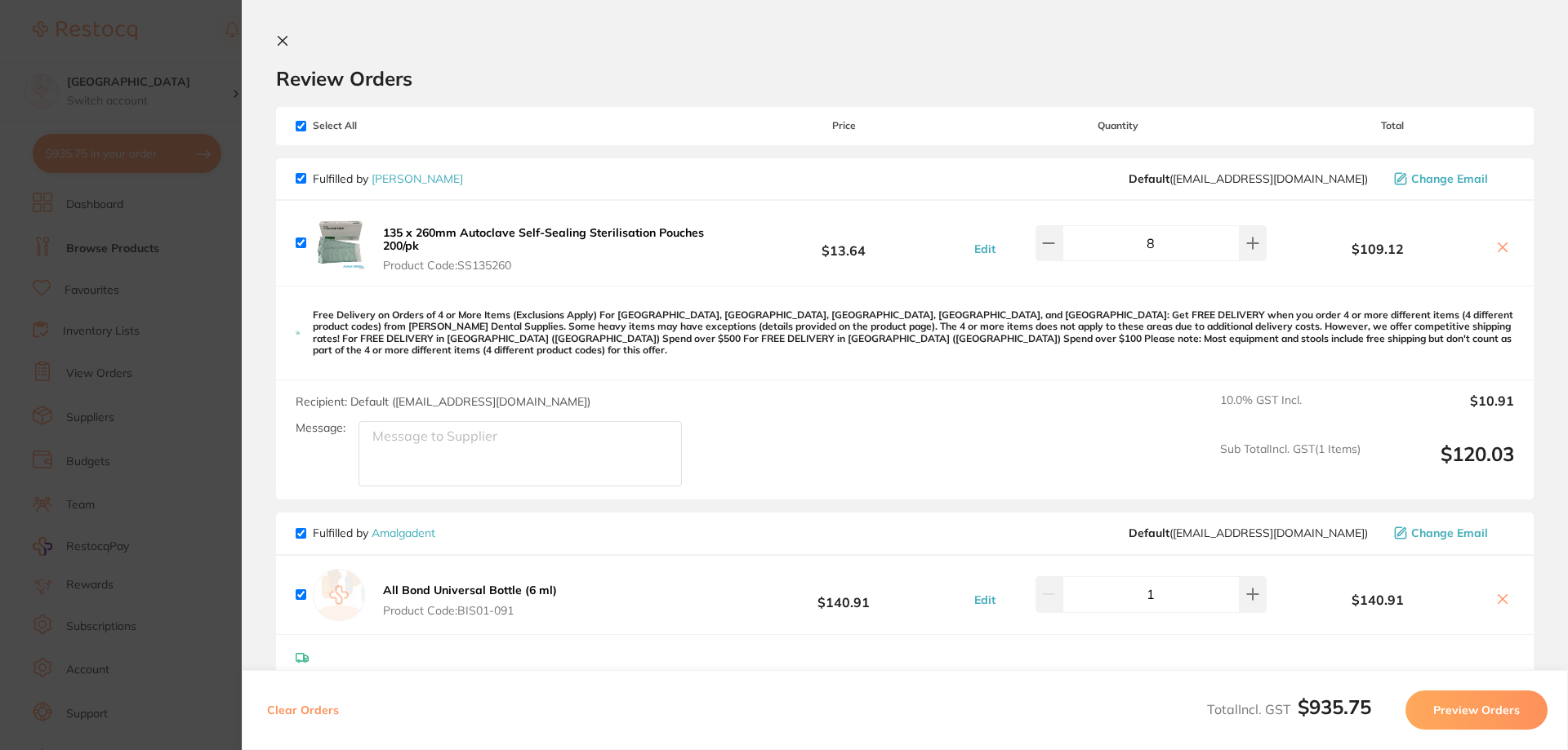
click at [274, 44] on section "Review Orders Your orders are being processed and we will notify you once we ha…" at bounding box center [905, 375] width 1326 height 750
click at [287, 38] on icon at bounding box center [282, 40] width 13 height 13
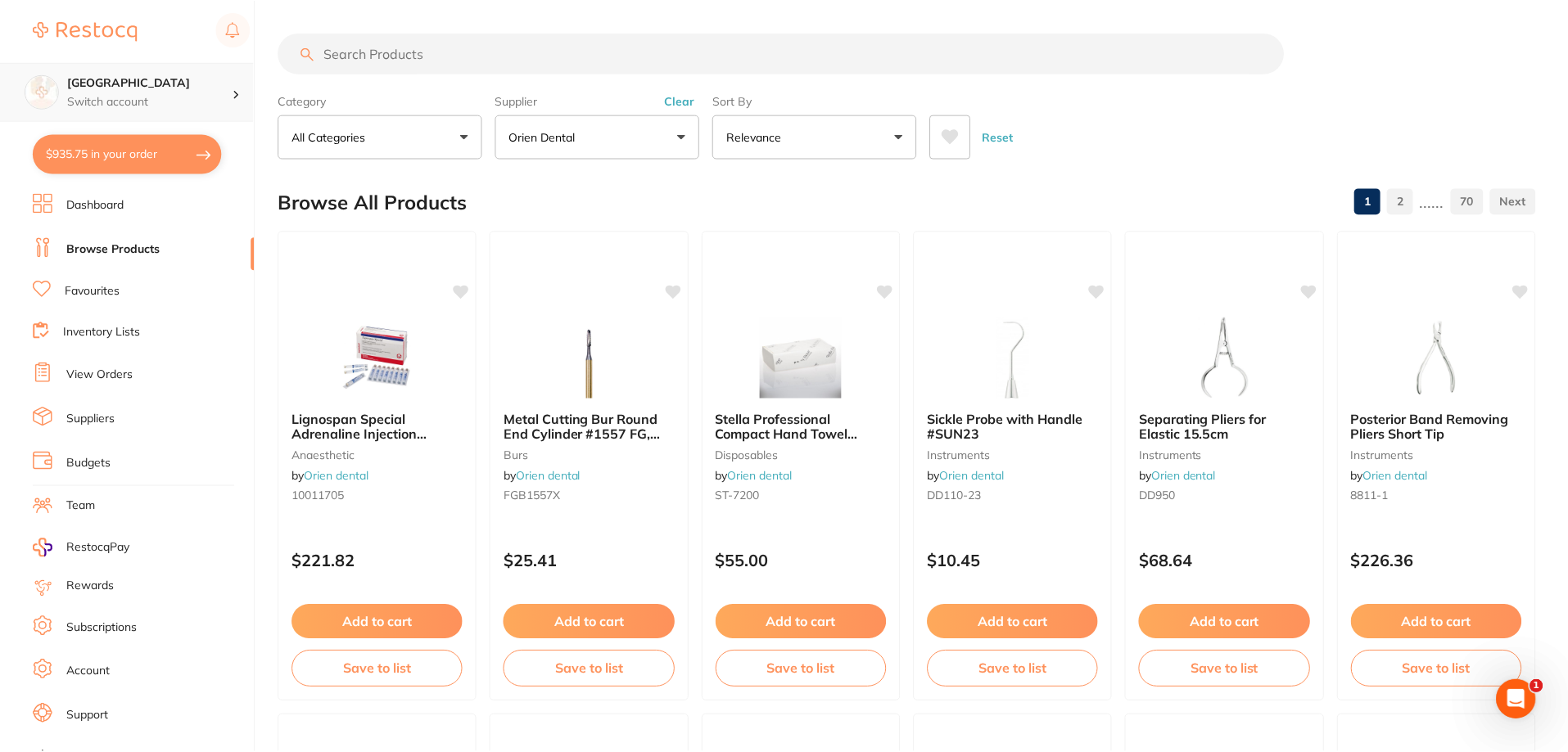
scroll to position [3, 0]
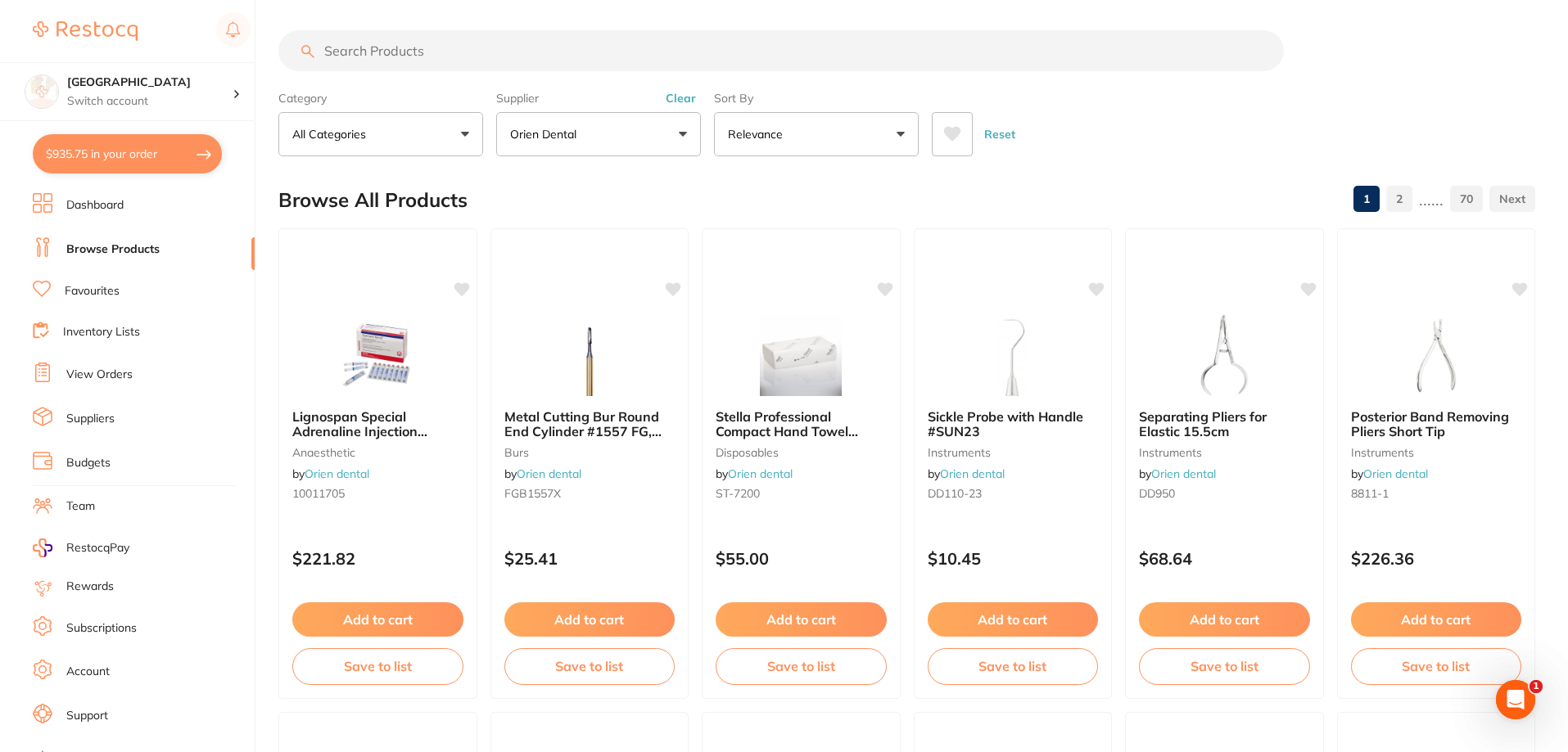
click at [414, 39] on input "search" at bounding box center [782, 50] width 1006 height 41
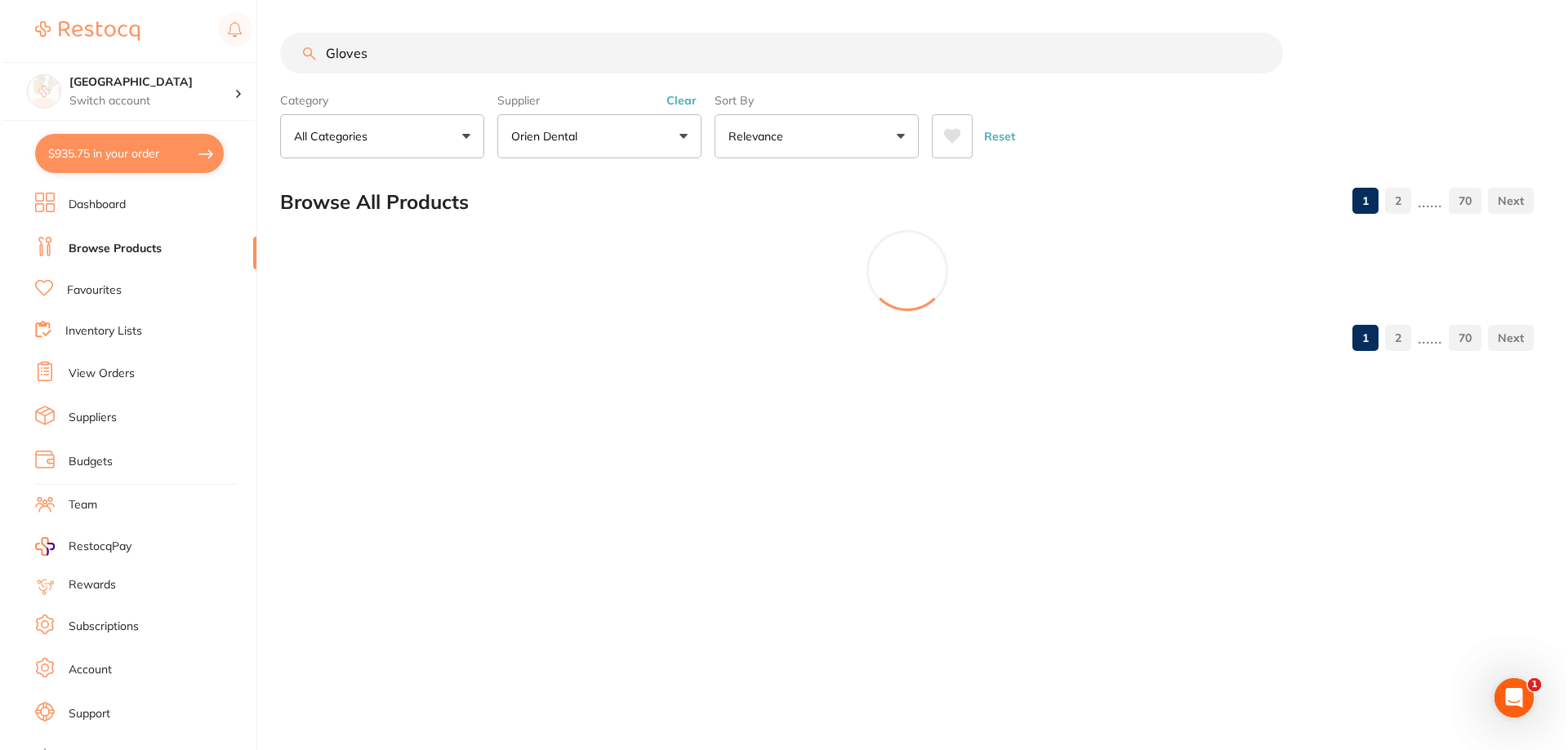
scroll to position [0, 0]
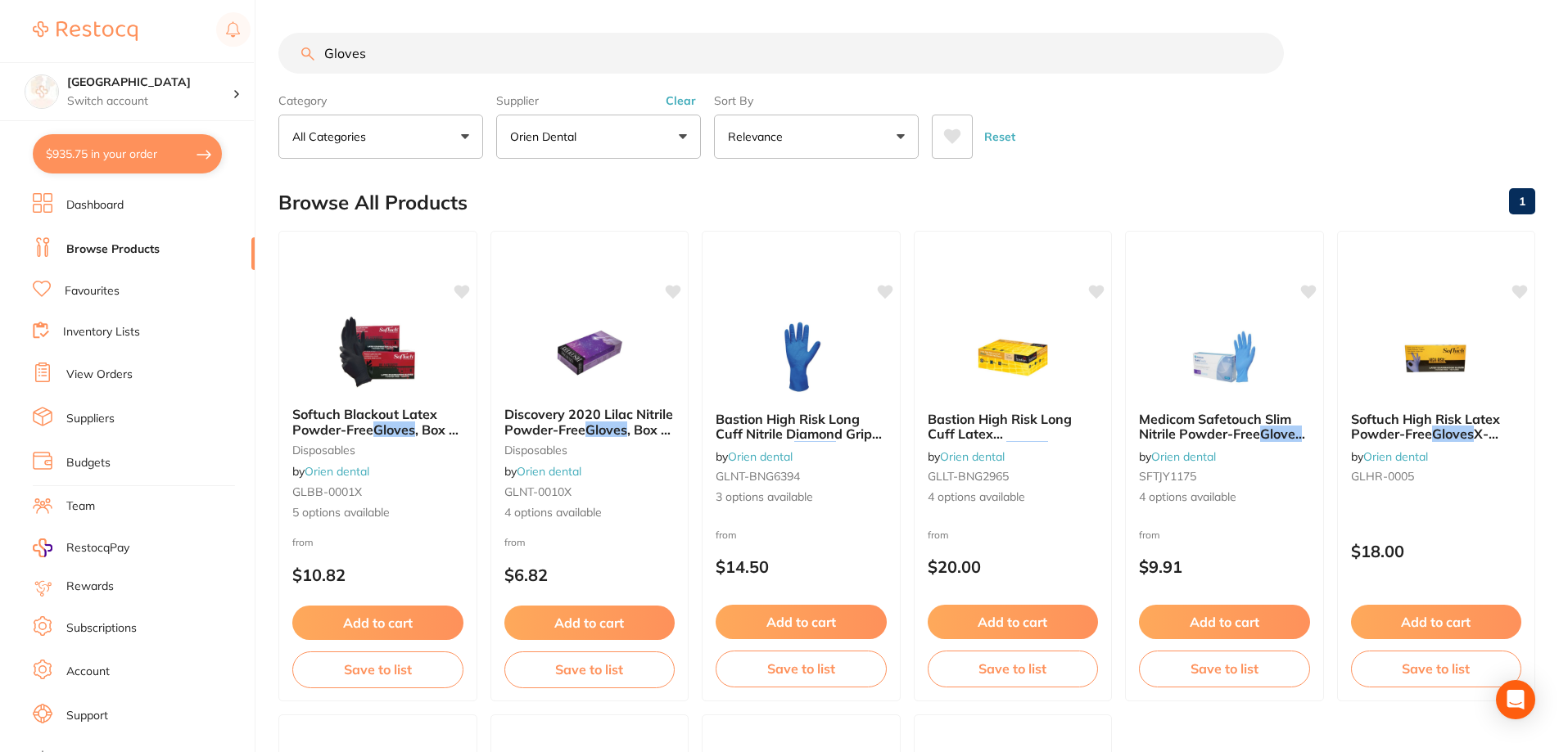
click at [944, 134] on button at bounding box center [952, 137] width 41 height 45
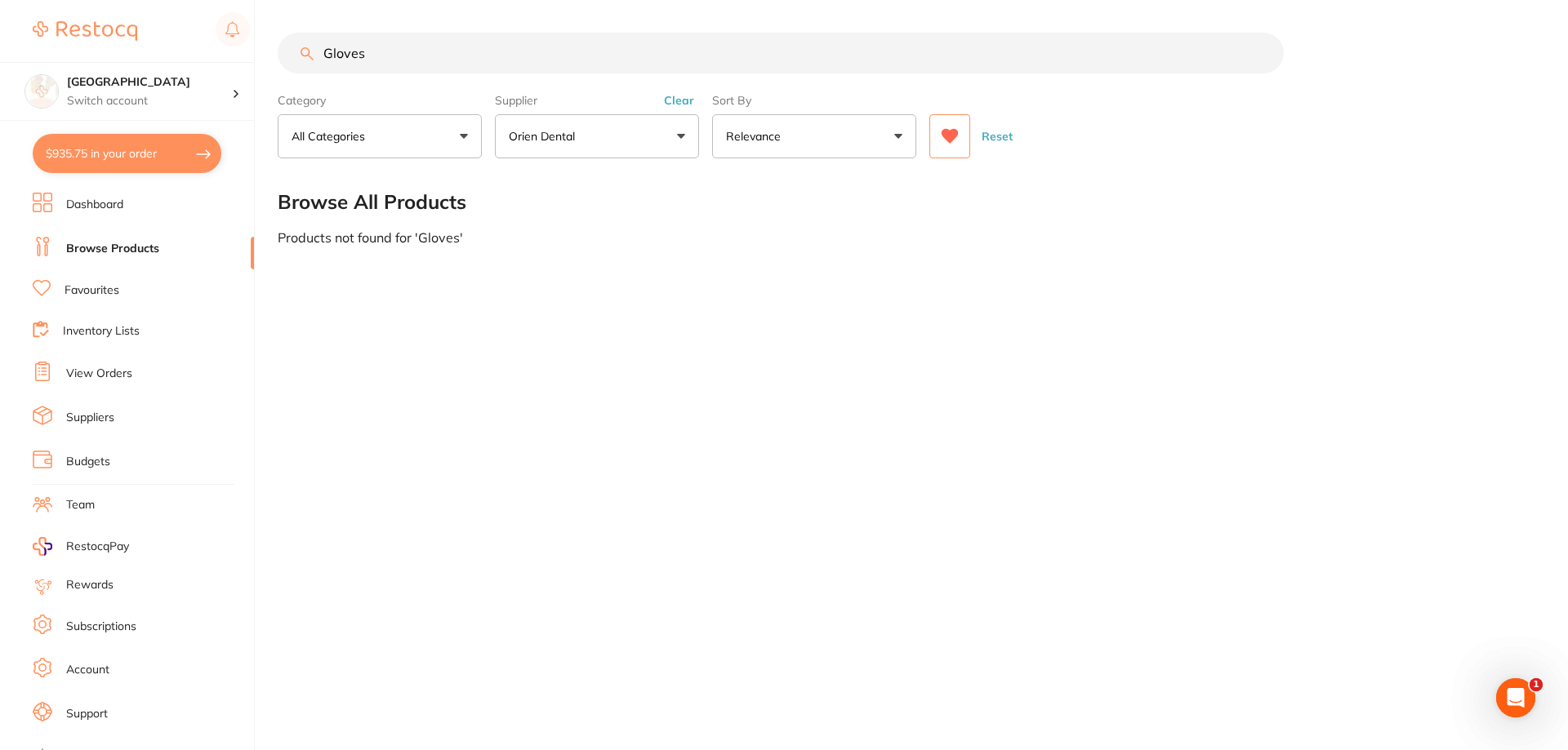
click at [673, 102] on button "Clear" at bounding box center [678, 100] width 40 height 15
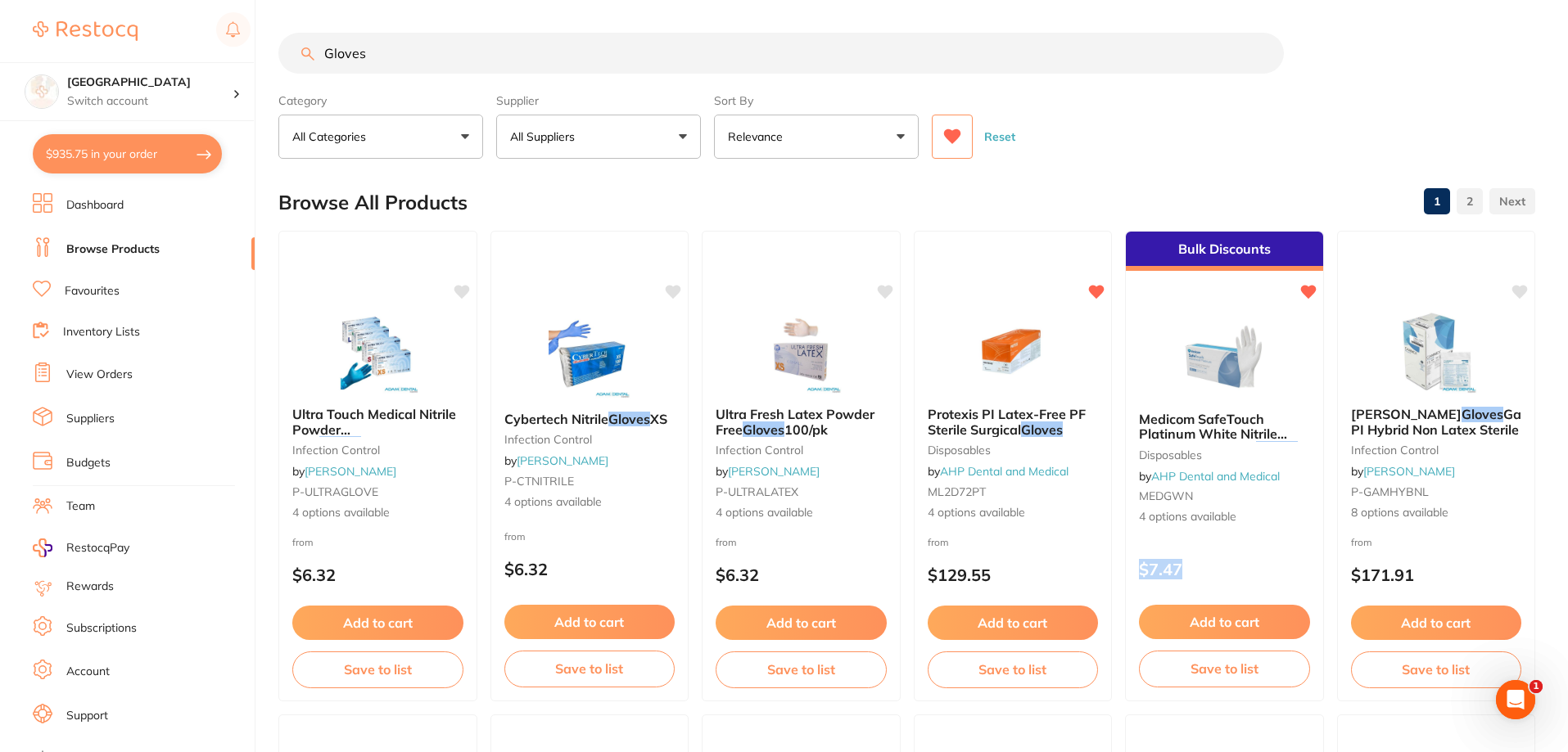
drag, startPoint x: 1186, startPoint y: 562, endPoint x: 1013, endPoint y: 4, distance: 584.2
click at [1141, 552] on div "$7.47" at bounding box center [1224, 565] width 197 height 44
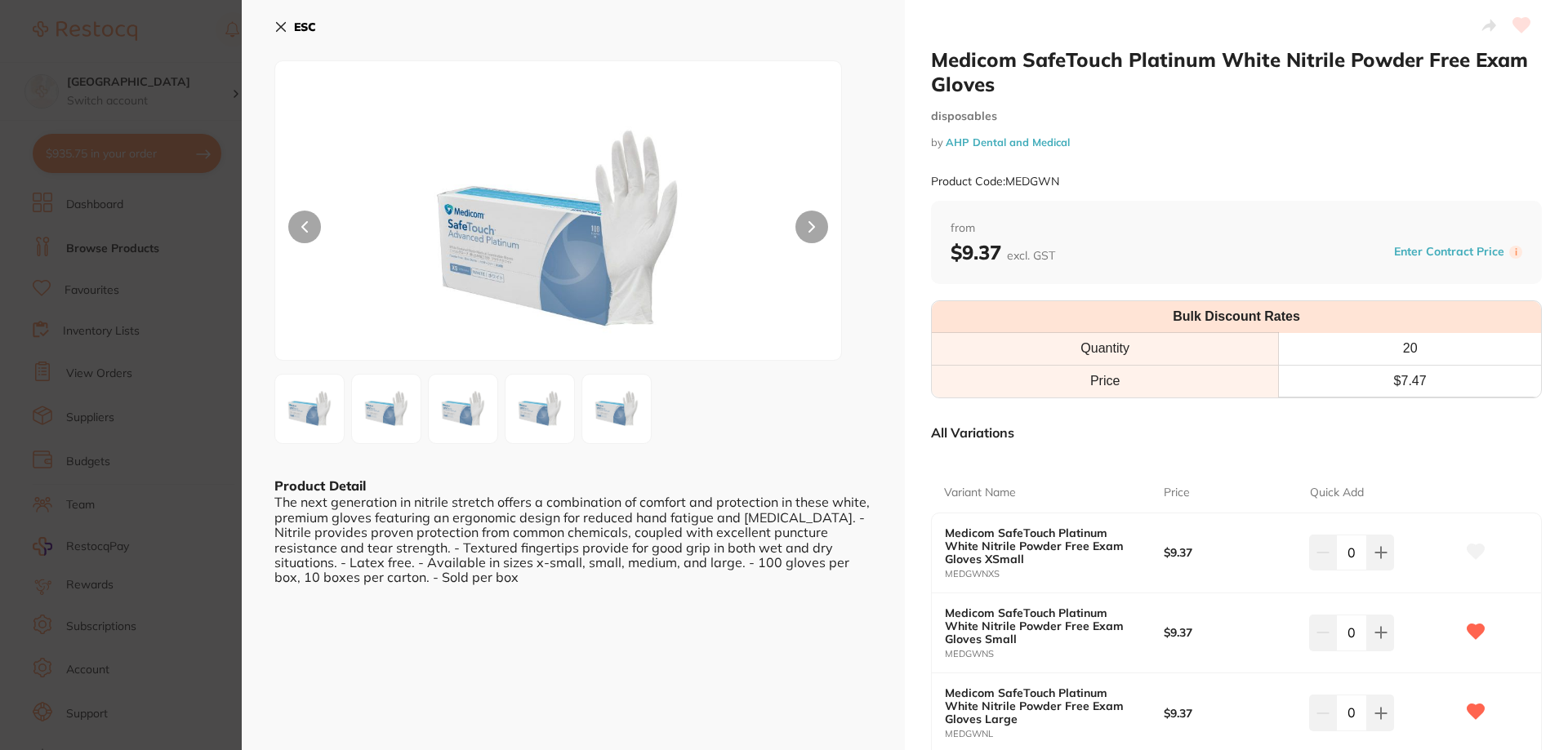
click at [274, 29] on div "ESC Product Detail The next generation in nitrile stretch offers a combination …" at bounding box center [573, 475] width 663 height 951
click at [275, 27] on icon at bounding box center [280, 26] width 13 height 13
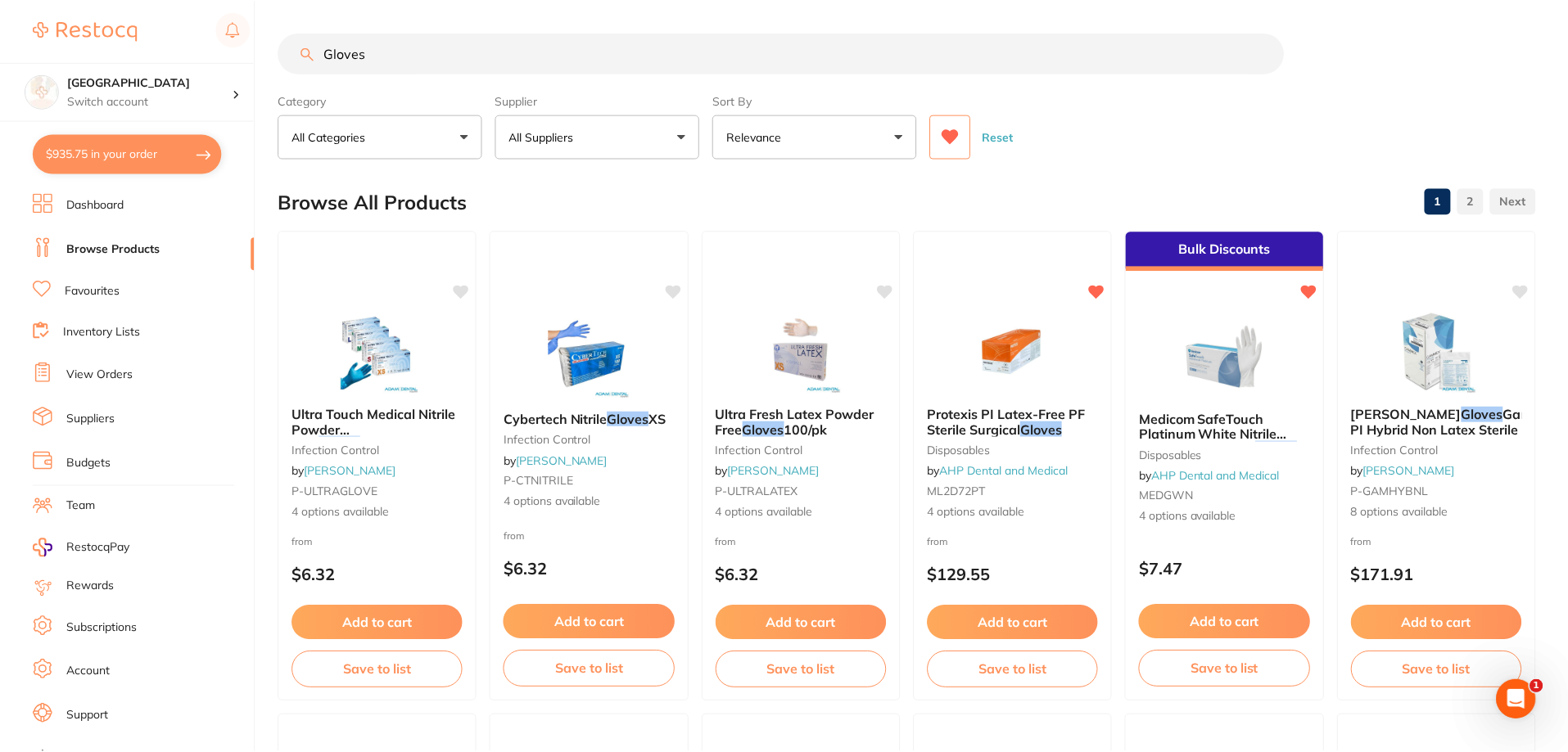
scroll to position [1, 0]
drag, startPoint x: 382, startPoint y: 50, endPoint x: 297, endPoint y: 47, distance: 85.1
click at [297, 47] on input "Gloves" at bounding box center [782, 52] width 1006 height 41
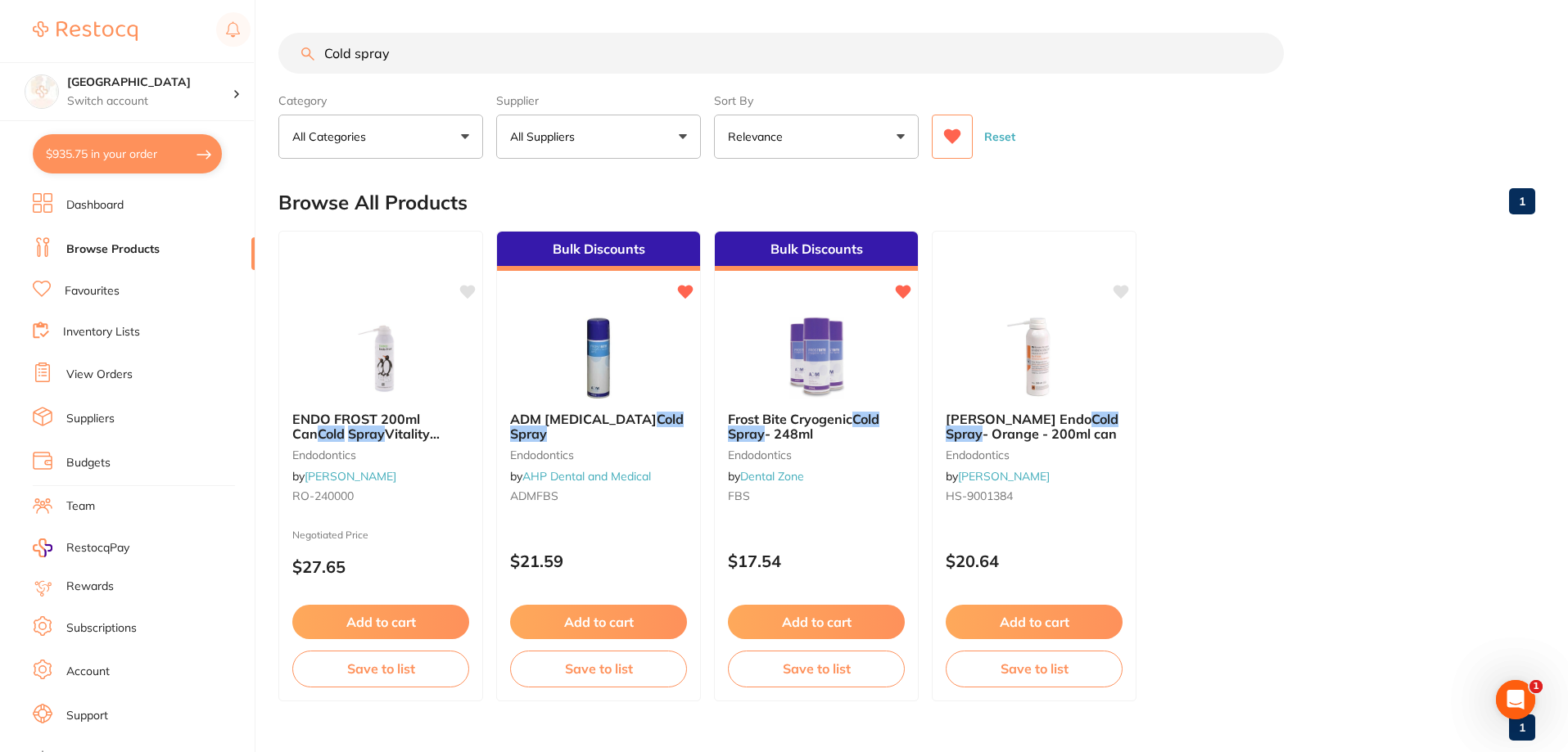
scroll to position [0, 0]
type input "Cold spray"
